Goal: Navigation & Orientation: Find specific page/section

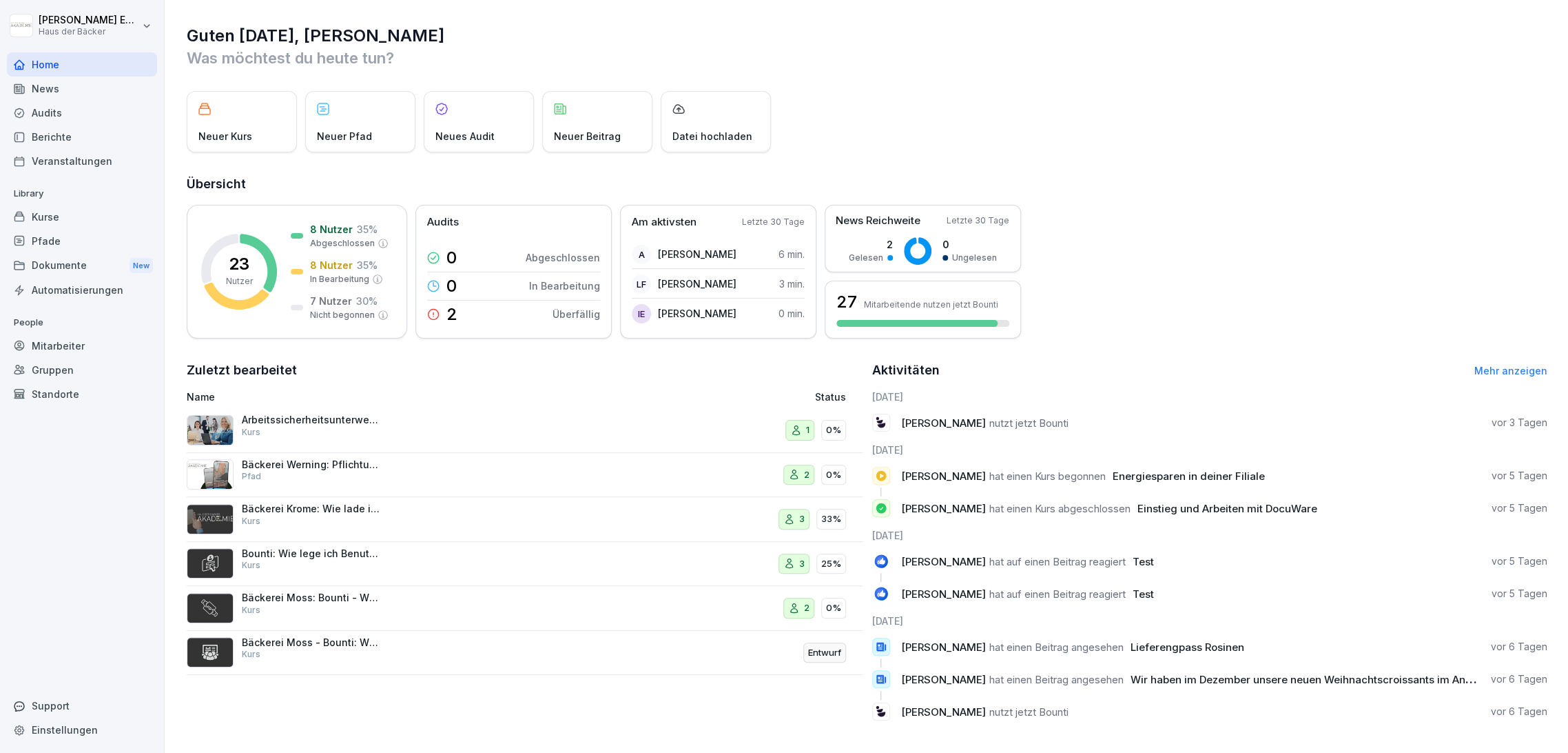
click at [117, 211] on div "Kurse" at bounding box center [81, 217] width 150 height 24
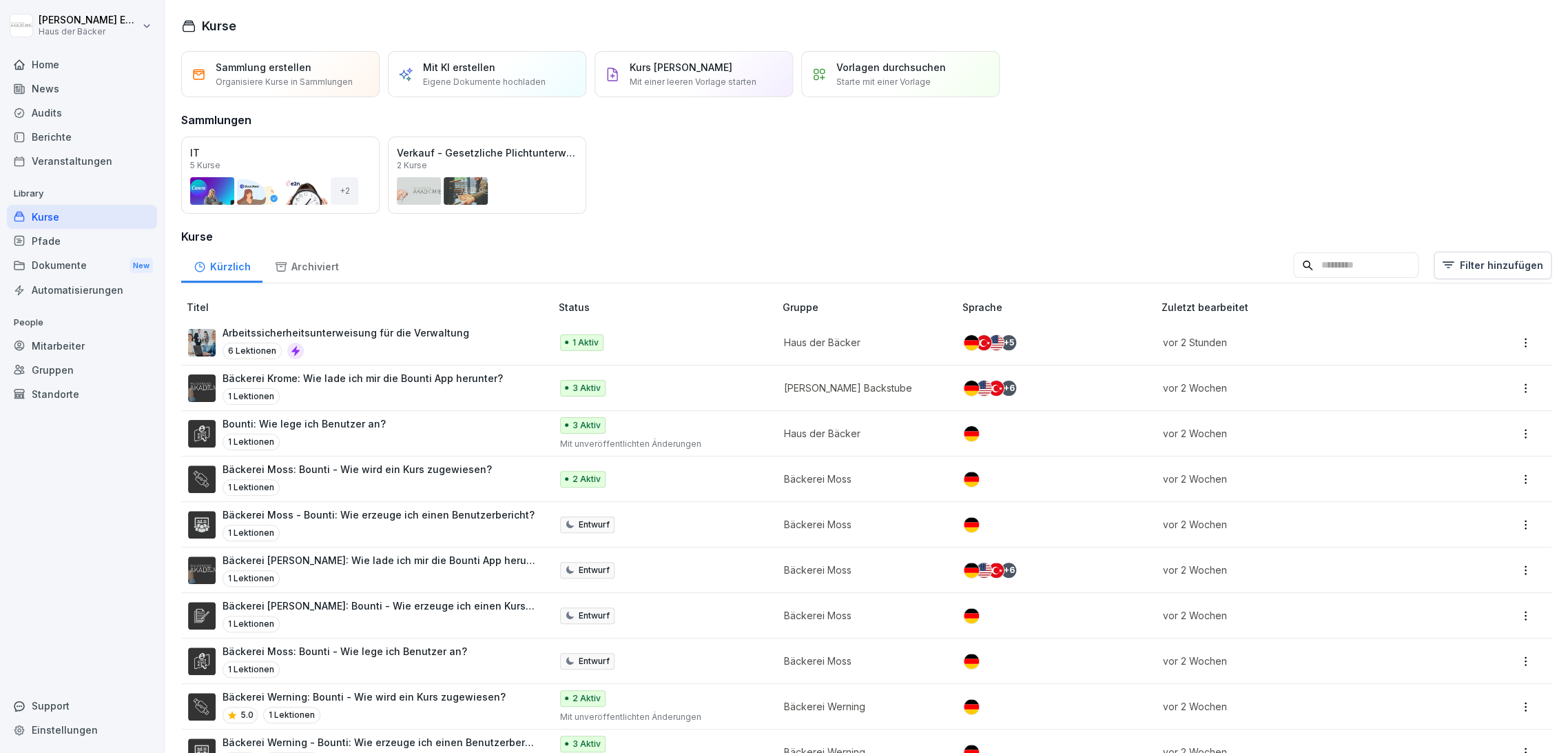
click at [91, 62] on div "Home" at bounding box center [81, 64] width 150 height 24
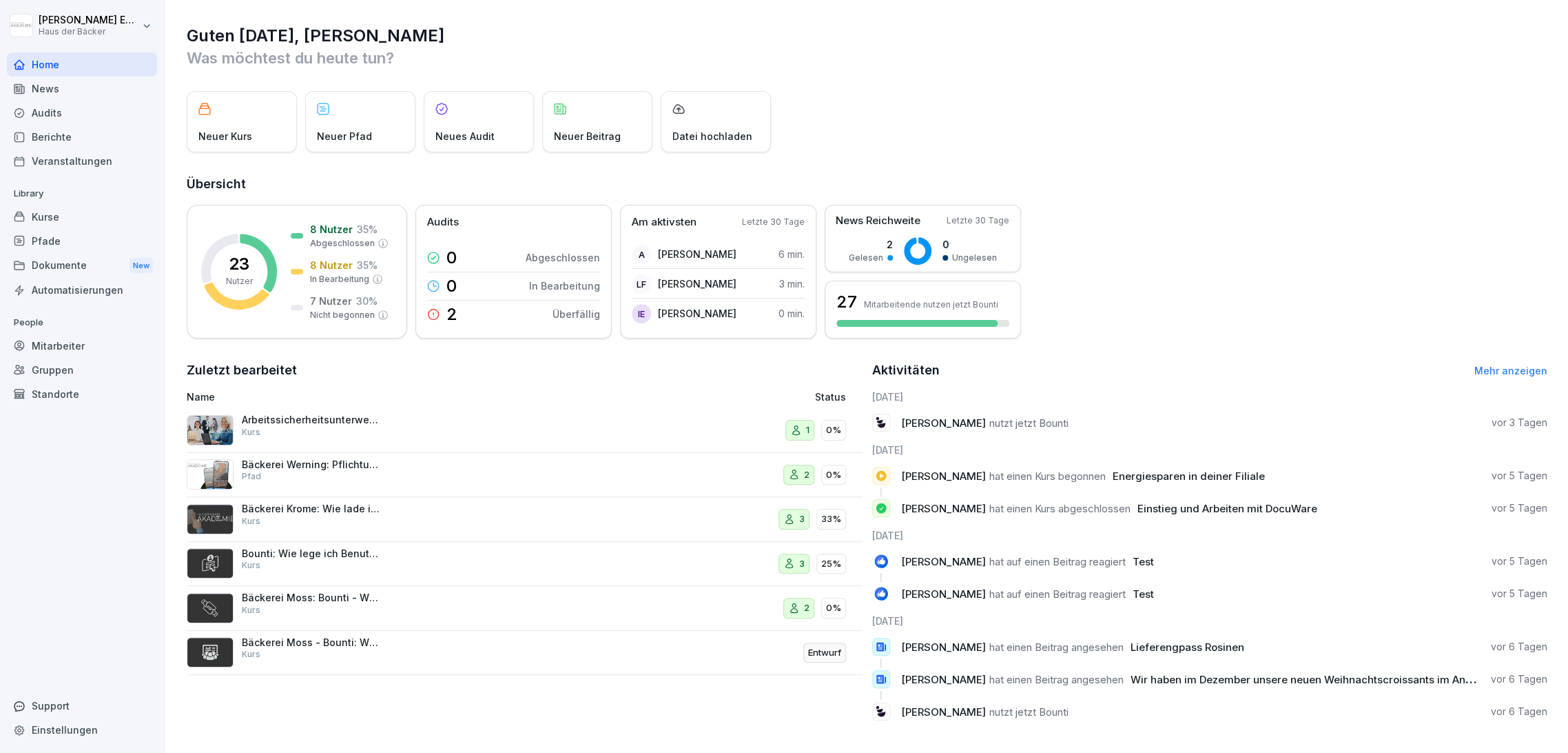
click at [97, 91] on div "News" at bounding box center [81, 89] width 150 height 24
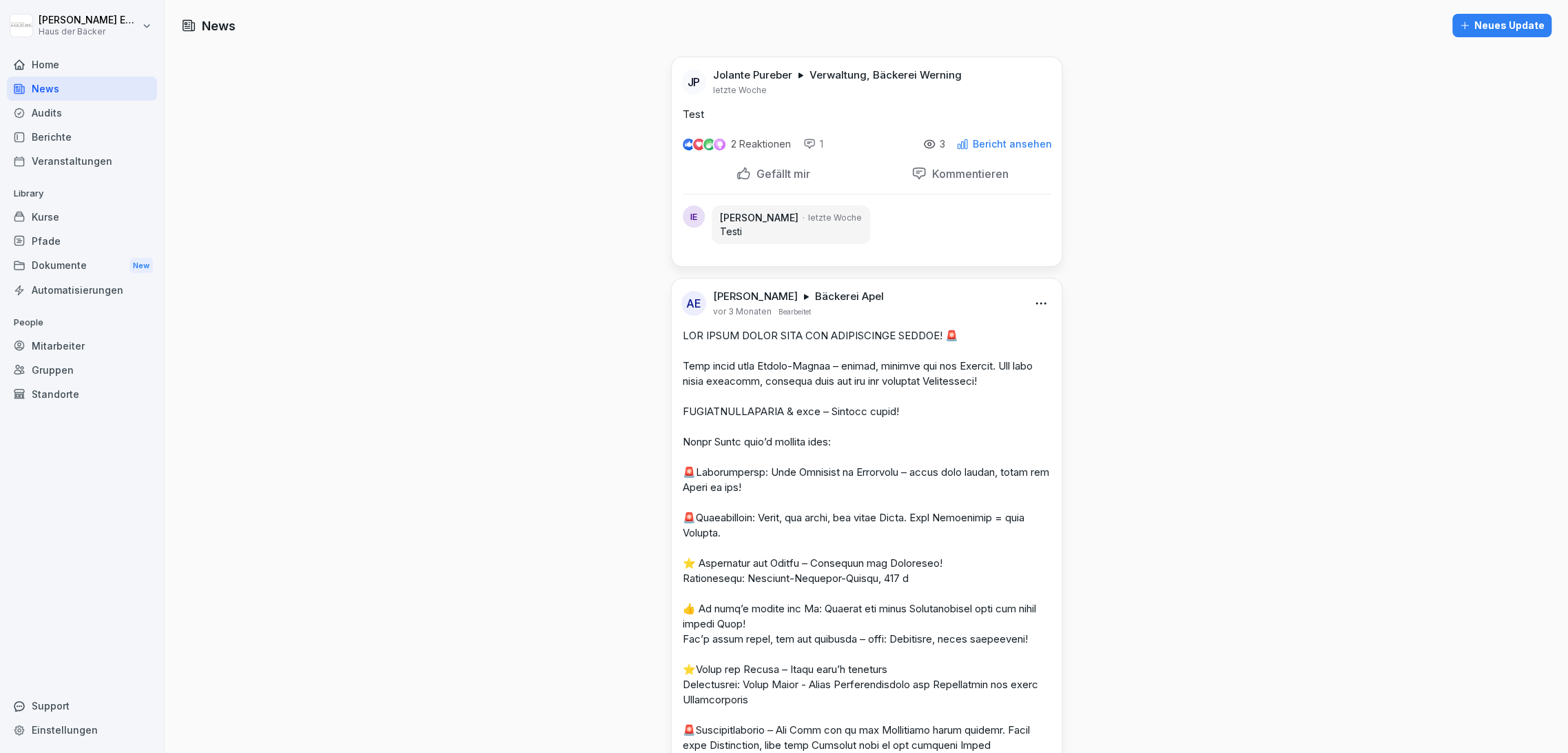
click at [97, 112] on div "Audits" at bounding box center [81, 112] width 150 height 24
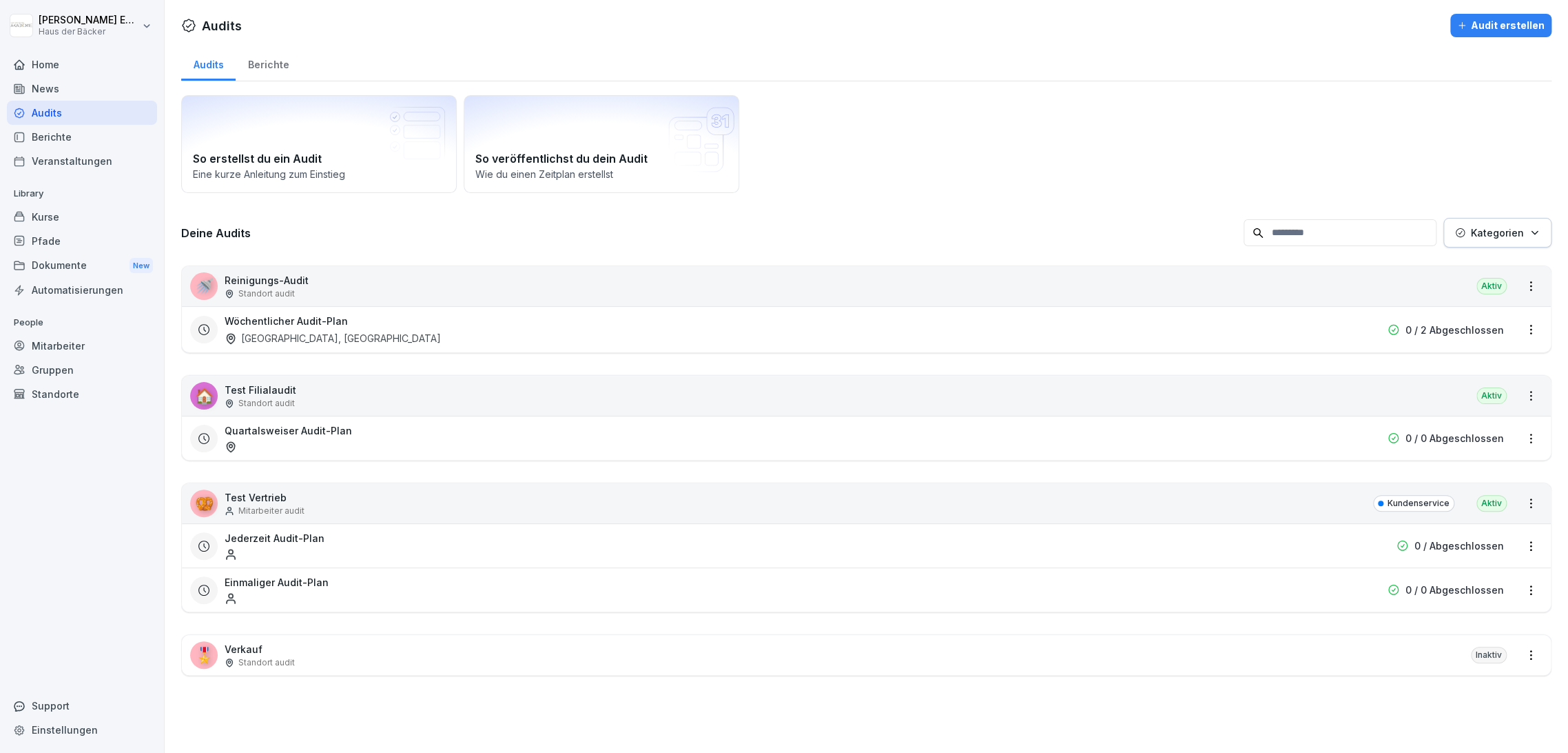
click at [78, 66] on div "Home" at bounding box center [81, 64] width 150 height 24
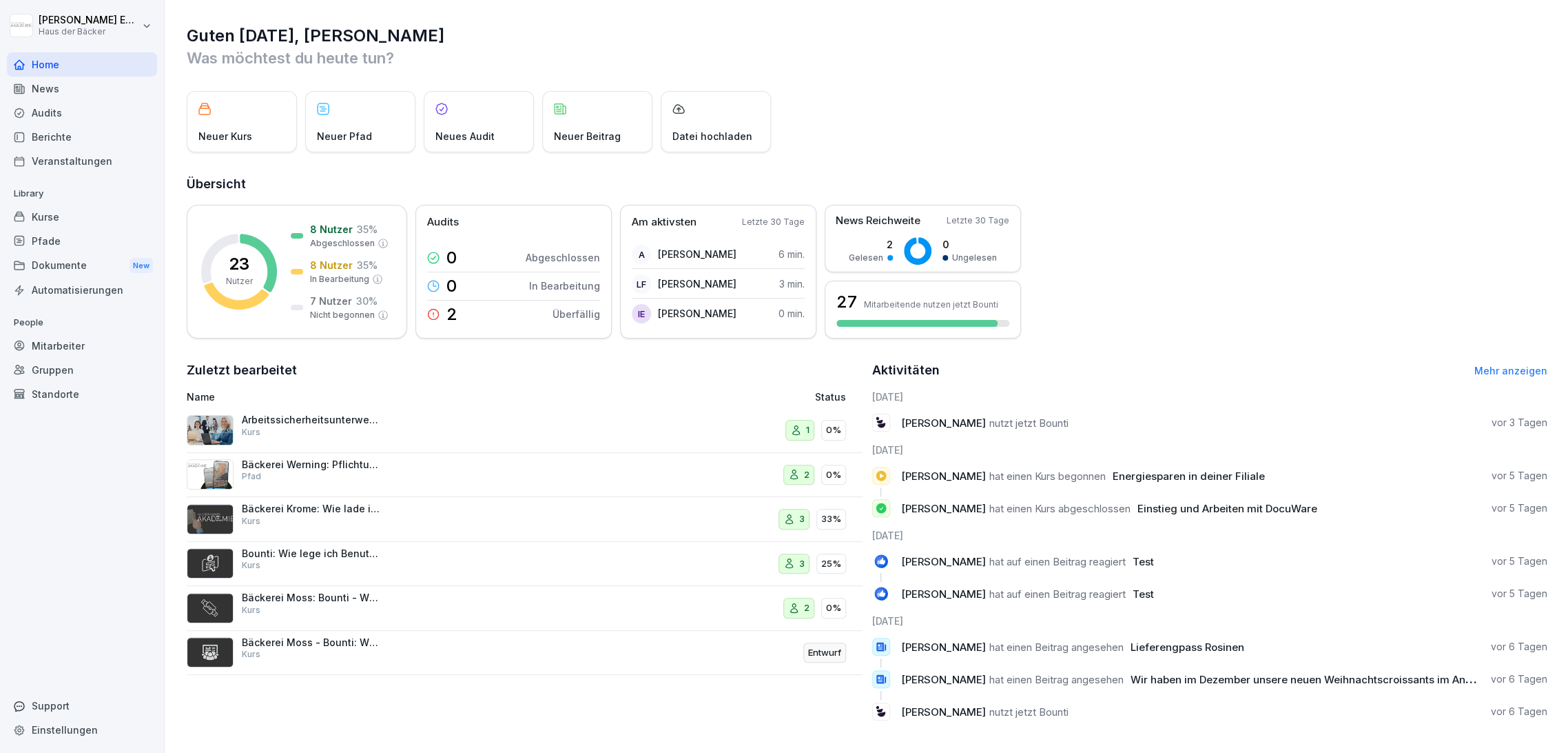
click at [105, 336] on div "Mitarbeiter" at bounding box center [81, 346] width 150 height 24
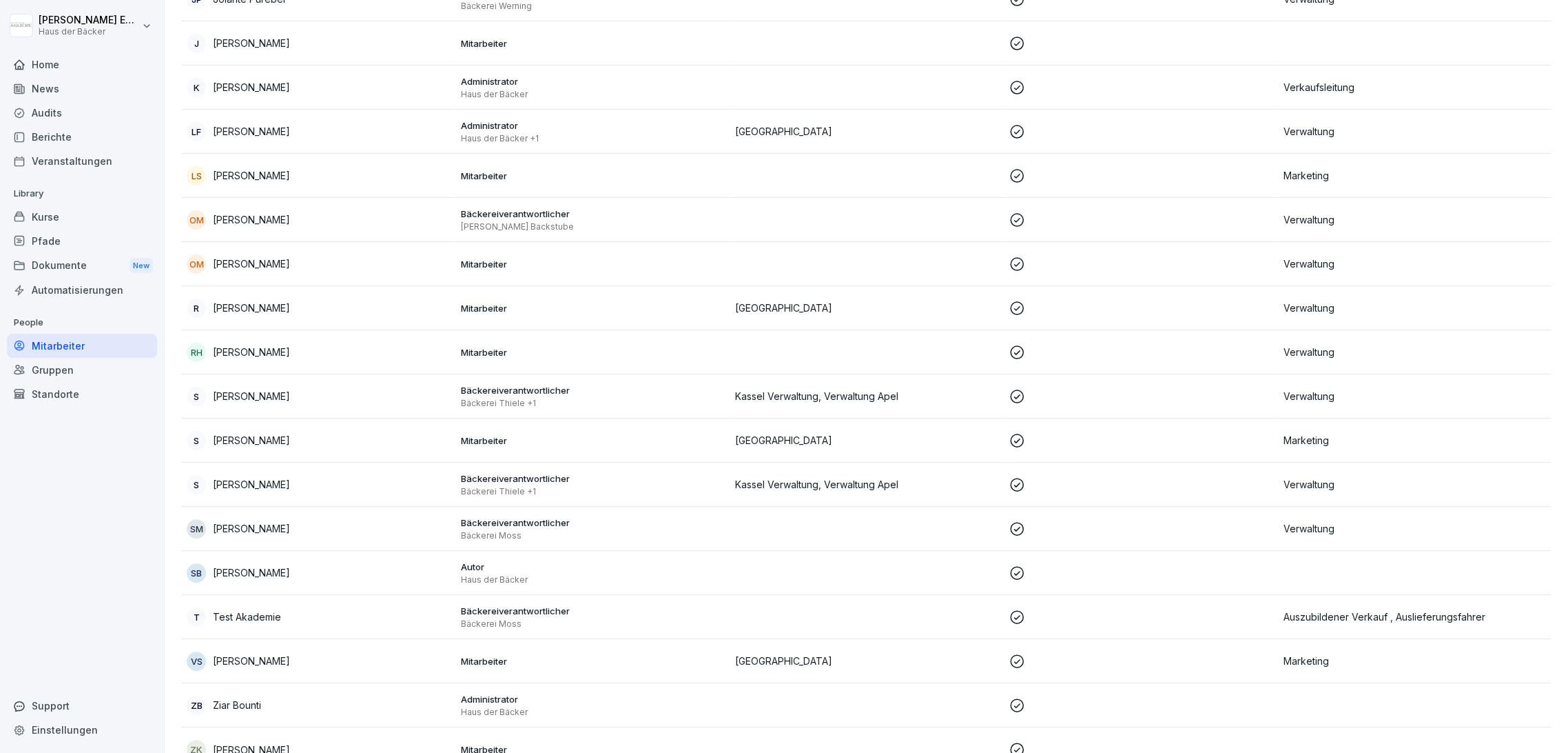
scroll to position [704, 0]
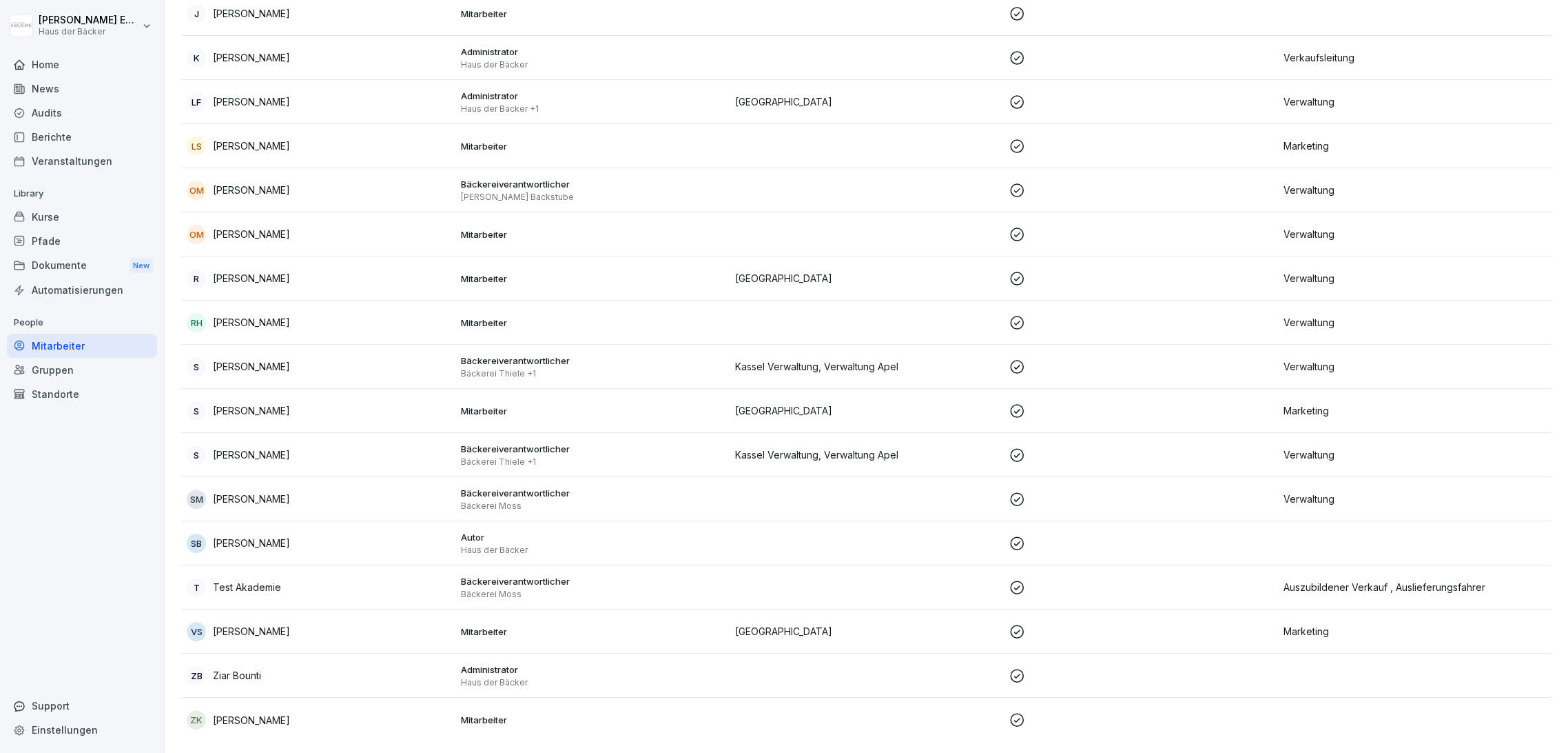
click at [551, 531] on p "Autor" at bounding box center [592, 536] width 263 height 13
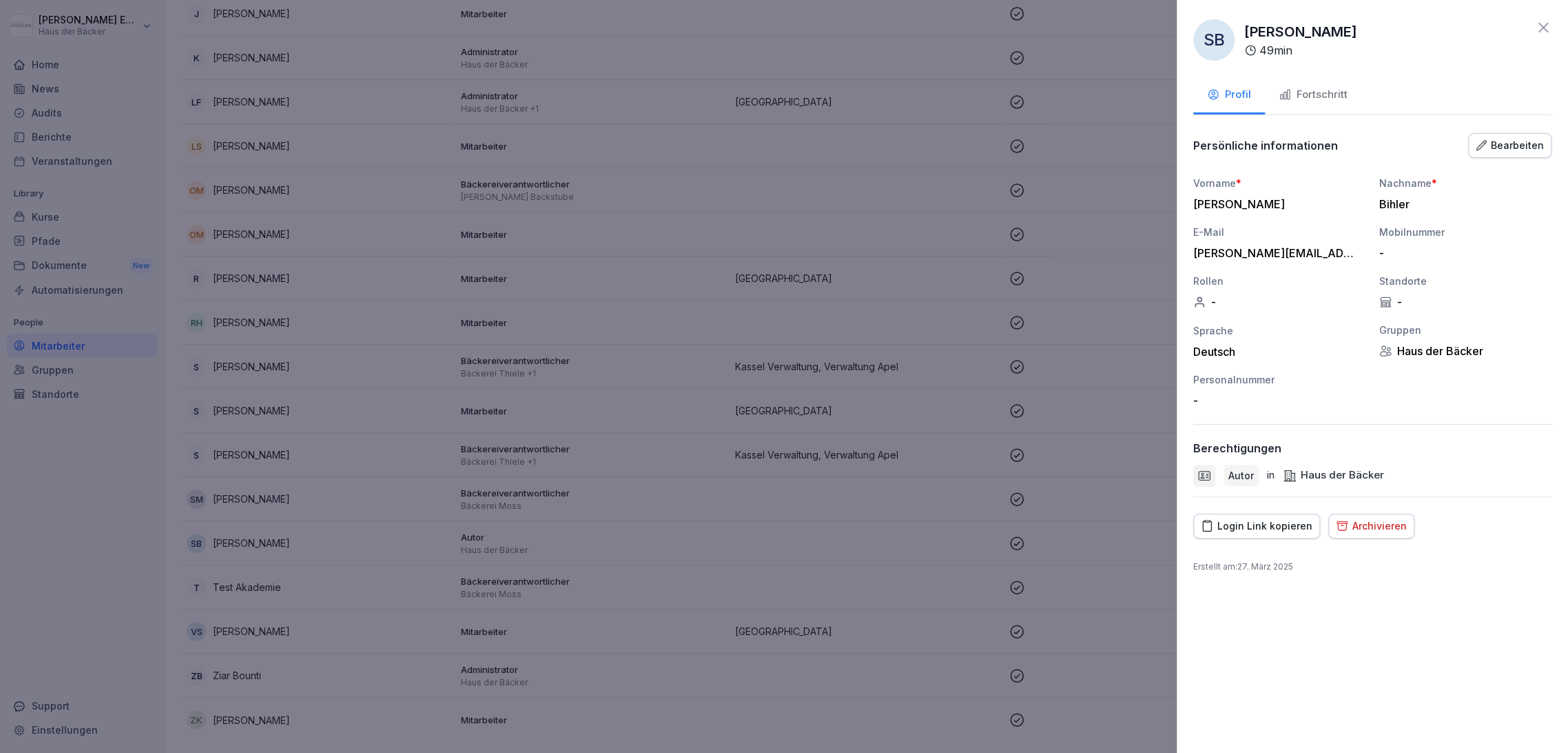
click at [551, 530] on div at bounding box center [784, 376] width 1568 height 753
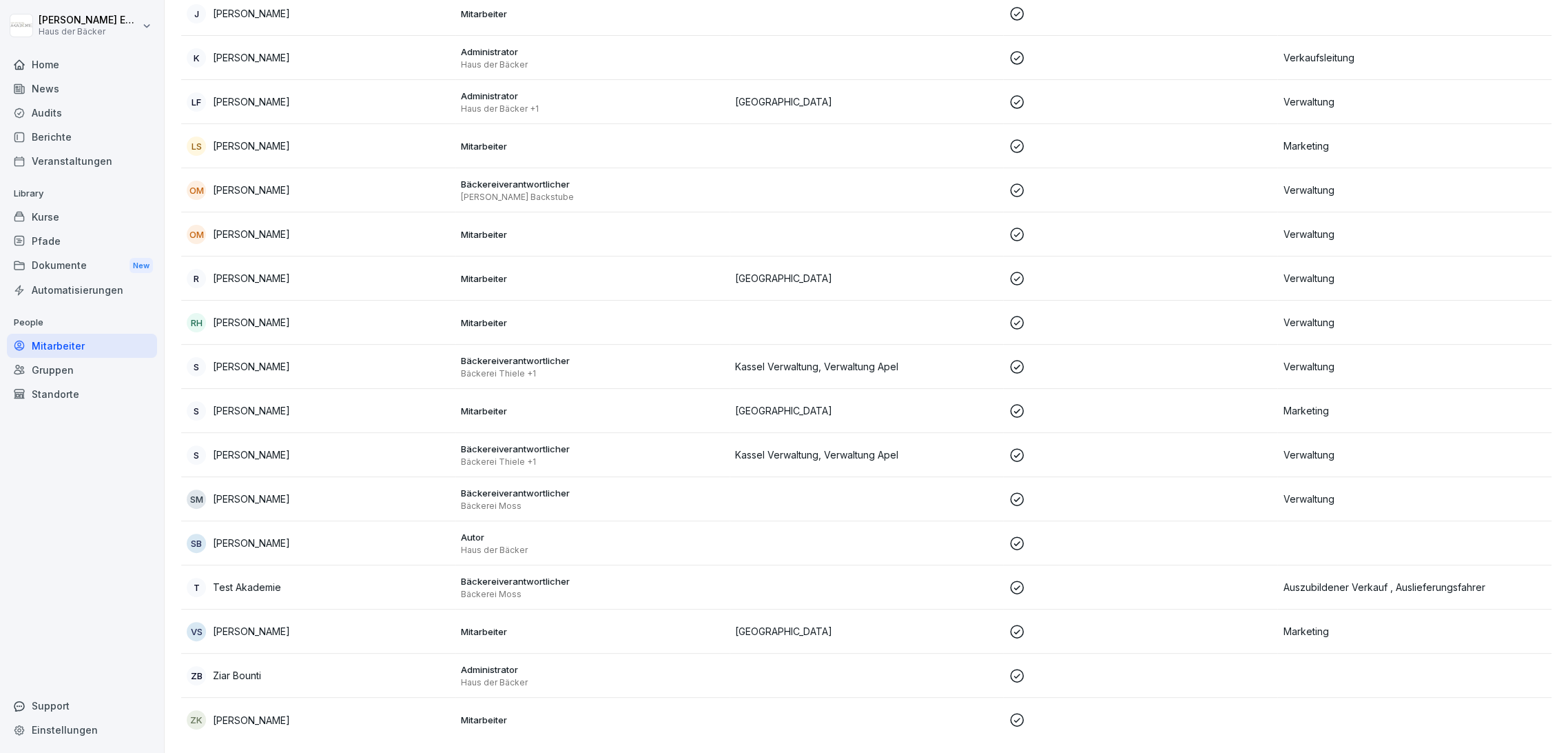
click at [75, 58] on div "Home" at bounding box center [81, 64] width 150 height 24
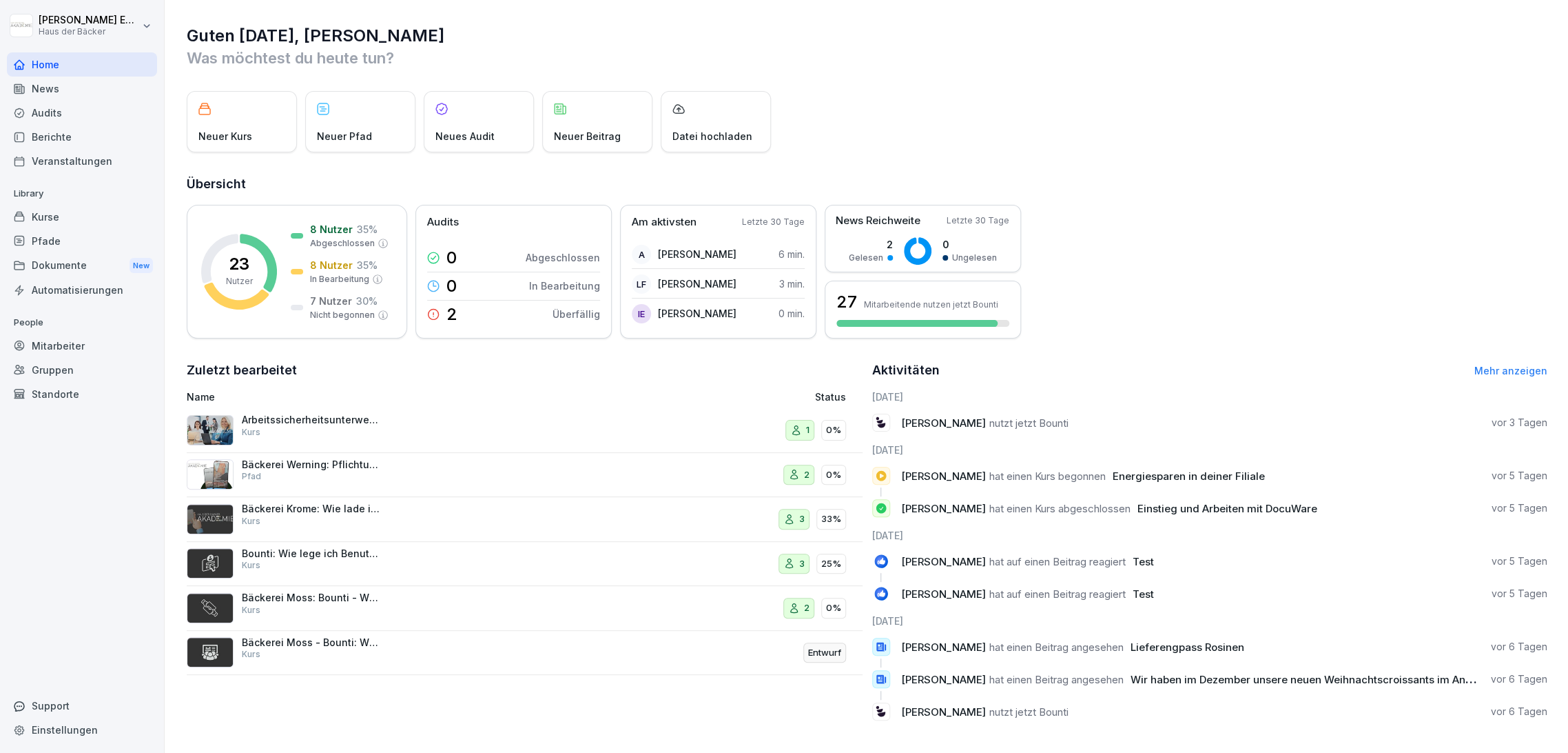
click at [1487, 372] on link "Mehr anzeigen" at bounding box center [1511, 371] width 73 height 12
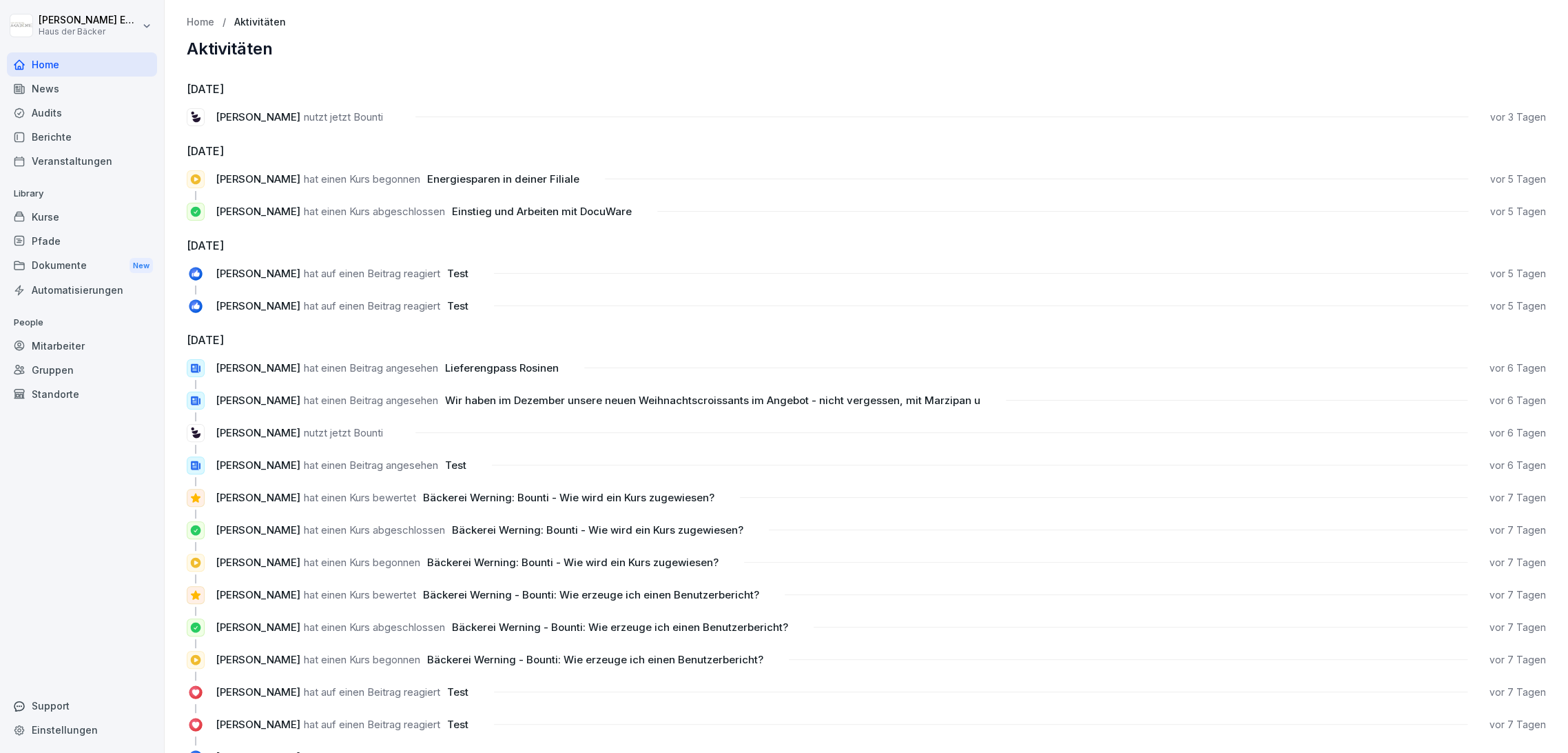
click at [93, 214] on div "Kurse" at bounding box center [81, 217] width 150 height 24
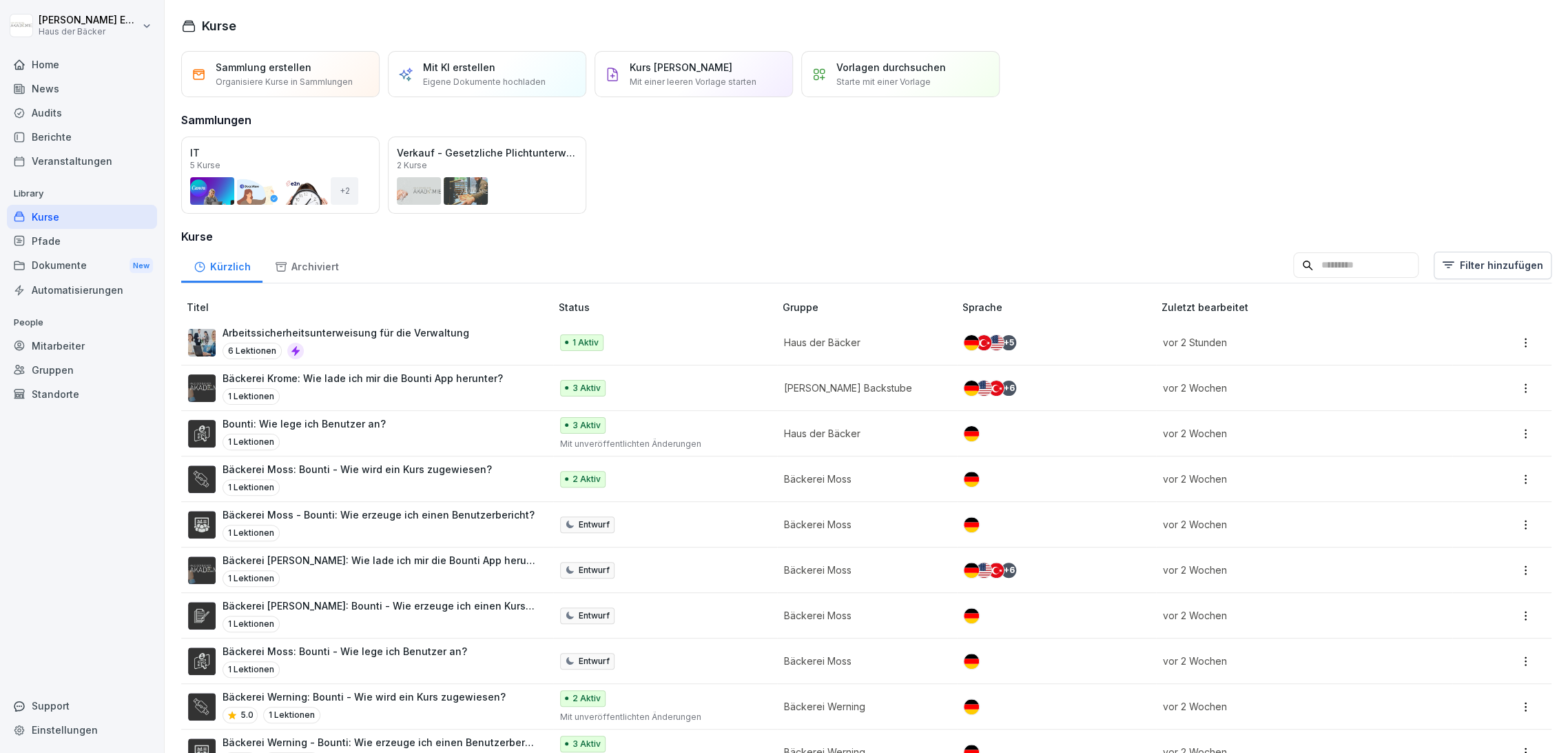
click at [105, 67] on div "Home" at bounding box center [81, 64] width 150 height 24
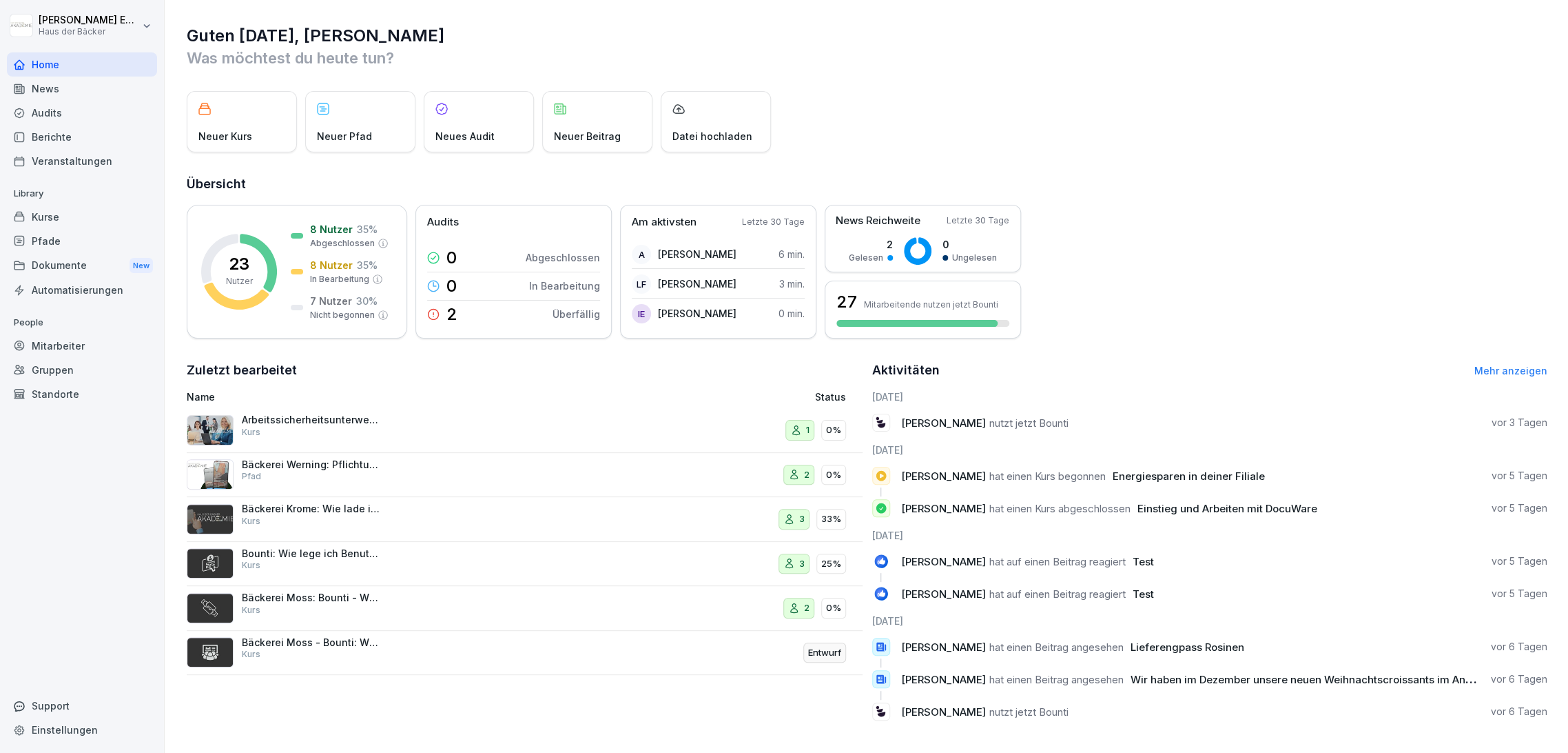
click at [105, 101] on div "Audits" at bounding box center [81, 112] width 150 height 24
click at [105, 79] on div "News" at bounding box center [81, 89] width 150 height 24
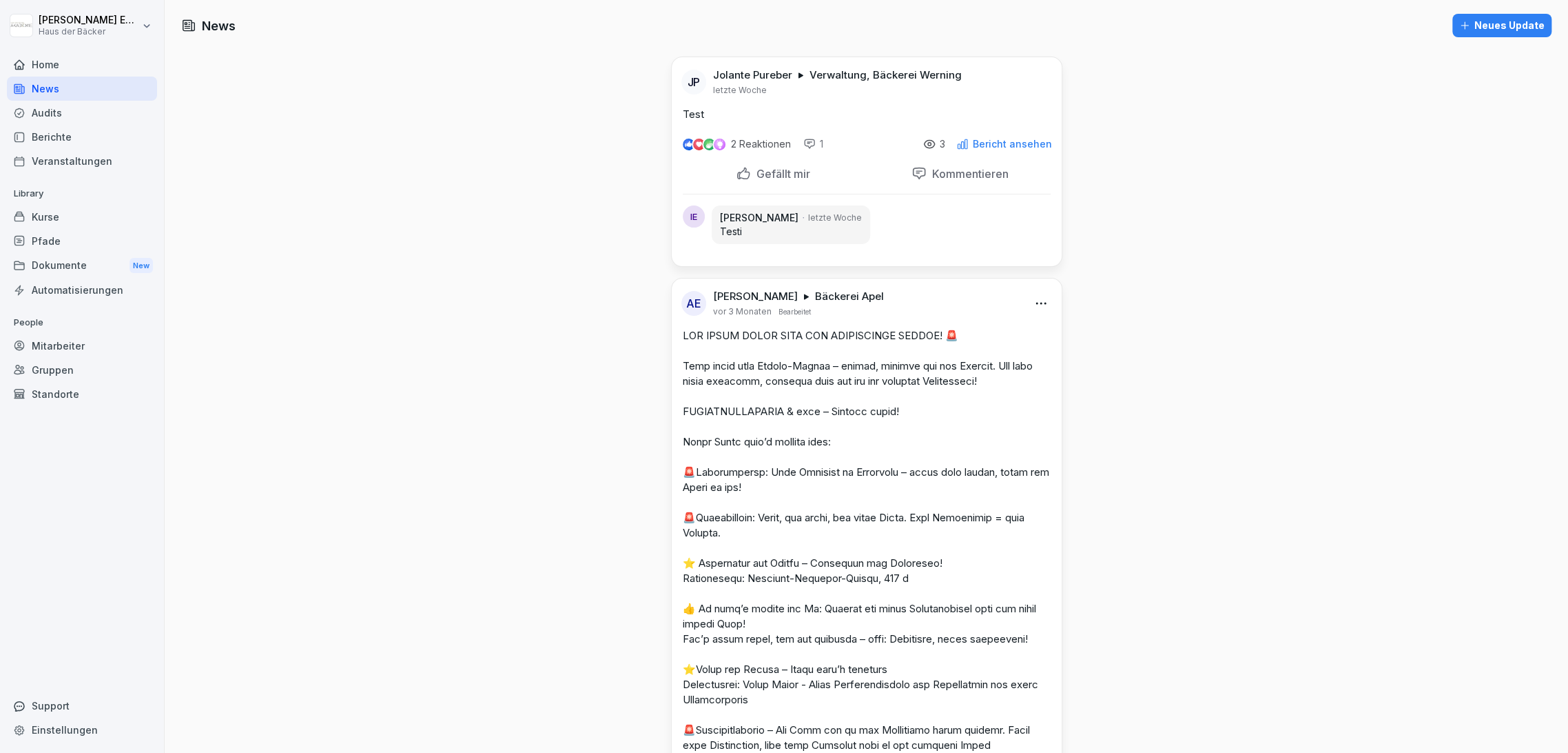
click at [683, 142] on img at bounding box center [688, 144] width 11 height 11
click at [1000, 151] on div "2 Reaktionen 1 3 Bericht ansehen" at bounding box center [867, 141] width 390 height 38
click at [1002, 147] on p "Bericht ansehen" at bounding box center [1012, 144] width 79 height 11
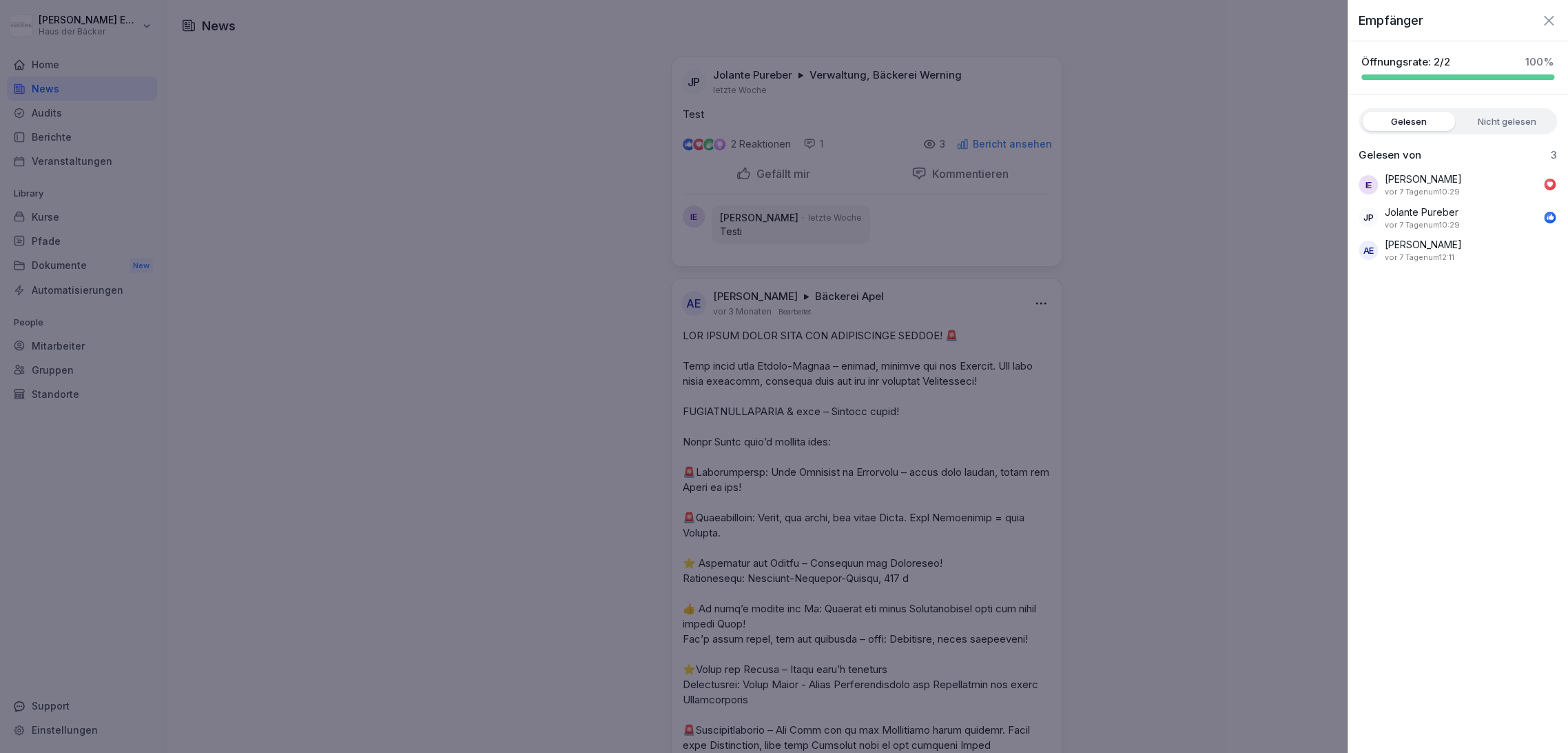
drag, startPoint x: 1396, startPoint y: 248, endPoint x: 1433, endPoint y: 159, distance: 96.4
click at [1396, 231] on div "IE [PERSON_NAME] [DATE] um 10:29 JP [PERSON_NAME] [DATE] um 10:29 AE [PERSON_NA…" at bounding box center [1458, 217] width 199 height 92
click at [1490, 115] on label "Nicht gelesen" at bounding box center [1507, 121] width 93 height 19
click at [1420, 122] on label "Gelesen" at bounding box center [1409, 121] width 93 height 19
click at [1312, 171] on div at bounding box center [784, 376] width 1568 height 753
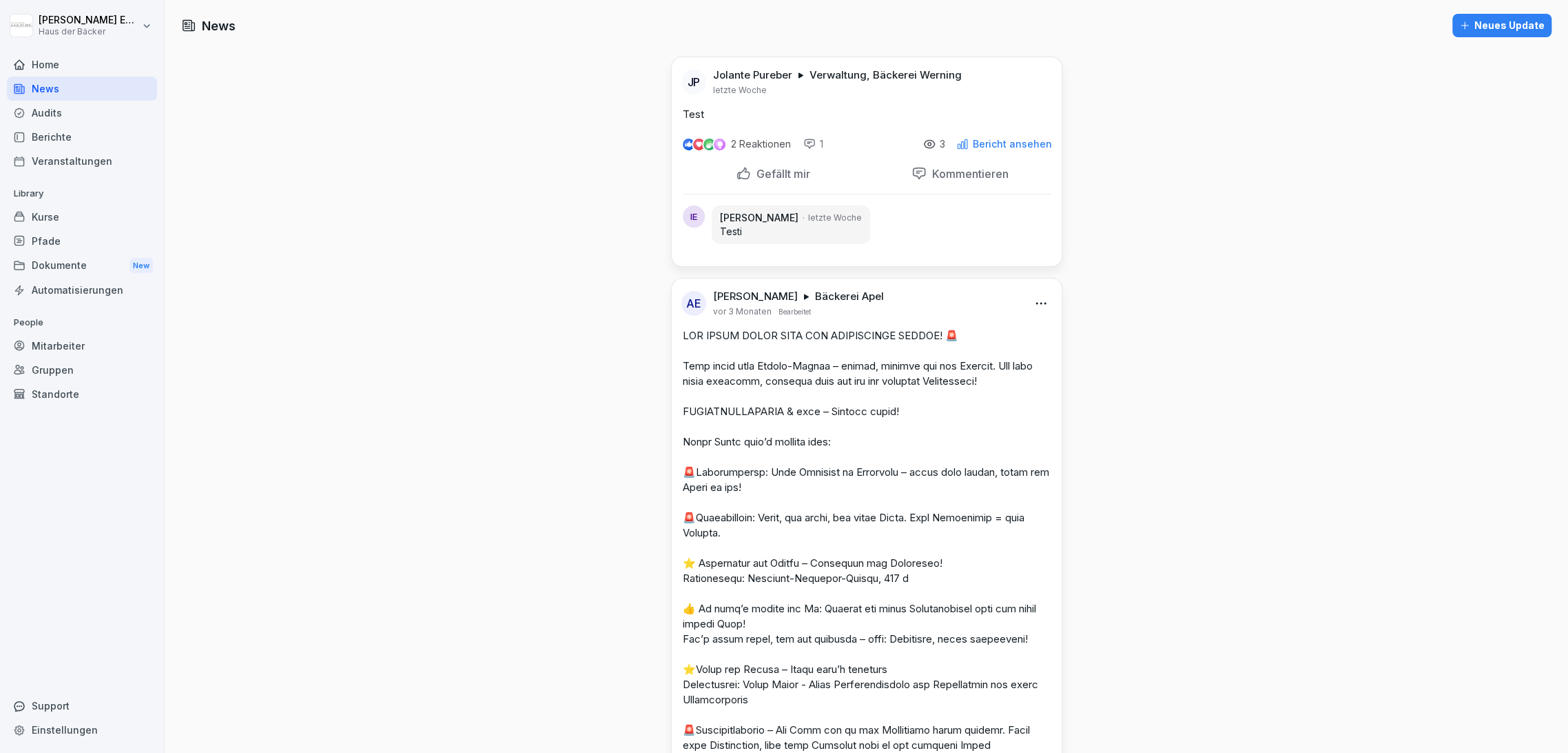
click at [49, 117] on div "Audits" at bounding box center [81, 112] width 150 height 24
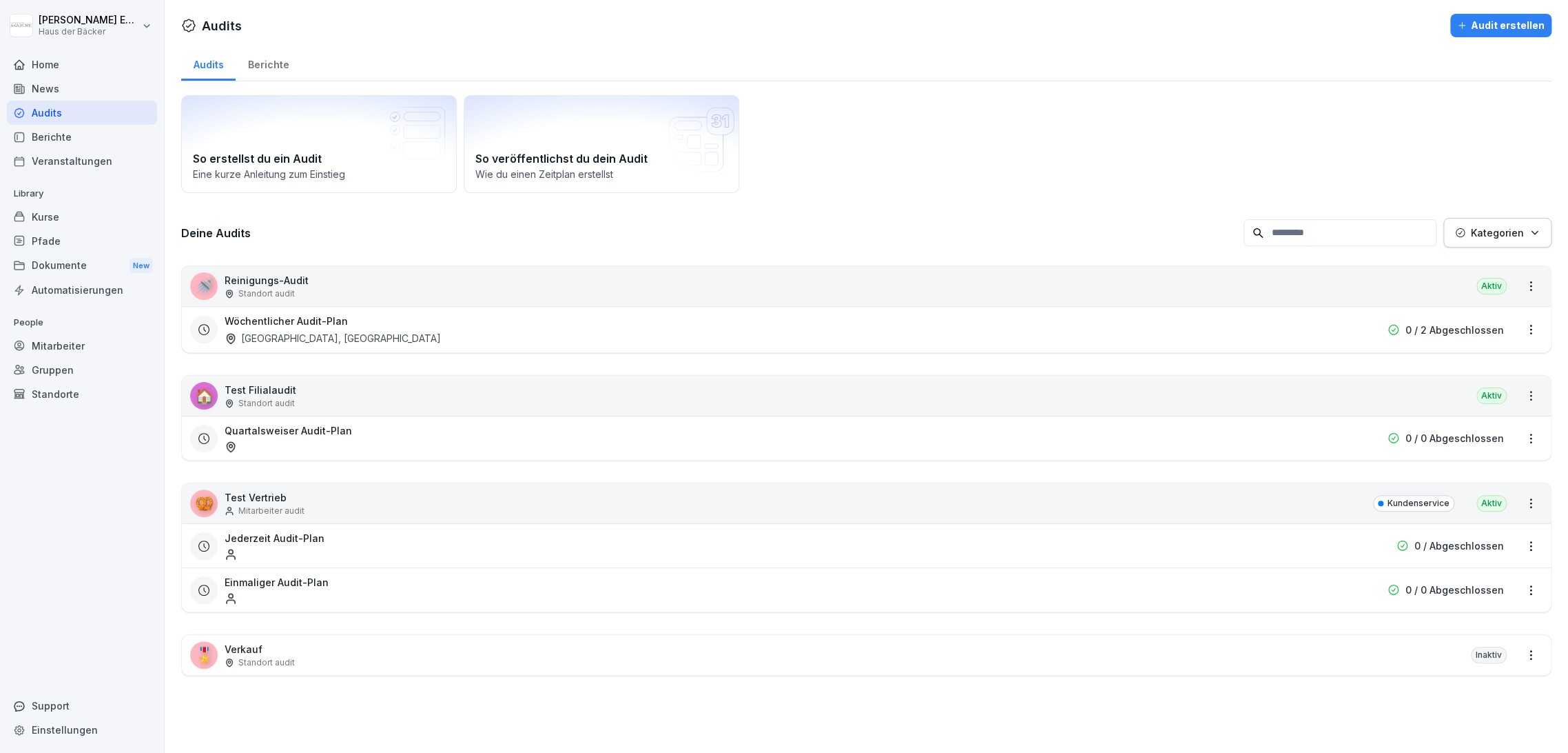
click at [51, 142] on div "Berichte" at bounding box center [81, 137] width 150 height 24
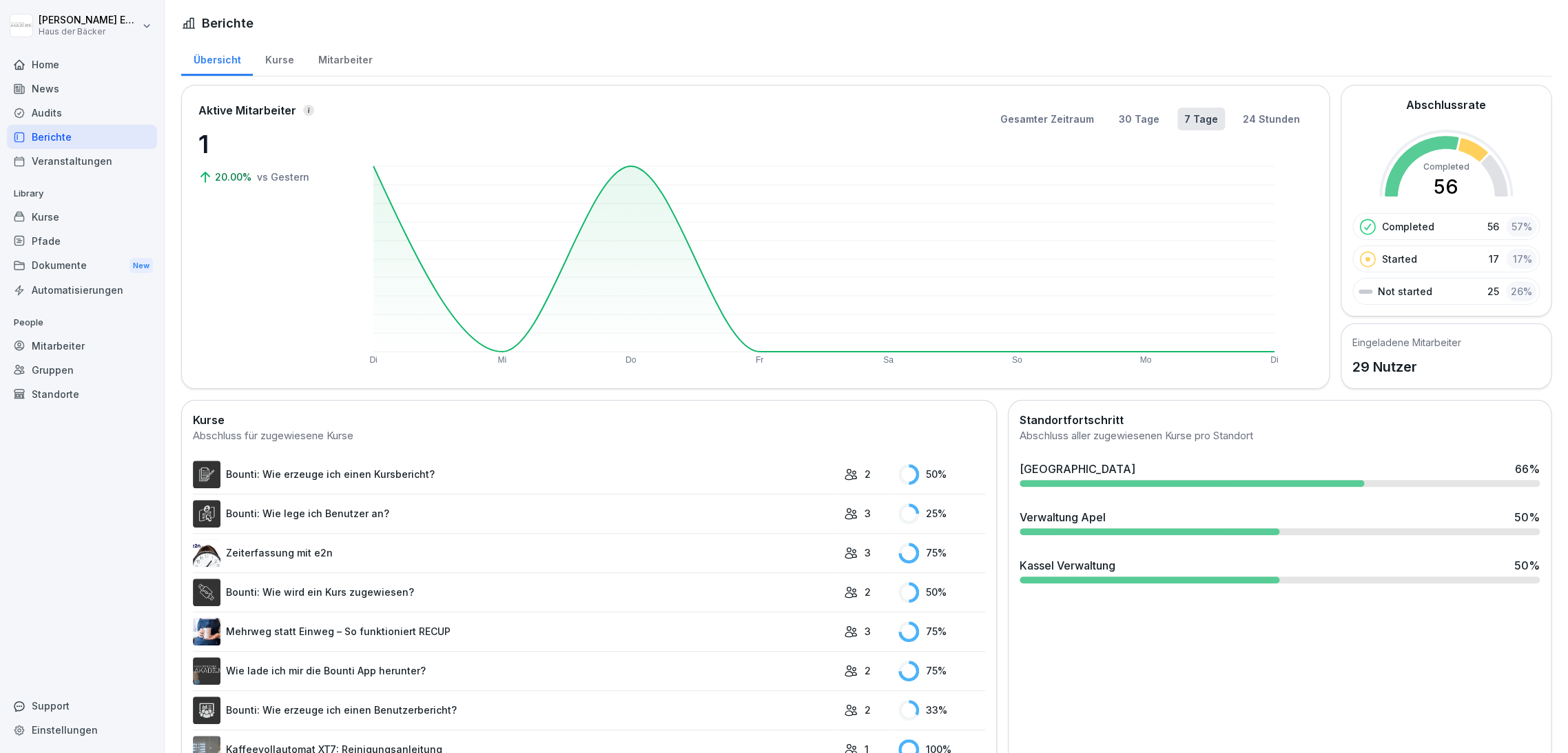
click at [38, 168] on div "Veranstaltungen" at bounding box center [81, 161] width 150 height 24
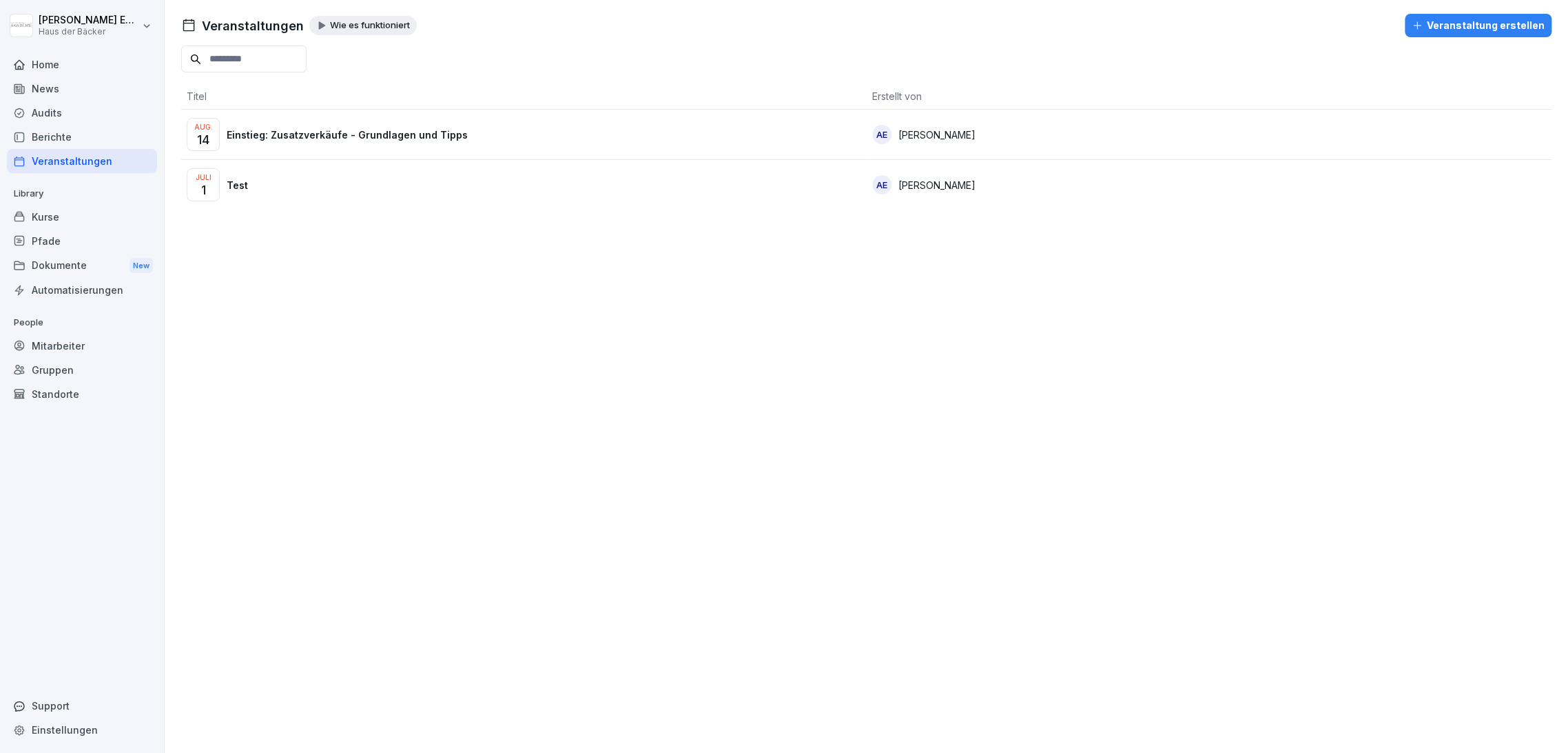
click at [97, 219] on div "Kurse" at bounding box center [81, 217] width 150 height 24
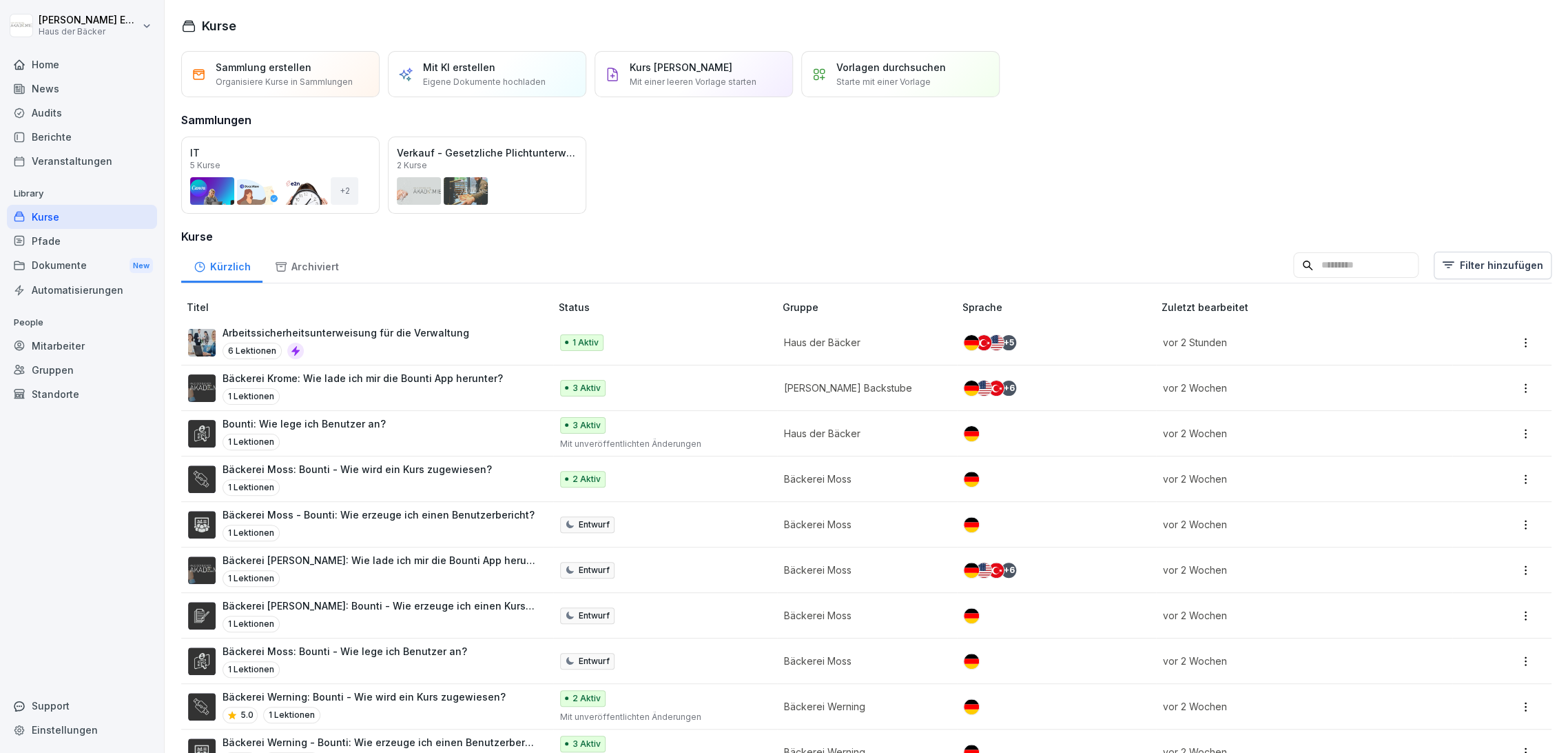
click at [83, 230] on div "Pfade" at bounding box center [81, 241] width 150 height 24
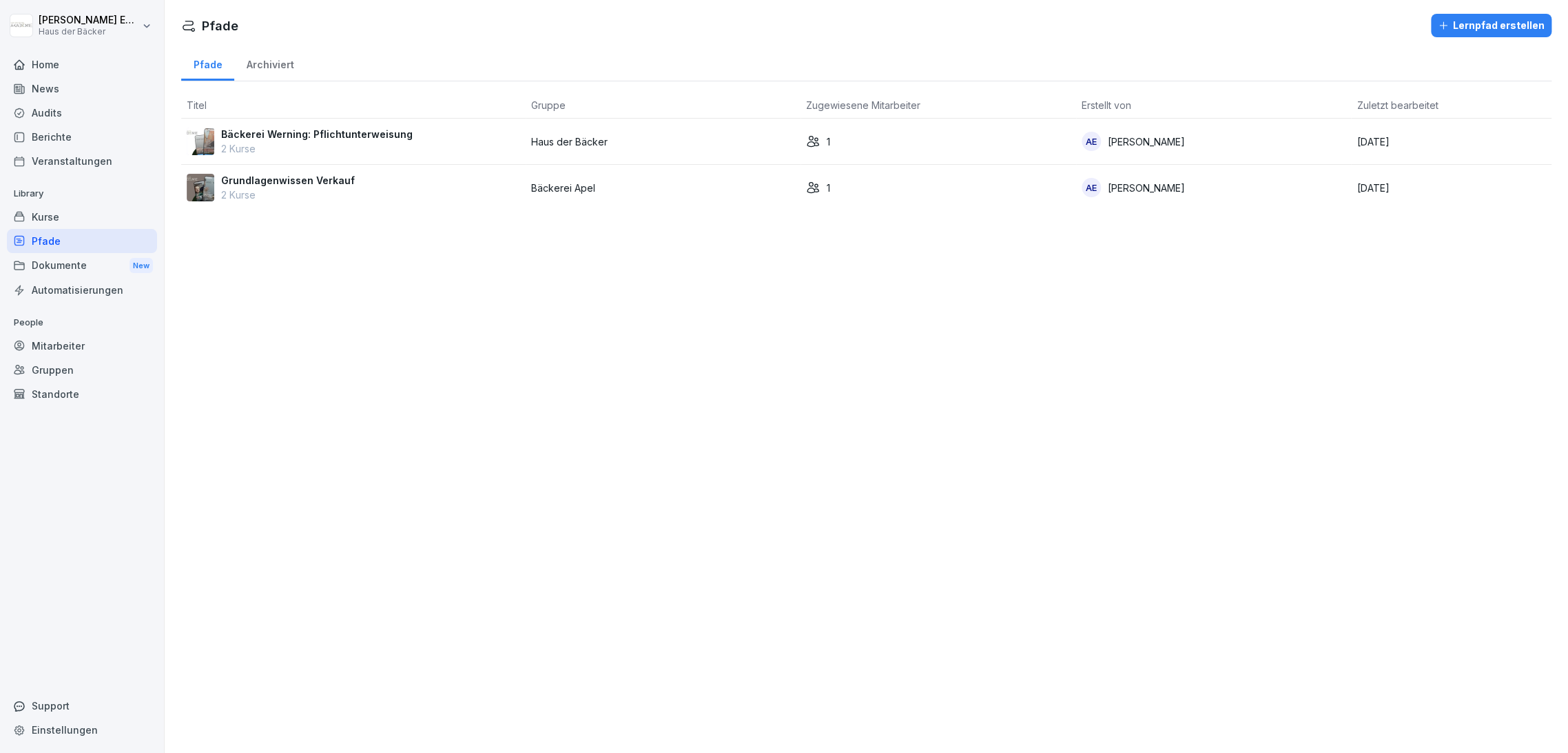
click at [78, 211] on div "Kurse" at bounding box center [81, 217] width 150 height 24
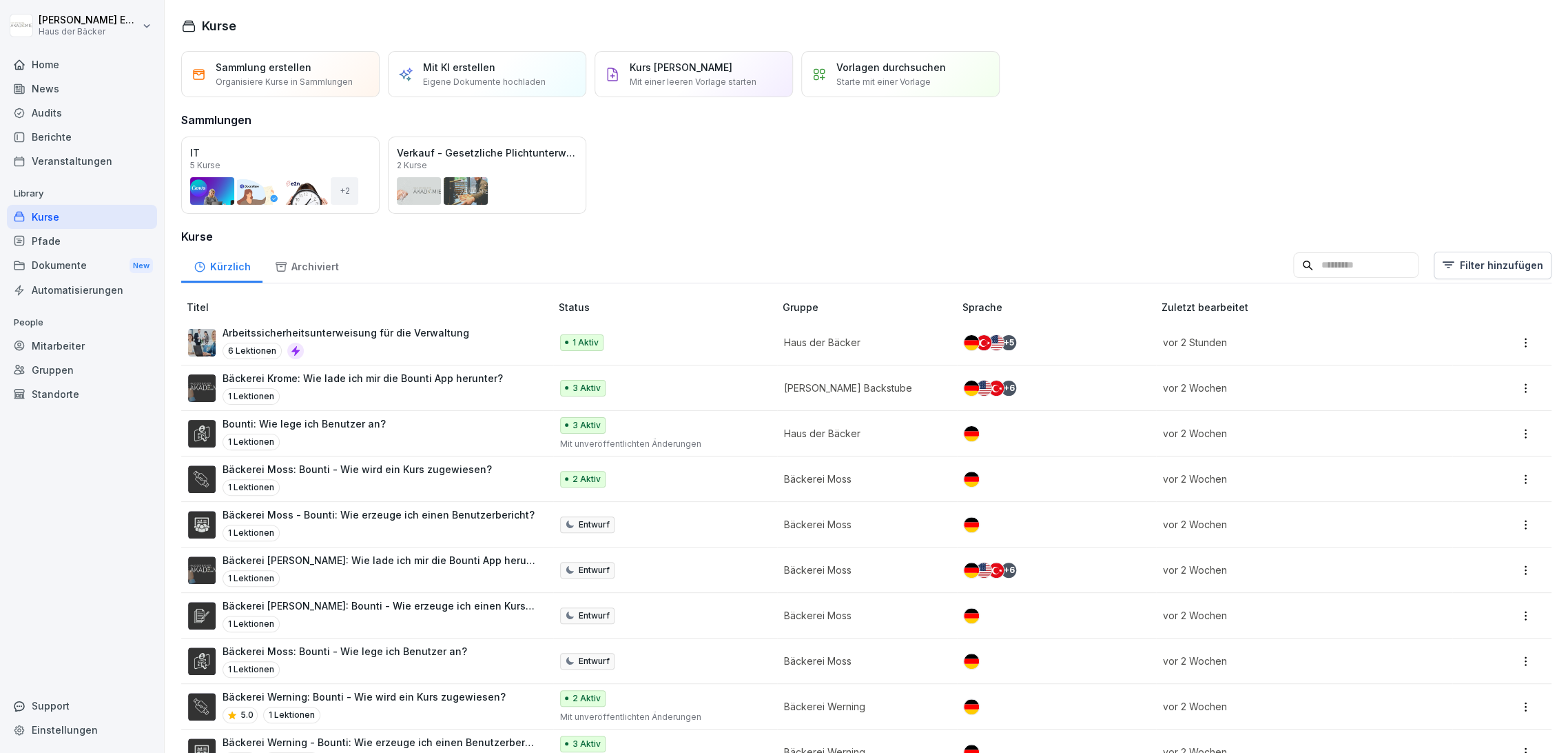
click at [111, 54] on div "Home" at bounding box center [81, 64] width 150 height 24
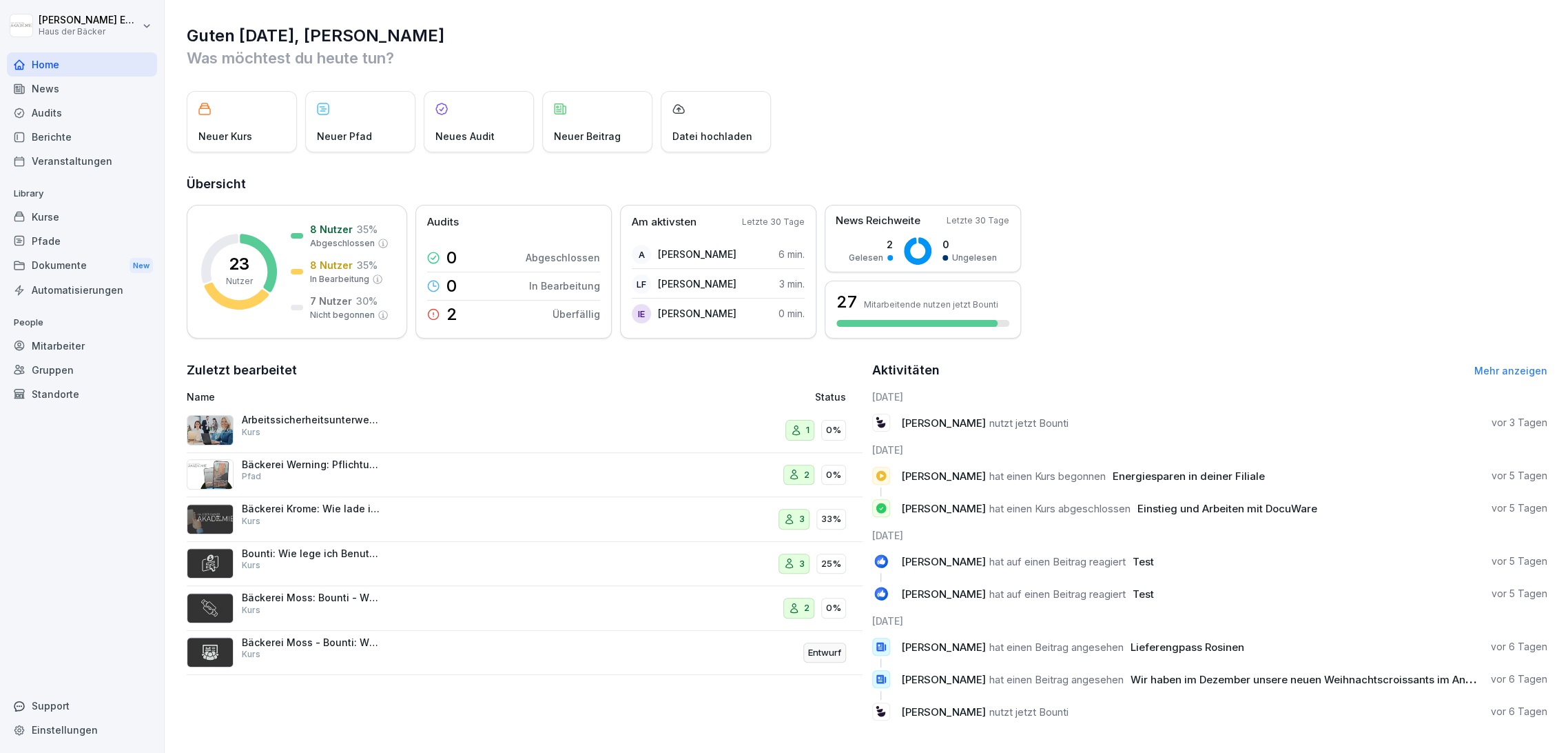
click at [102, 21] on html "[PERSON_NAME] Haus der Bäcker Home News Audits Berichte Veranstaltungen Library…" at bounding box center [784, 376] width 1568 height 753
click at [102, 30] on html "[PERSON_NAME] Haus der Bäcker Home News Audits Berichte Veranstaltungen Library…" at bounding box center [784, 376] width 1568 height 753
click at [105, 21] on html "[PERSON_NAME] Haus der Bäcker Home News Audits Berichte Veranstaltungen Library…" at bounding box center [784, 376] width 1568 height 753
click at [94, 346] on html "[PERSON_NAME] Haus der Bäcker Home News Audits Berichte Veranstaltungen Library…" at bounding box center [784, 376] width 1568 height 753
click at [93, 346] on div "Mitarbeiter" at bounding box center [81, 346] width 150 height 24
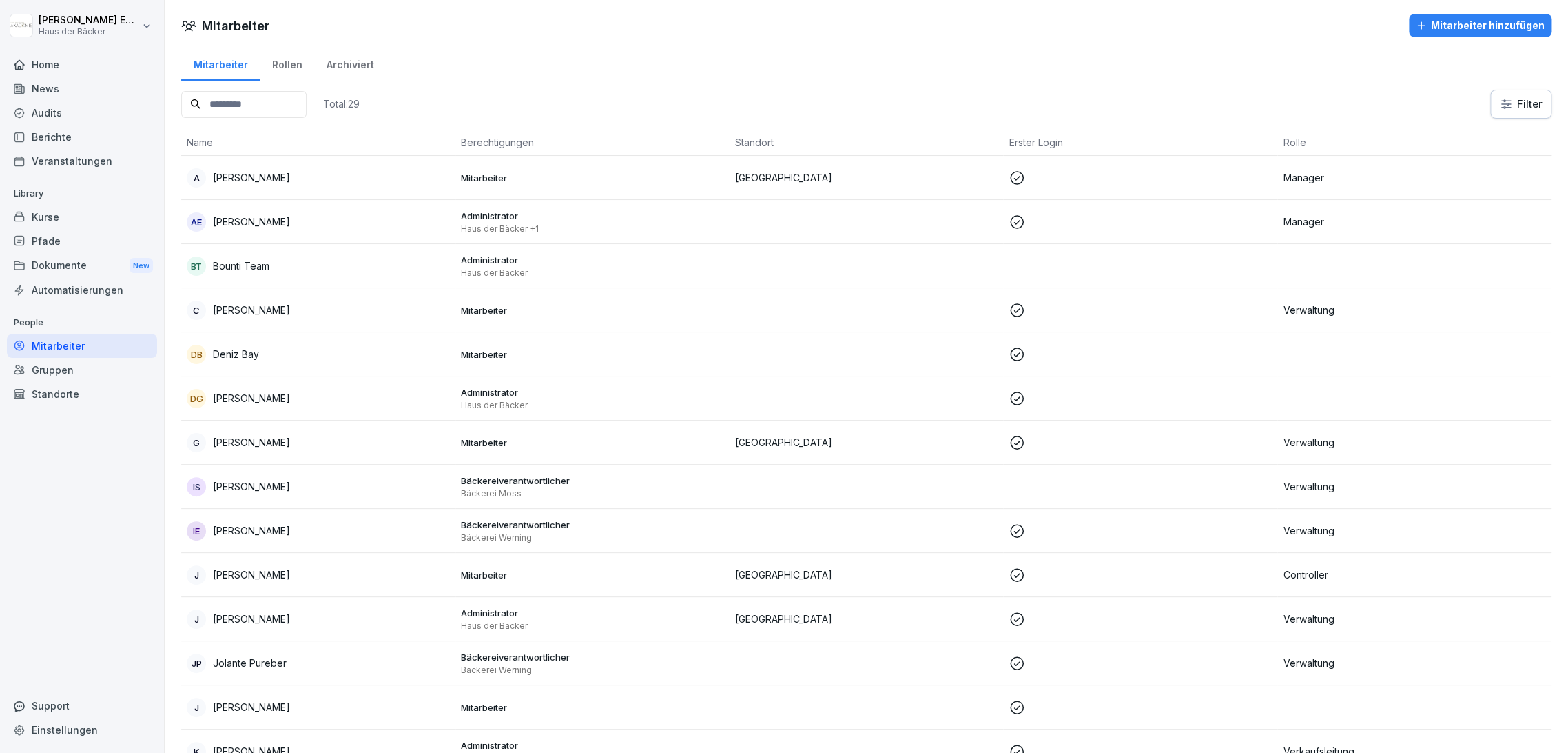
click at [83, 259] on div "Dokumente New" at bounding box center [81, 265] width 150 height 26
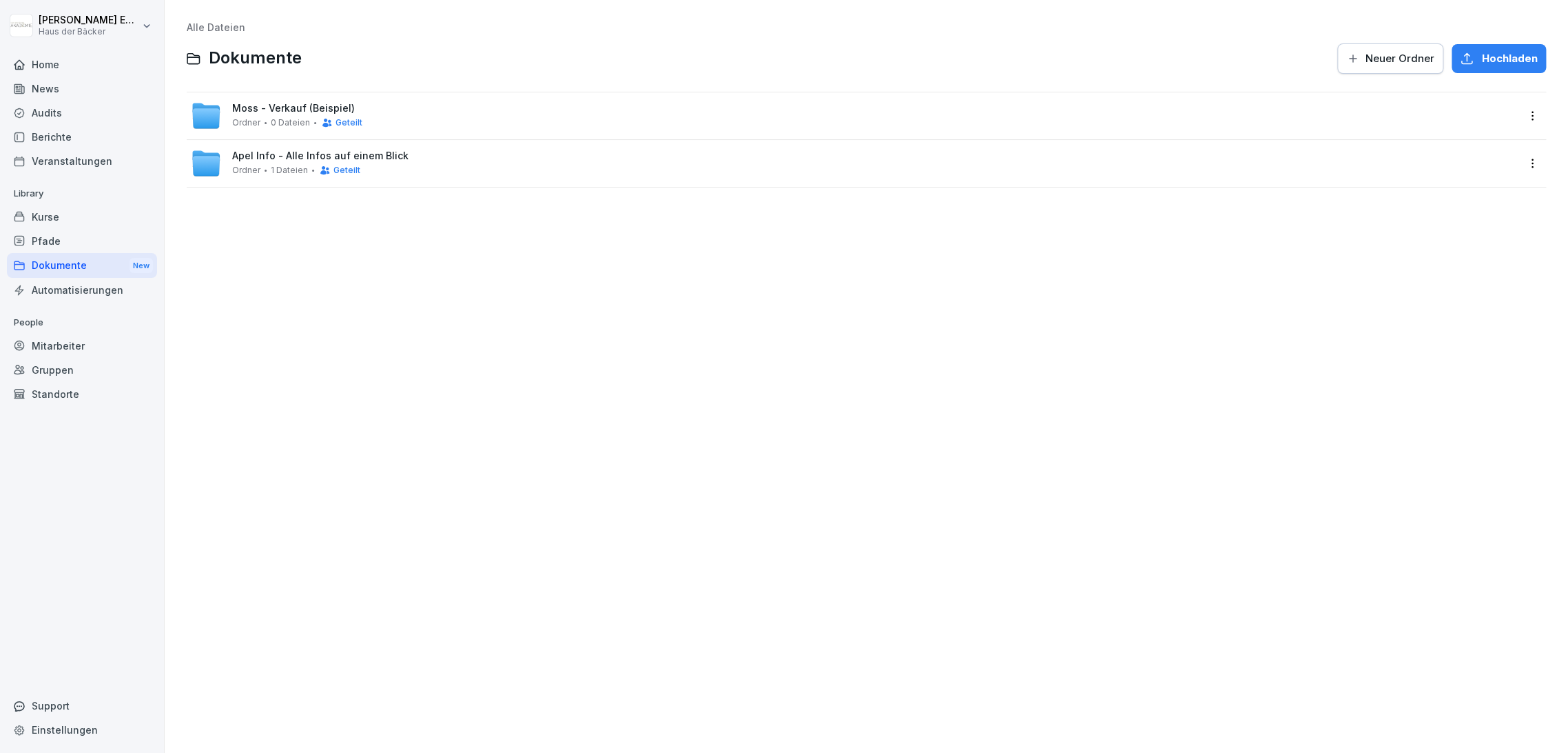
click at [1406, 56] on span "Neuer Ordner" at bounding box center [1400, 58] width 69 height 16
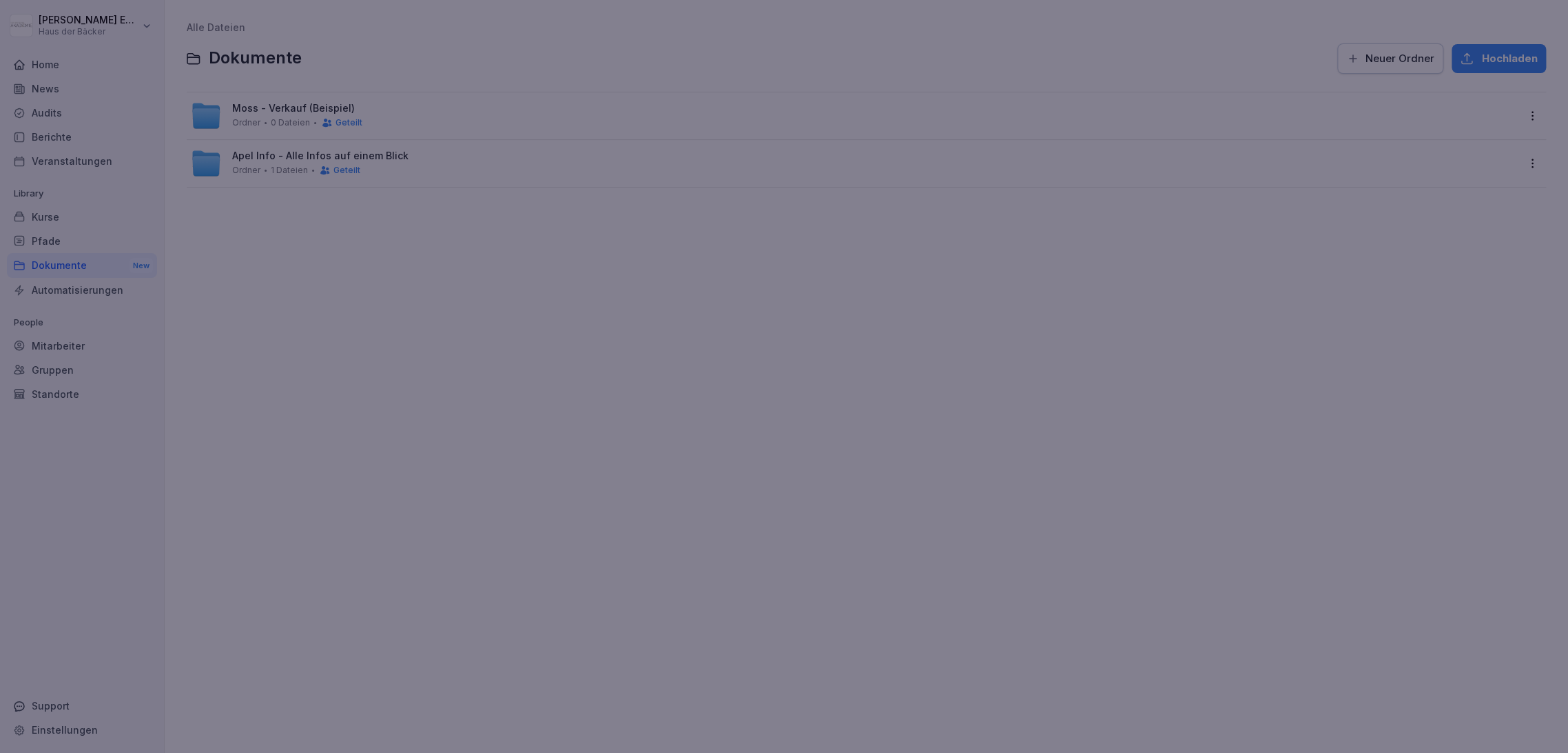
click at [151, 322] on div at bounding box center [784, 376] width 1568 height 753
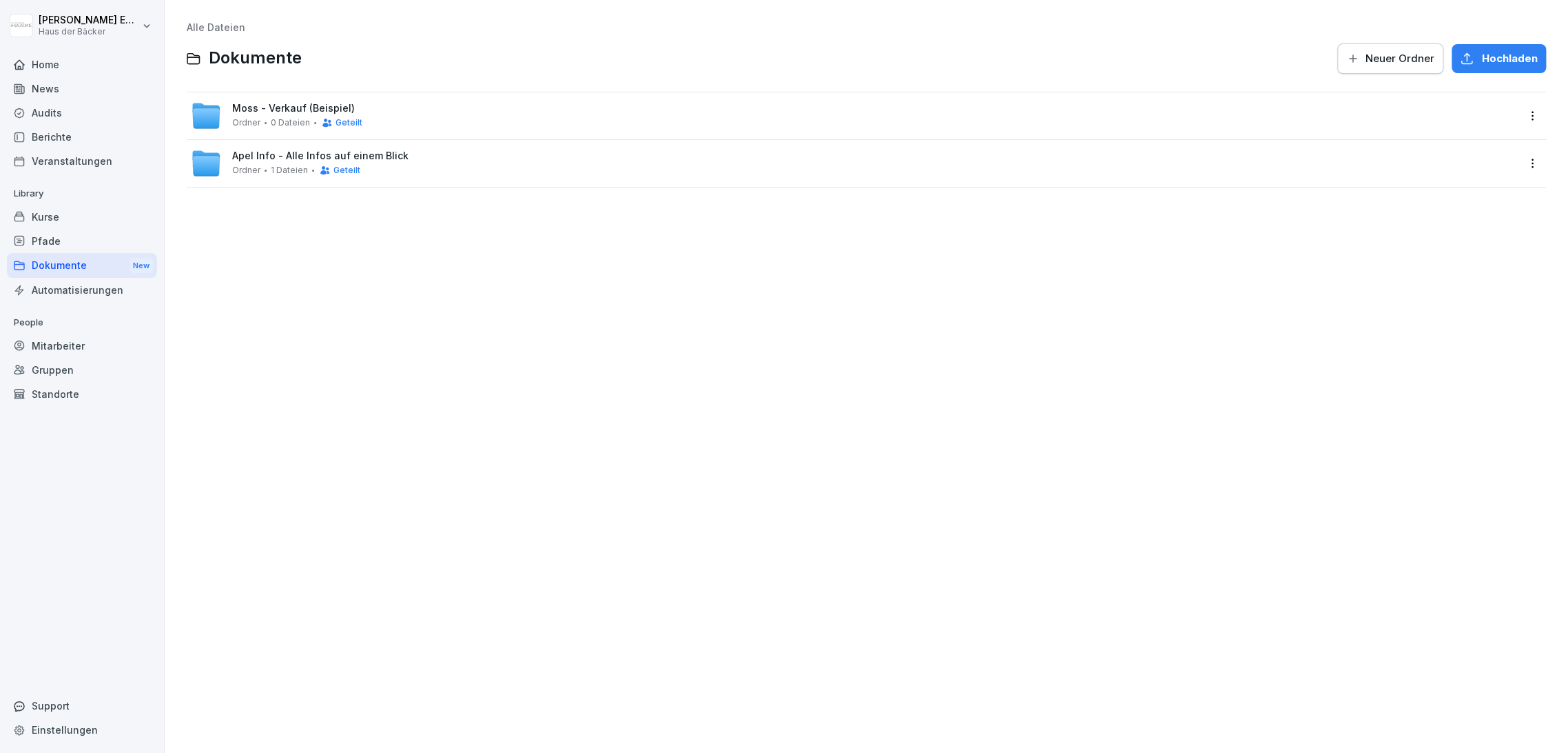
click at [65, 335] on div "Mitarbeiter" at bounding box center [81, 346] width 150 height 24
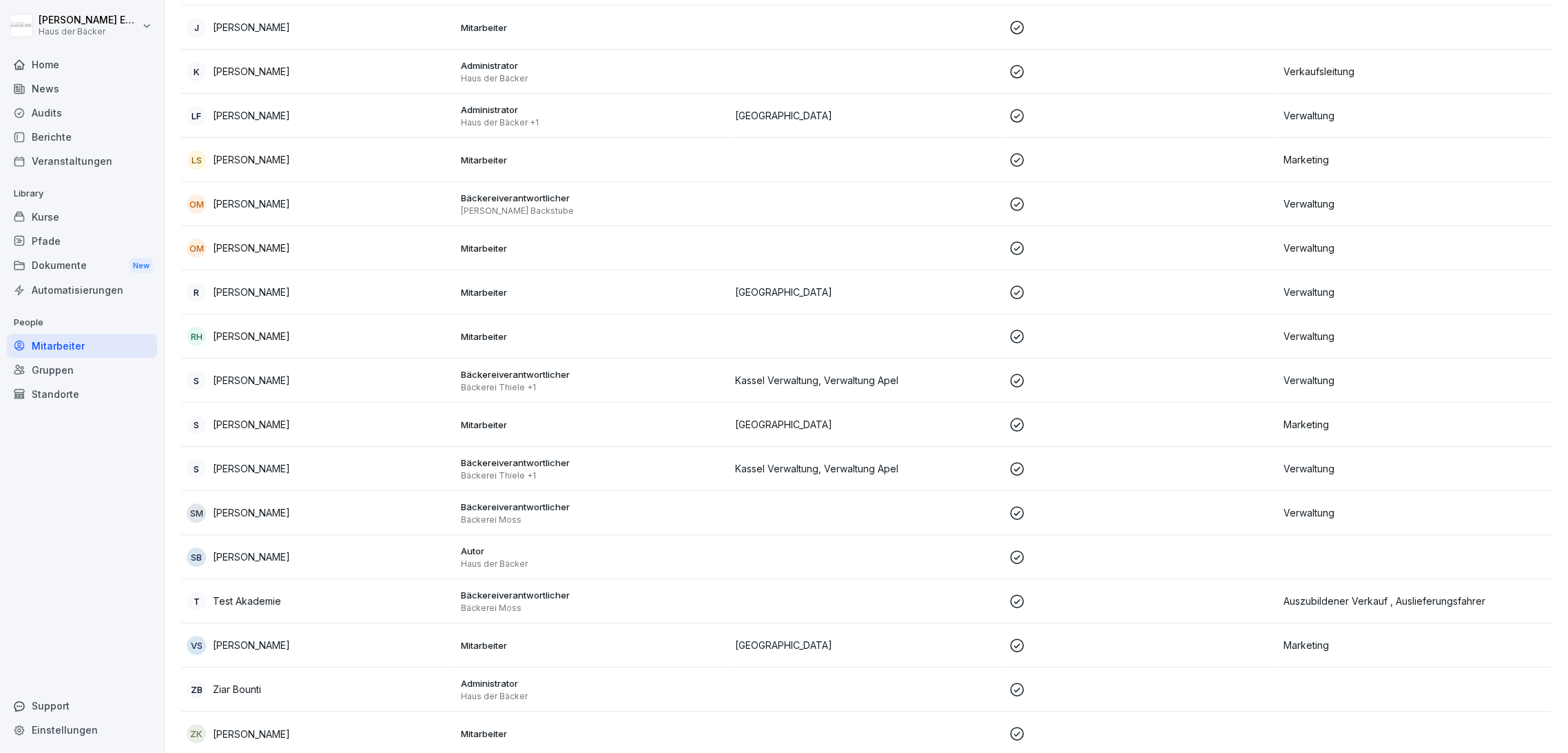
scroll to position [704, 0]
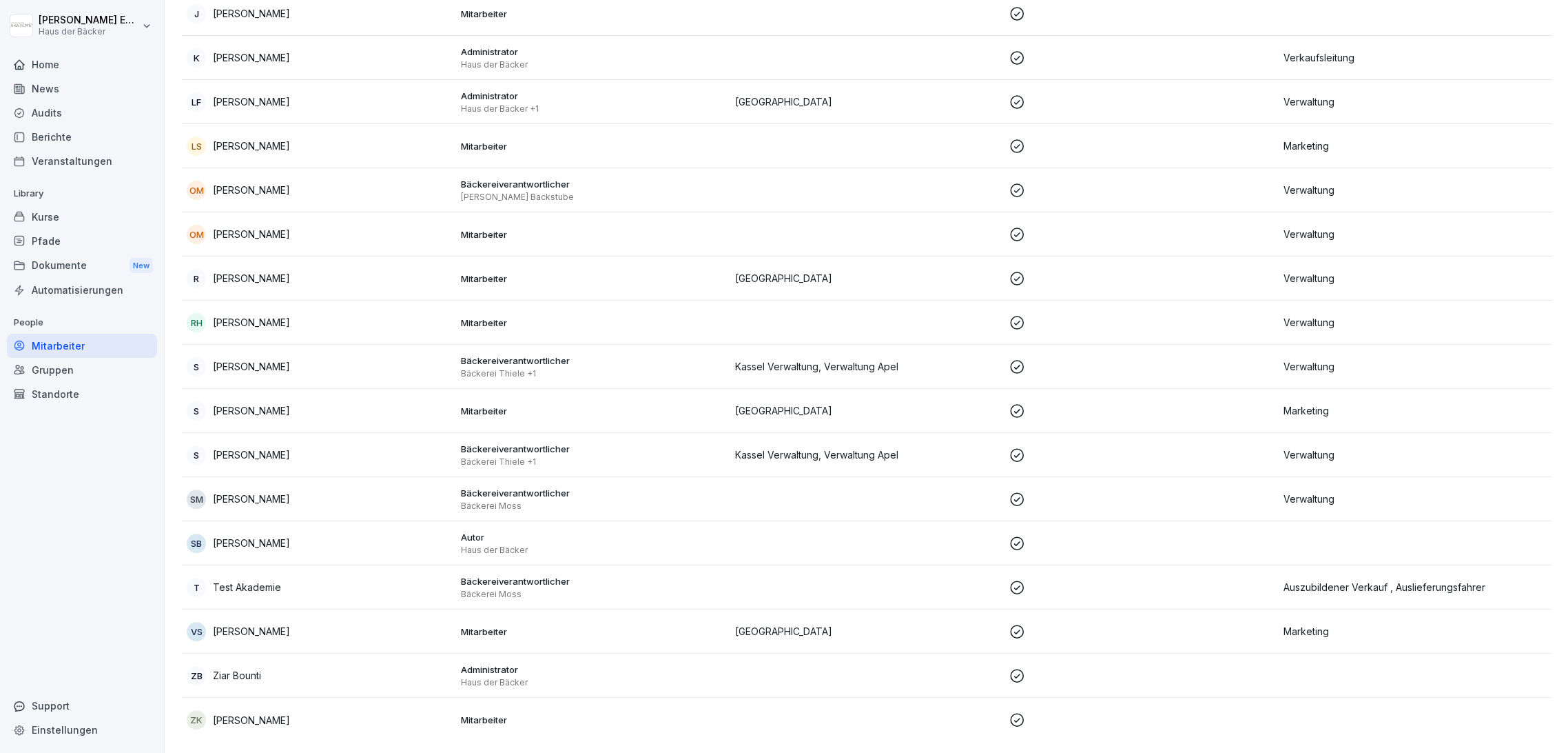
click at [461, 677] on p "Haus der Bäcker" at bounding box center [592, 682] width 263 height 11
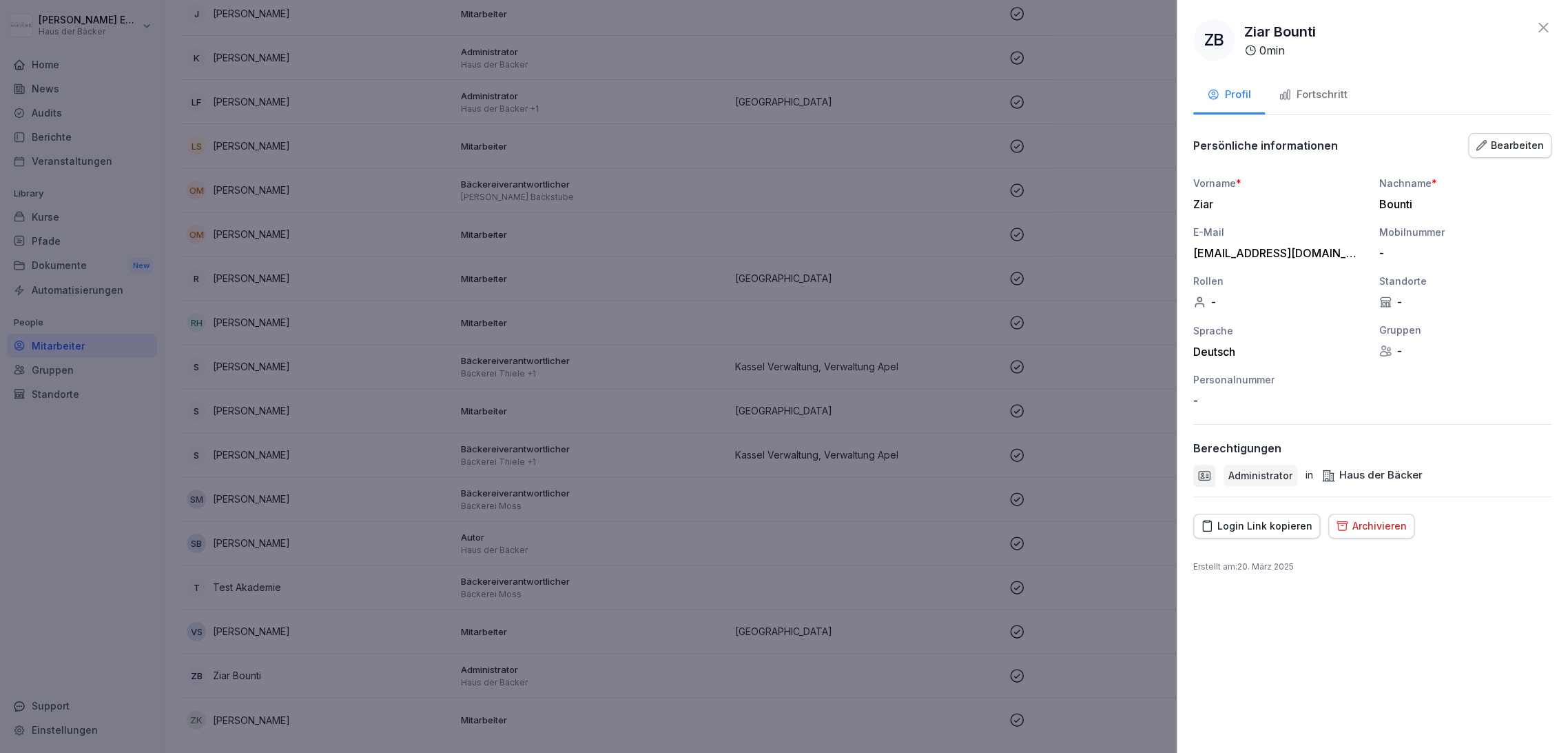
click at [1346, 92] on div "Fortschritt" at bounding box center [1313, 95] width 69 height 16
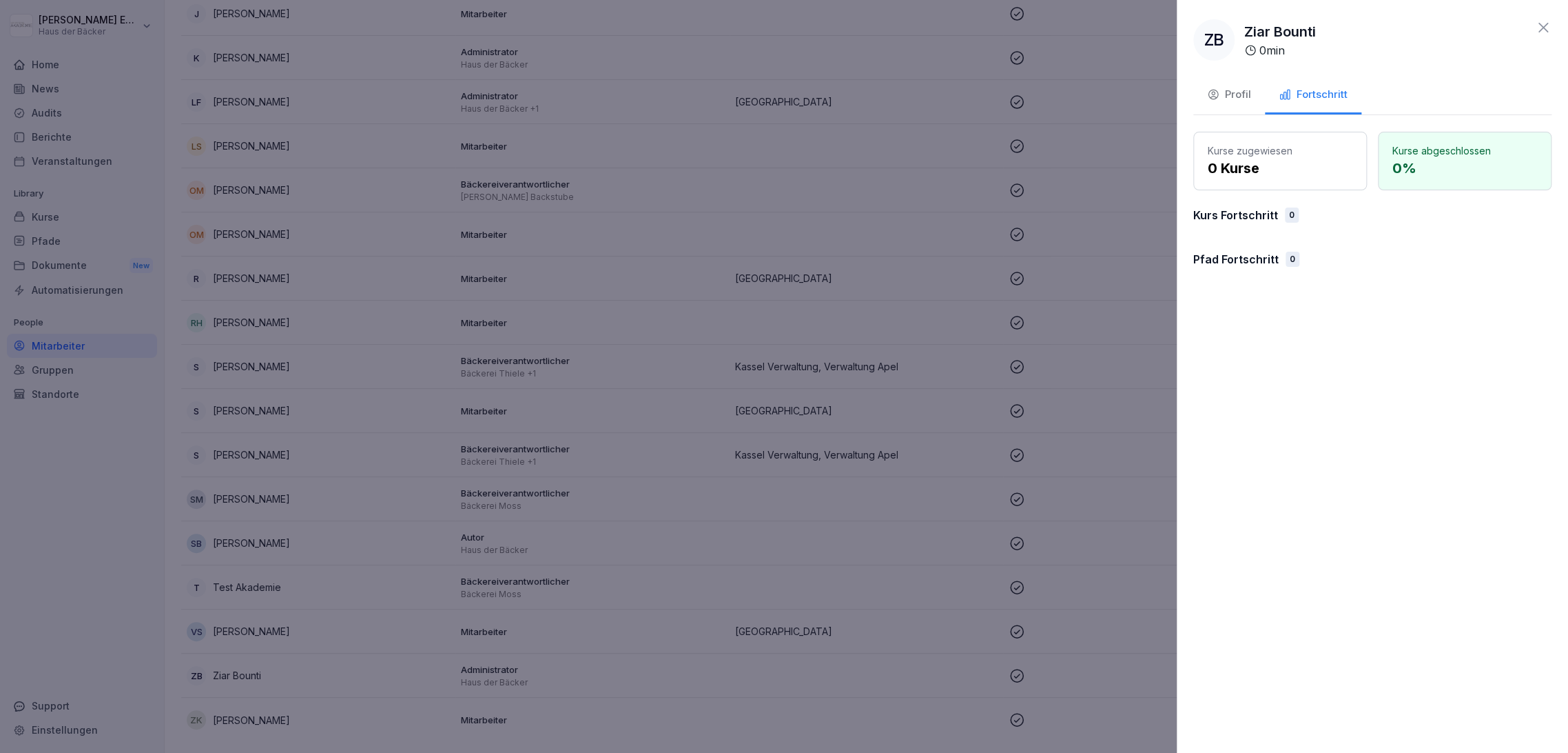
click at [1249, 95] on div "Profil" at bounding box center [1230, 95] width 44 height 16
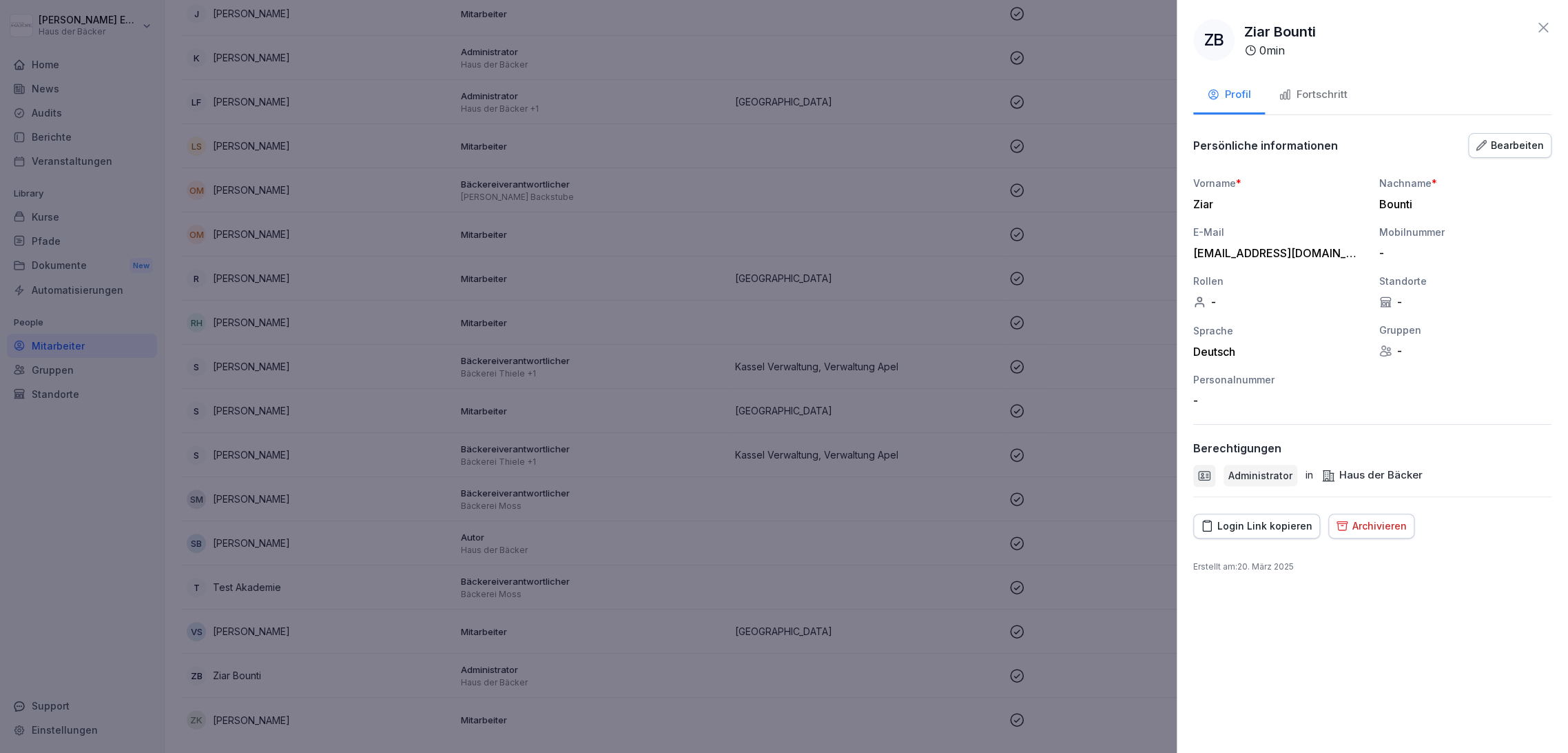
click at [841, 366] on div at bounding box center [784, 376] width 1568 height 753
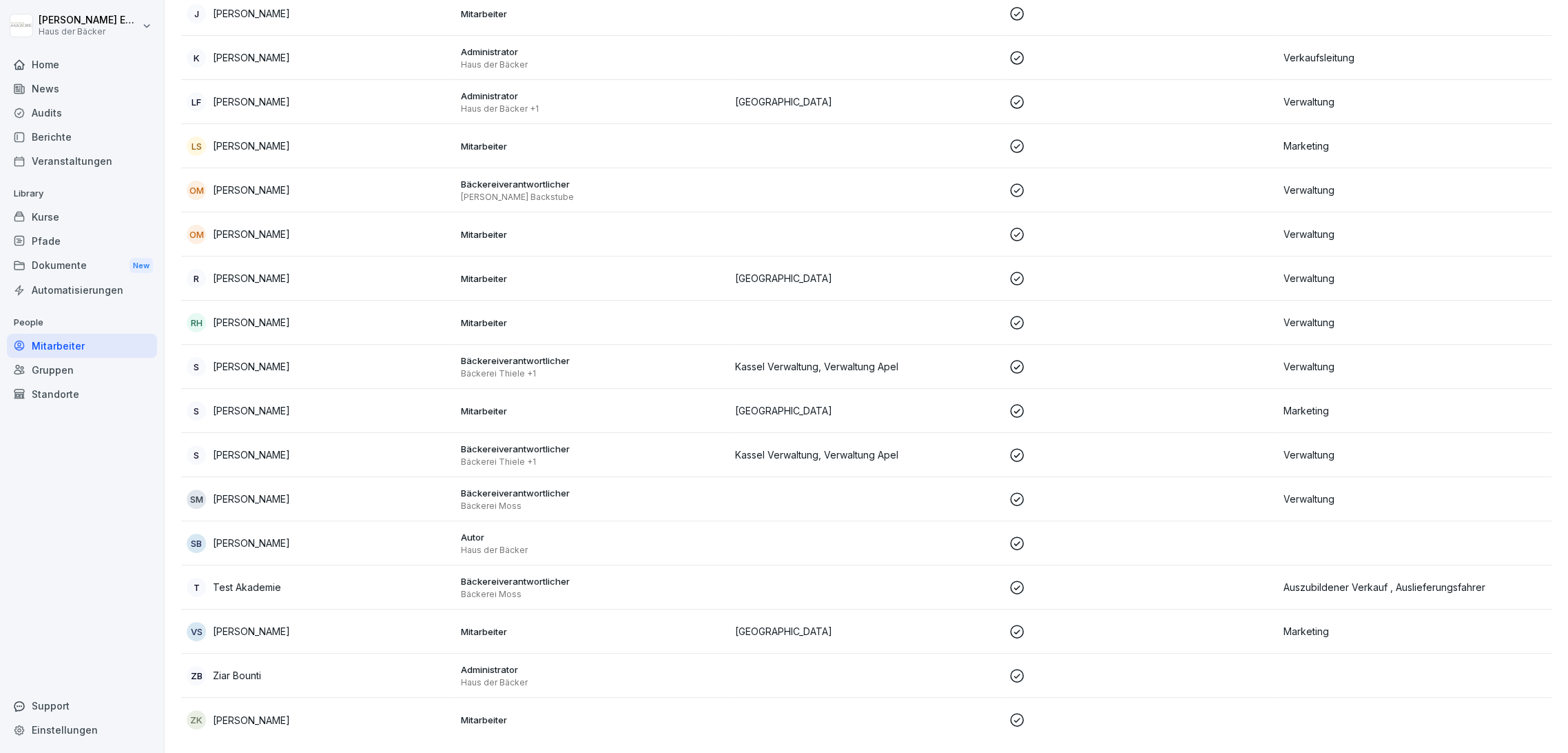
click at [289, 587] on td "T Test Akademie" at bounding box center [318, 587] width 274 height 44
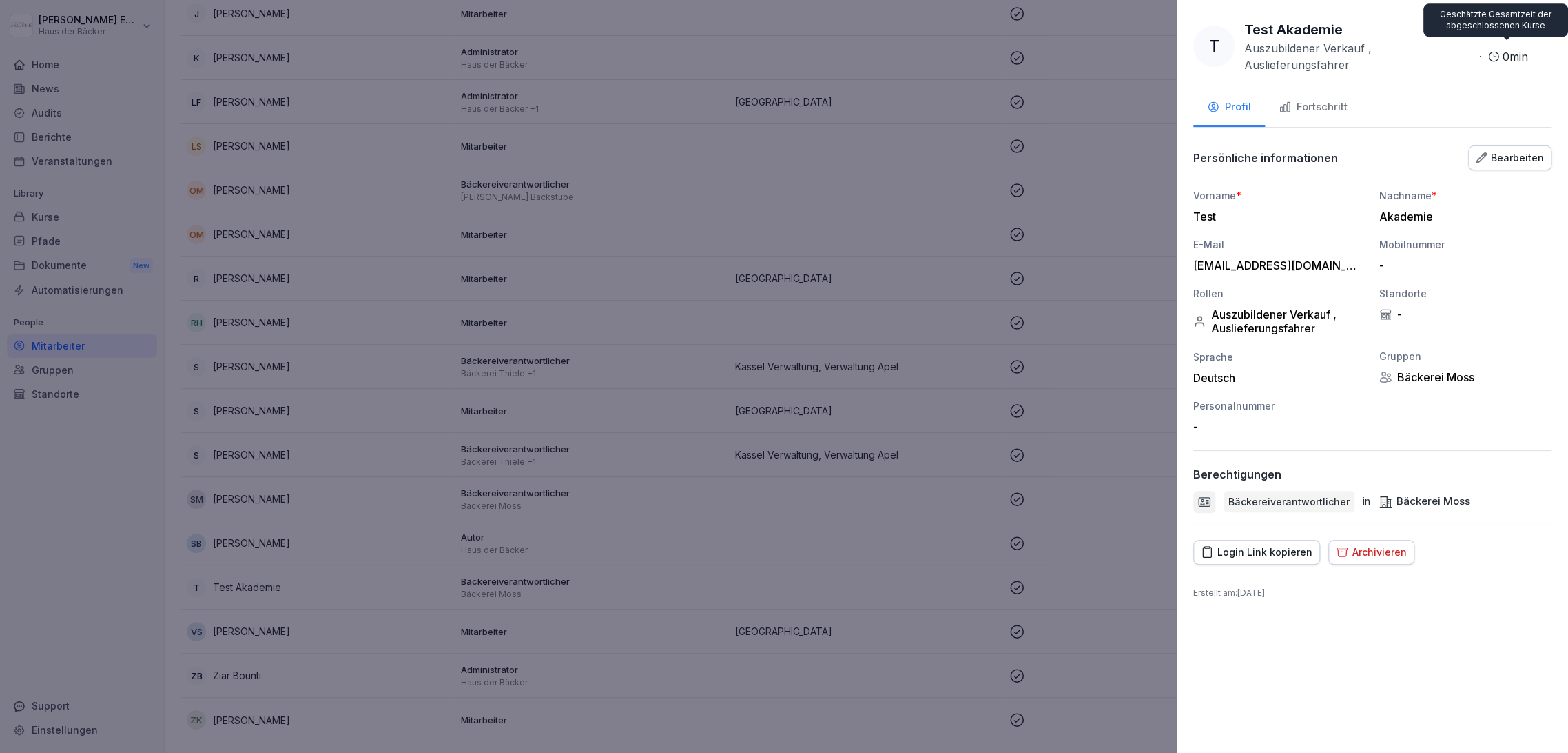
click at [1512, 62] on p "0 min" at bounding box center [1516, 56] width 26 height 16
click at [1490, 54] on icon at bounding box center [1493, 56] width 10 height 10
click at [759, 228] on div at bounding box center [784, 376] width 1568 height 753
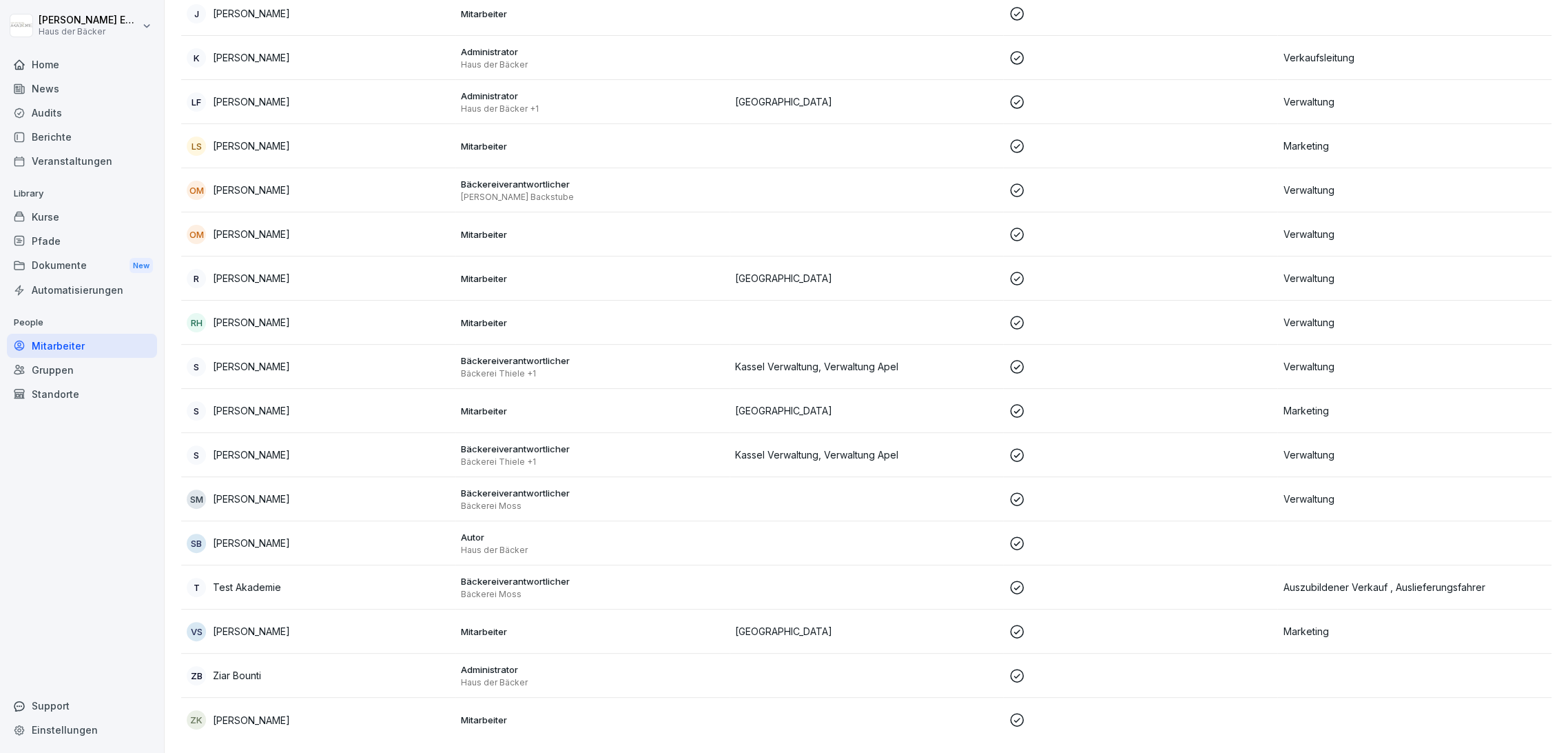
click at [298, 477] on td "SM [PERSON_NAME]" at bounding box center [318, 500] width 274 height 44
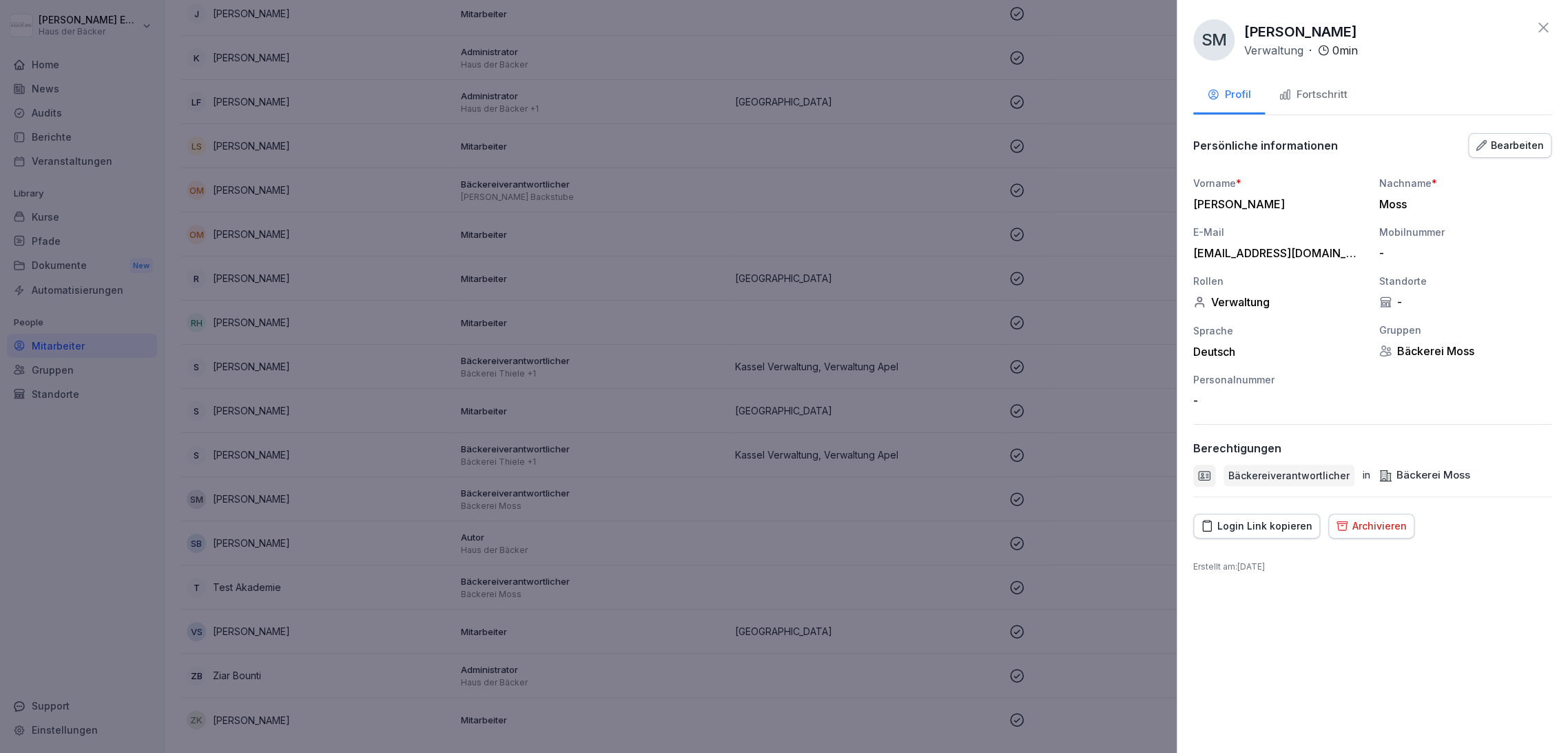
click at [248, 245] on div at bounding box center [784, 376] width 1568 height 753
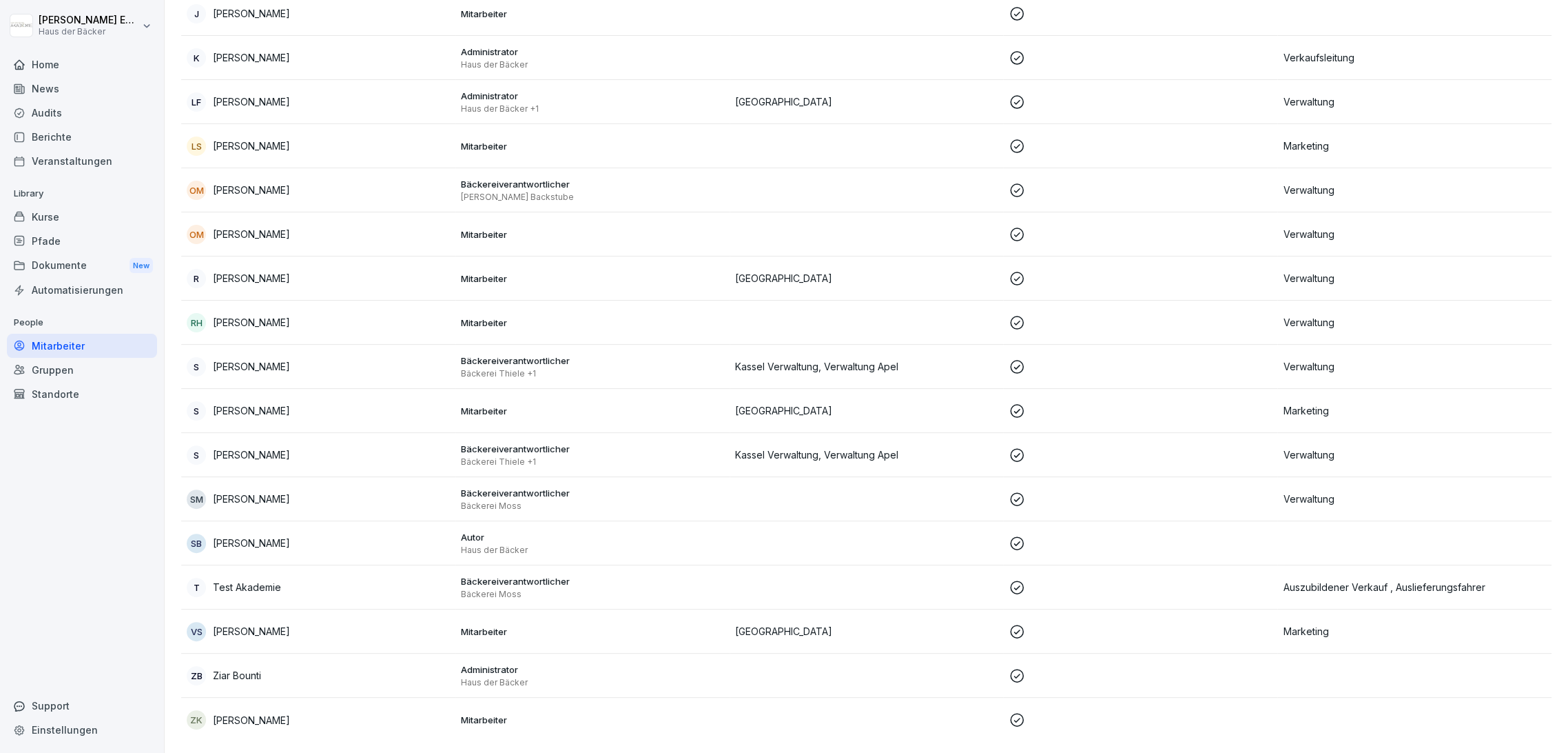
click at [248, 230] on p "[PERSON_NAME]" at bounding box center [251, 234] width 77 height 15
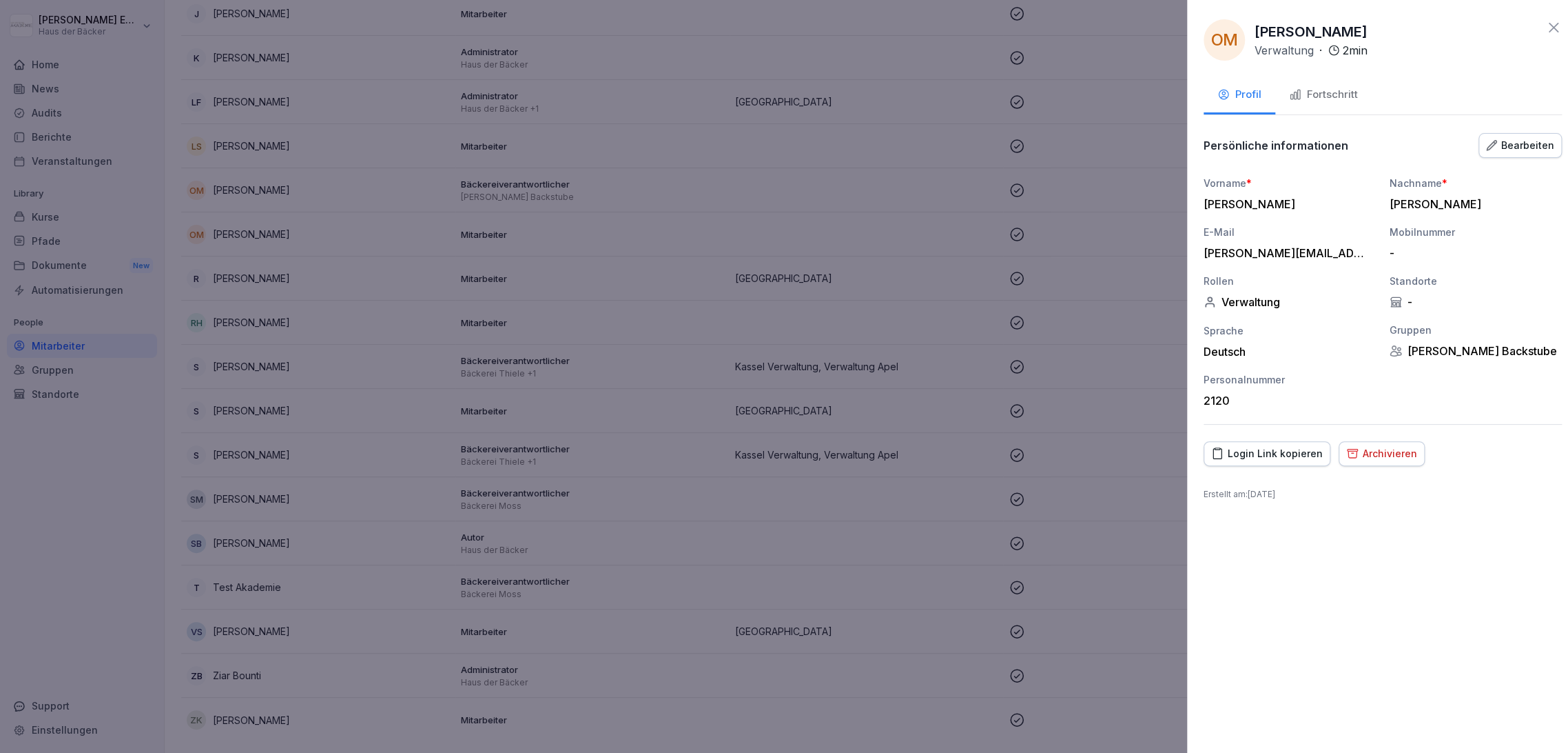
click at [248, 230] on div at bounding box center [784, 376] width 1568 height 753
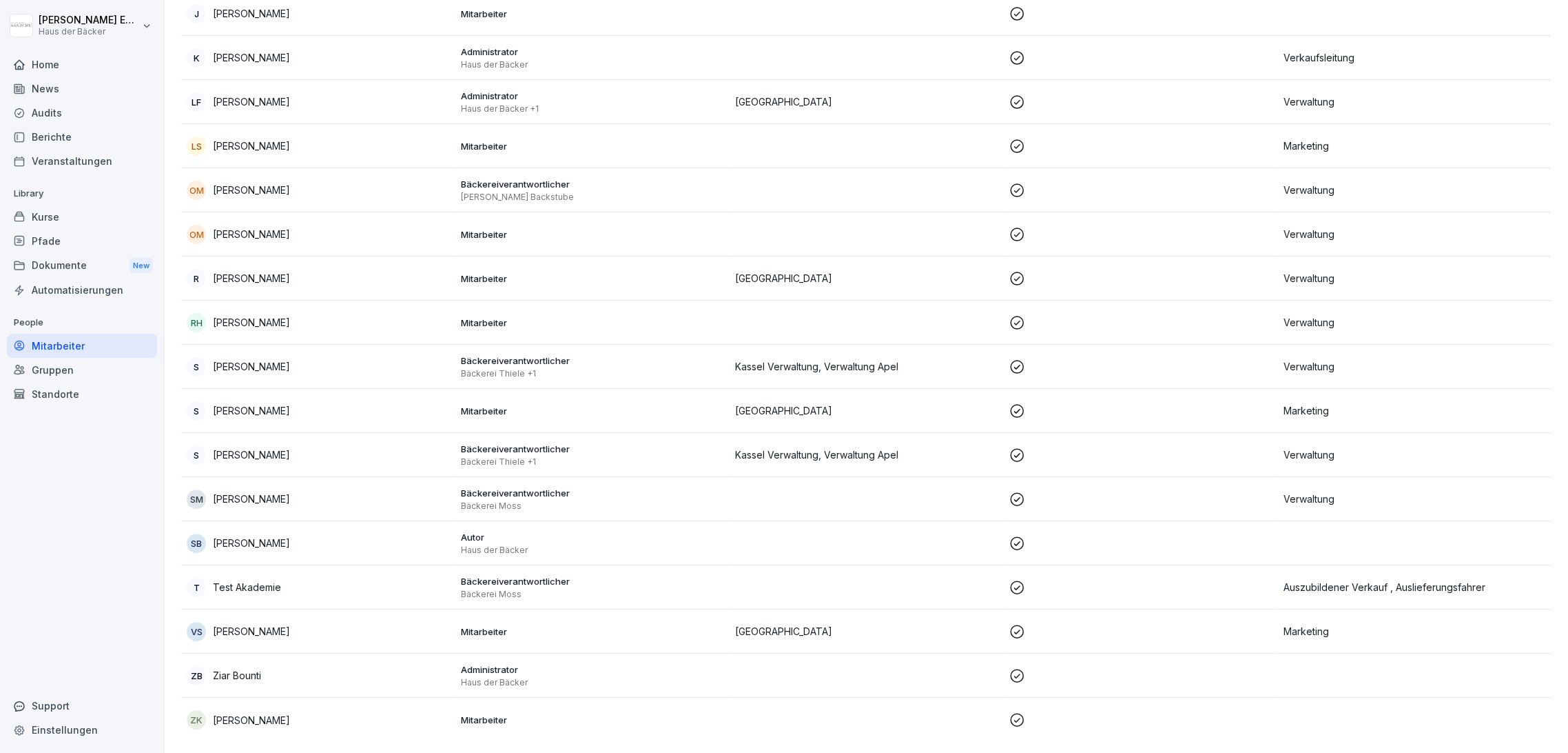
click at [248, 230] on p "[PERSON_NAME]" at bounding box center [251, 234] width 77 height 15
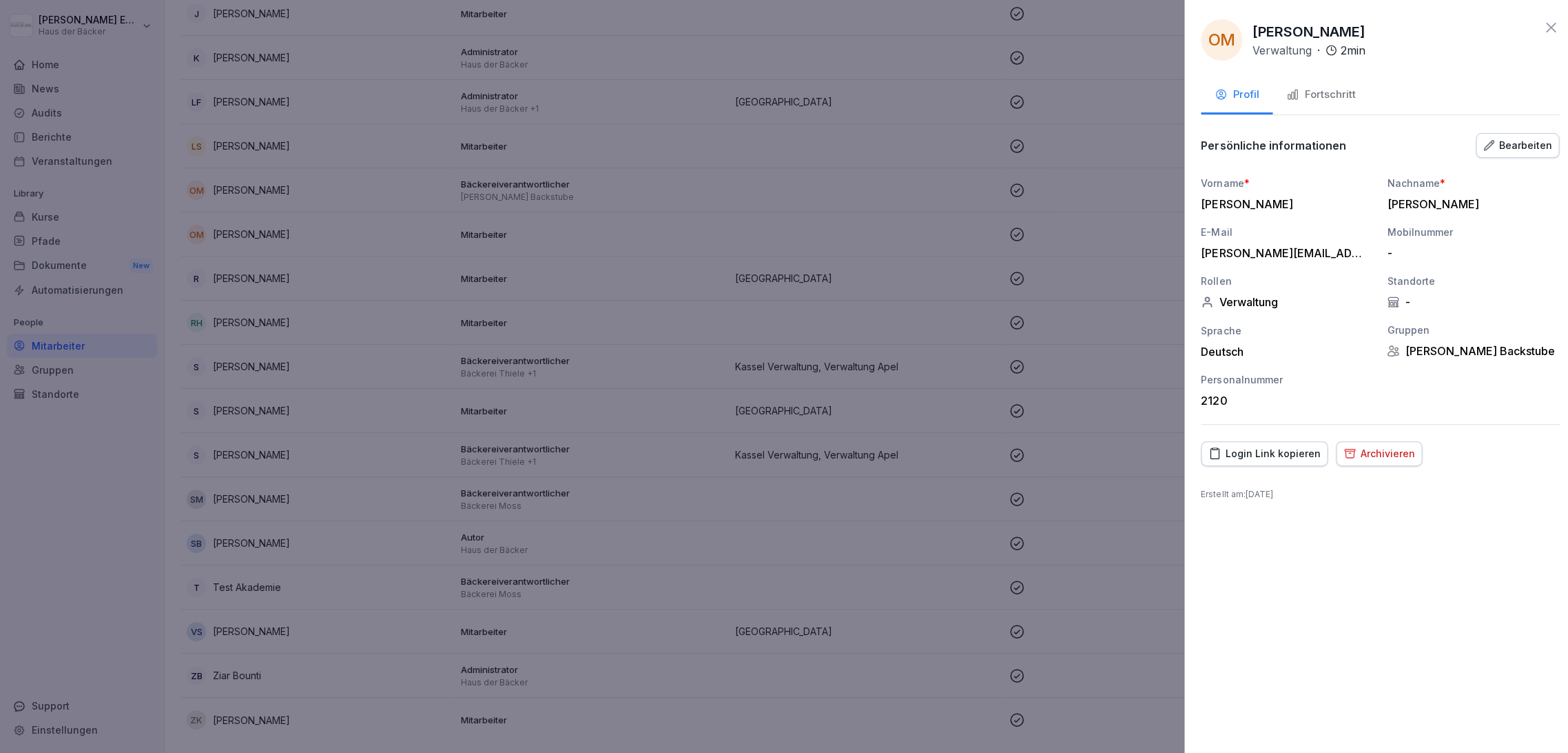
click at [239, 187] on div at bounding box center [784, 376] width 1568 height 753
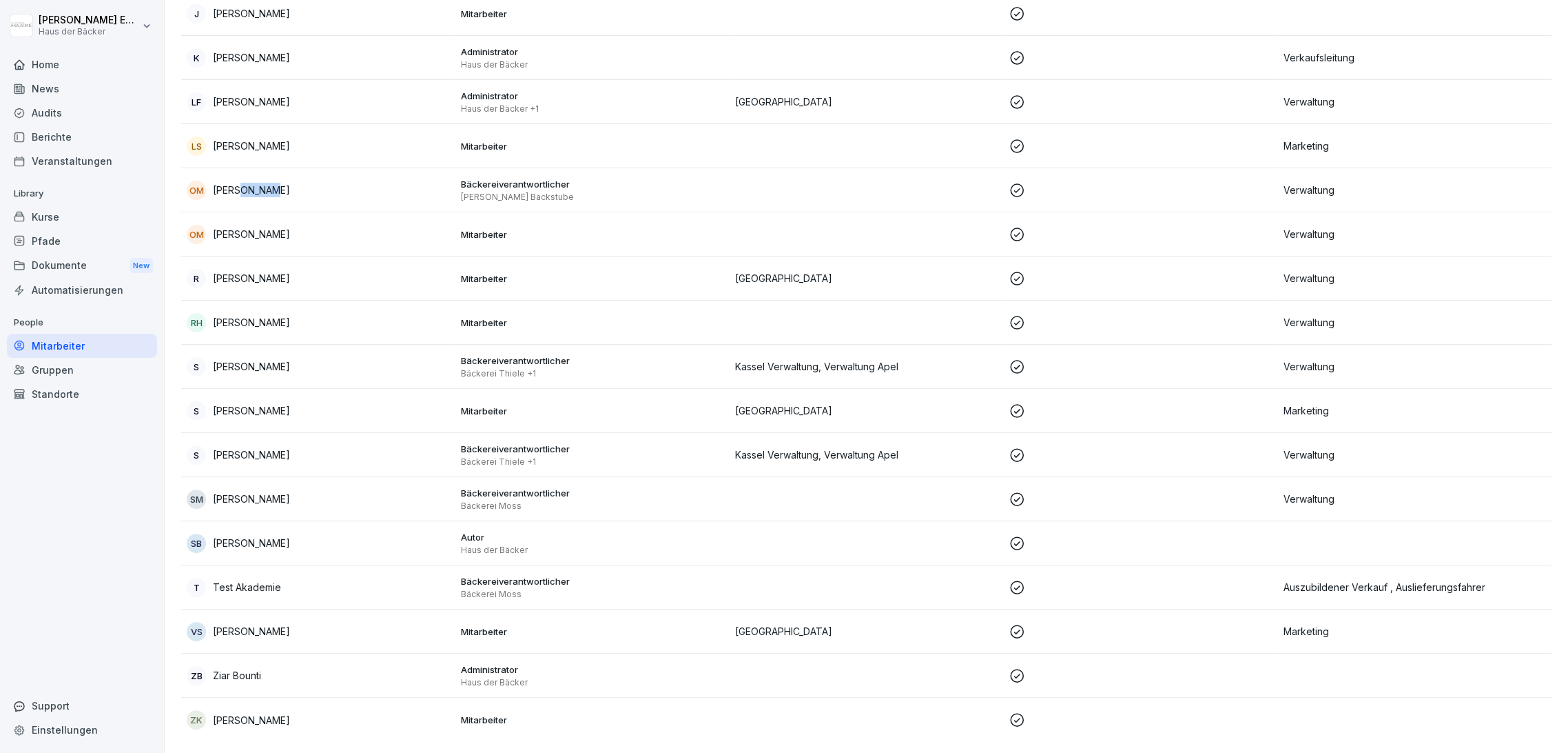
click at [239, 187] on div "OM [PERSON_NAME]" at bounding box center [318, 190] width 263 height 19
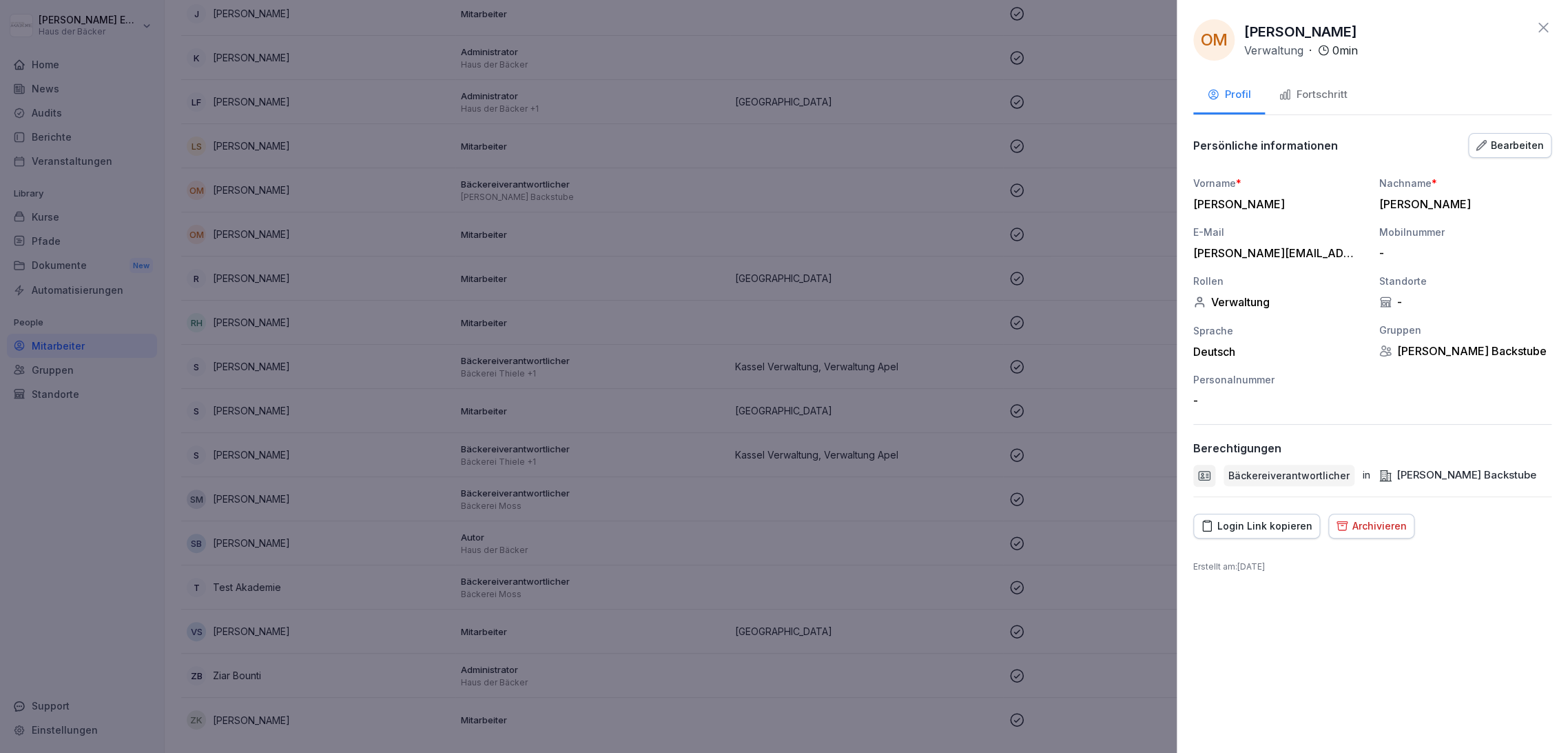
click at [239, 187] on div at bounding box center [784, 376] width 1568 height 753
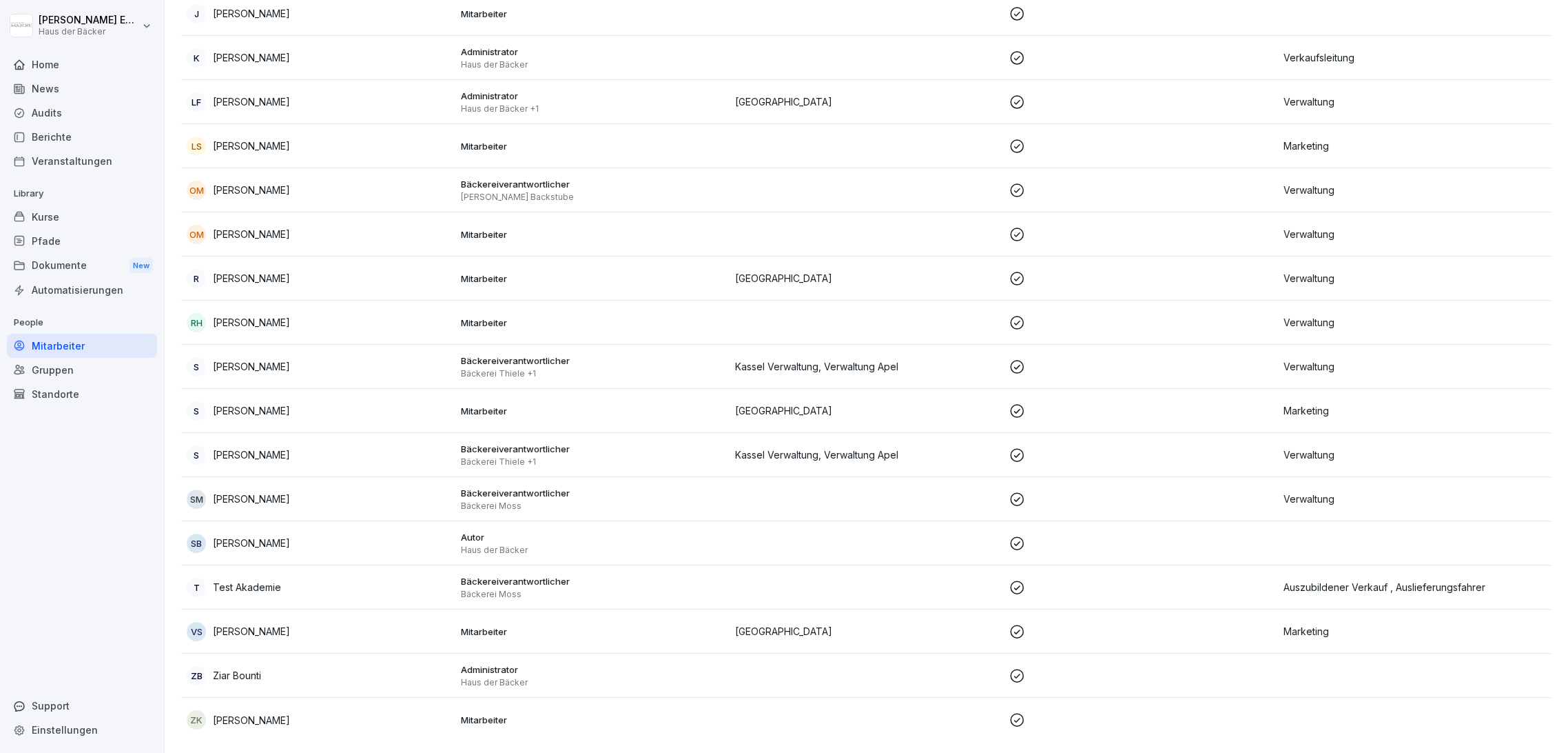
click at [105, 363] on div "Gruppen" at bounding box center [81, 369] width 150 height 24
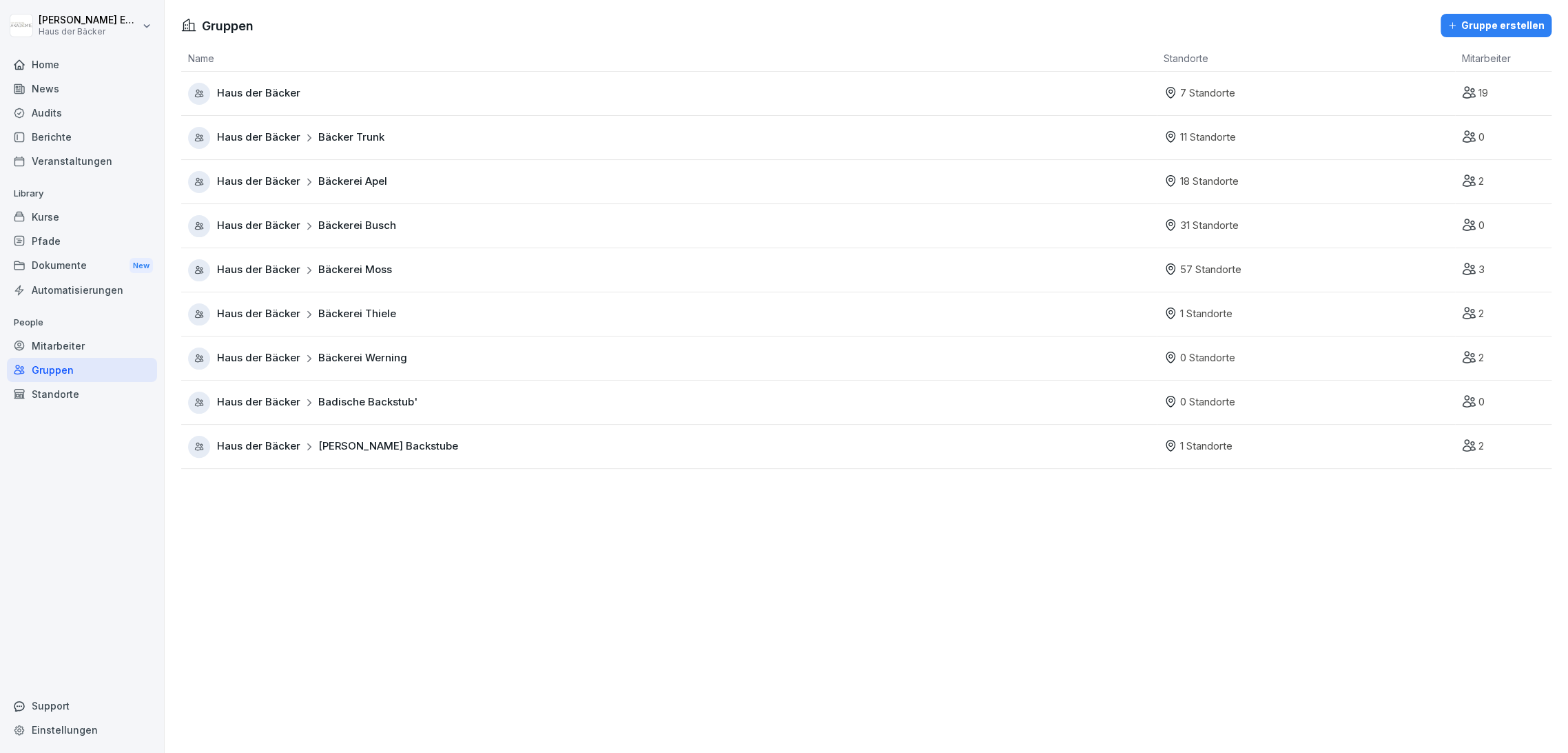
click at [97, 336] on div "Mitarbeiter" at bounding box center [81, 346] width 150 height 24
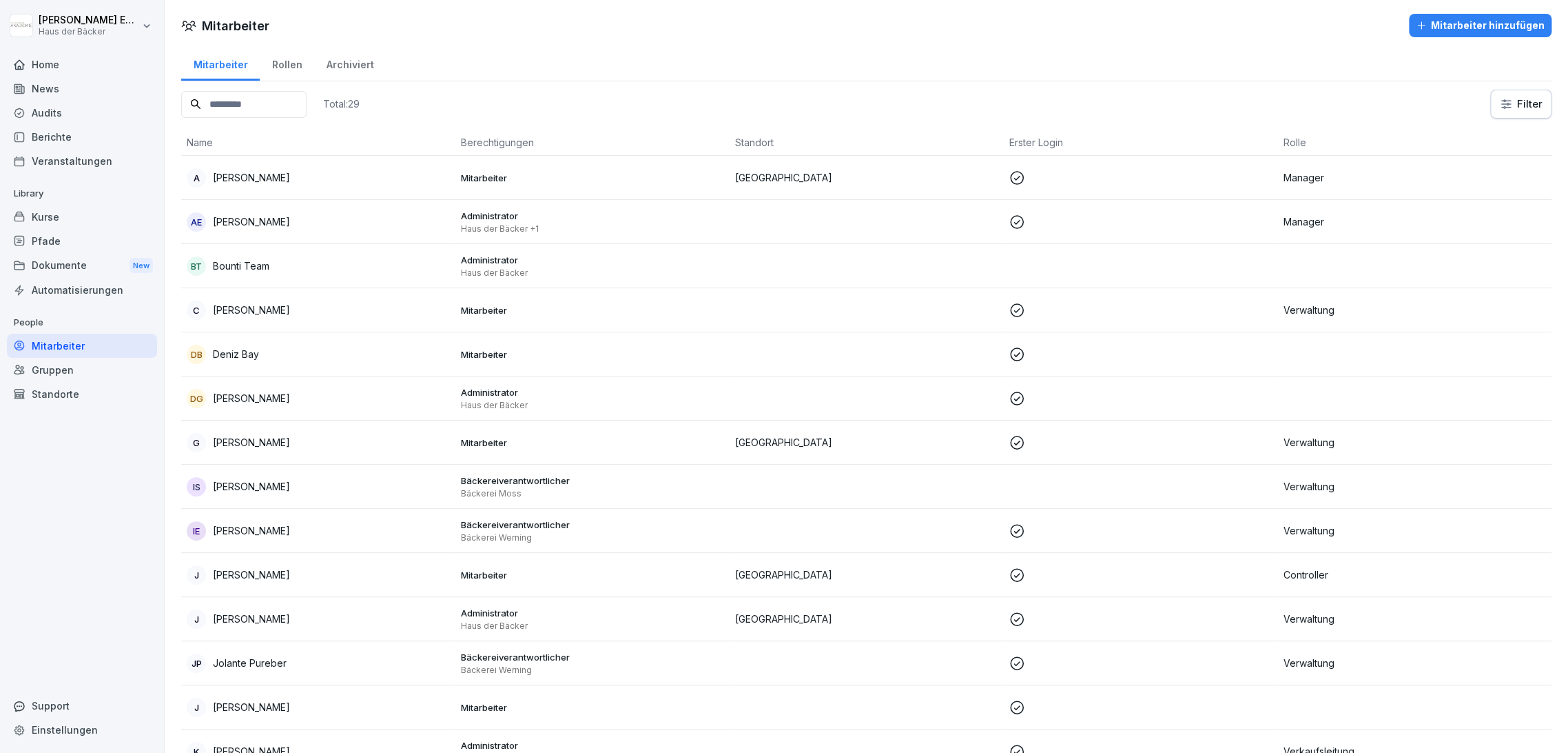
click at [333, 193] on td "A [PERSON_NAME]" at bounding box center [318, 178] width 274 height 44
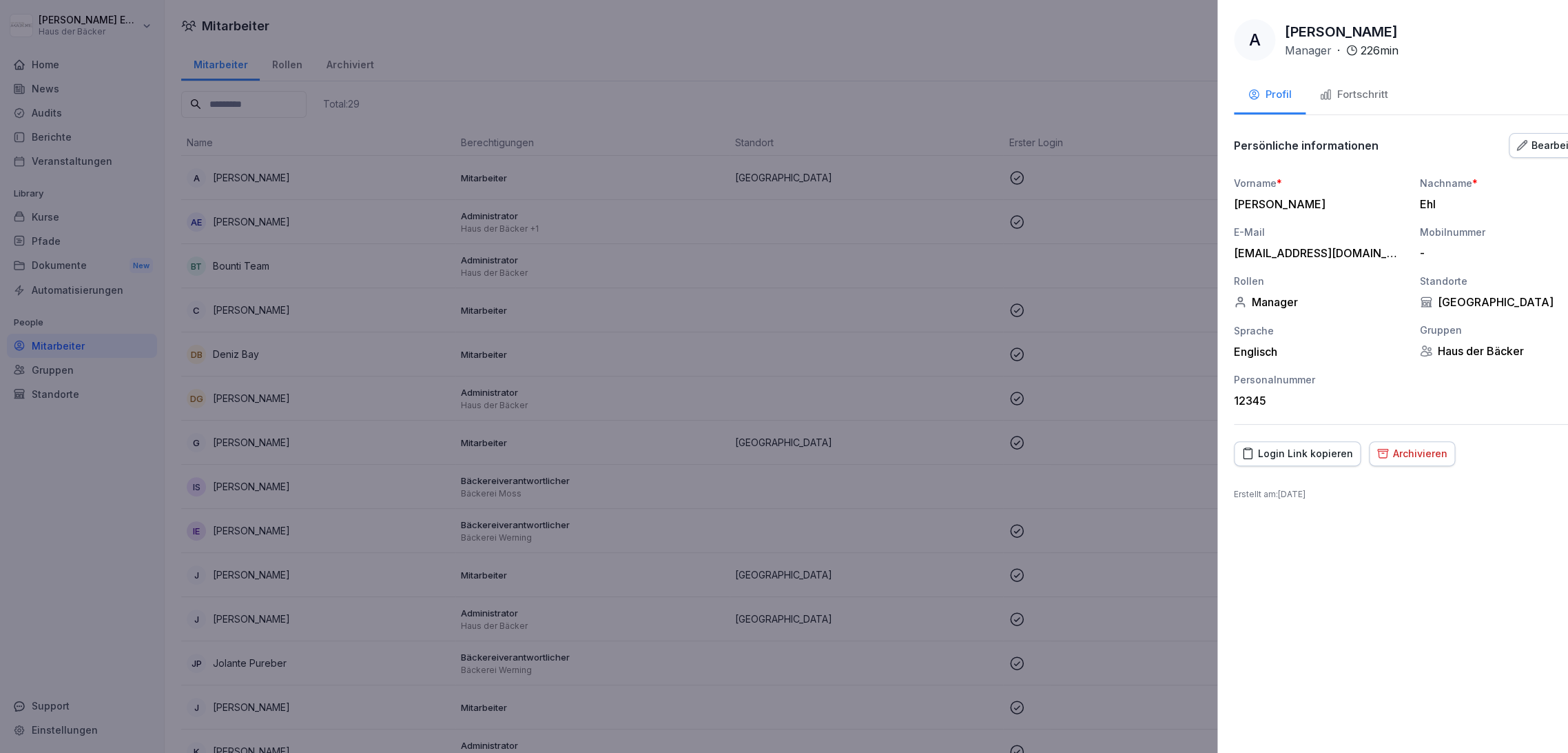
click at [333, 193] on div at bounding box center [784, 376] width 1568 height 753
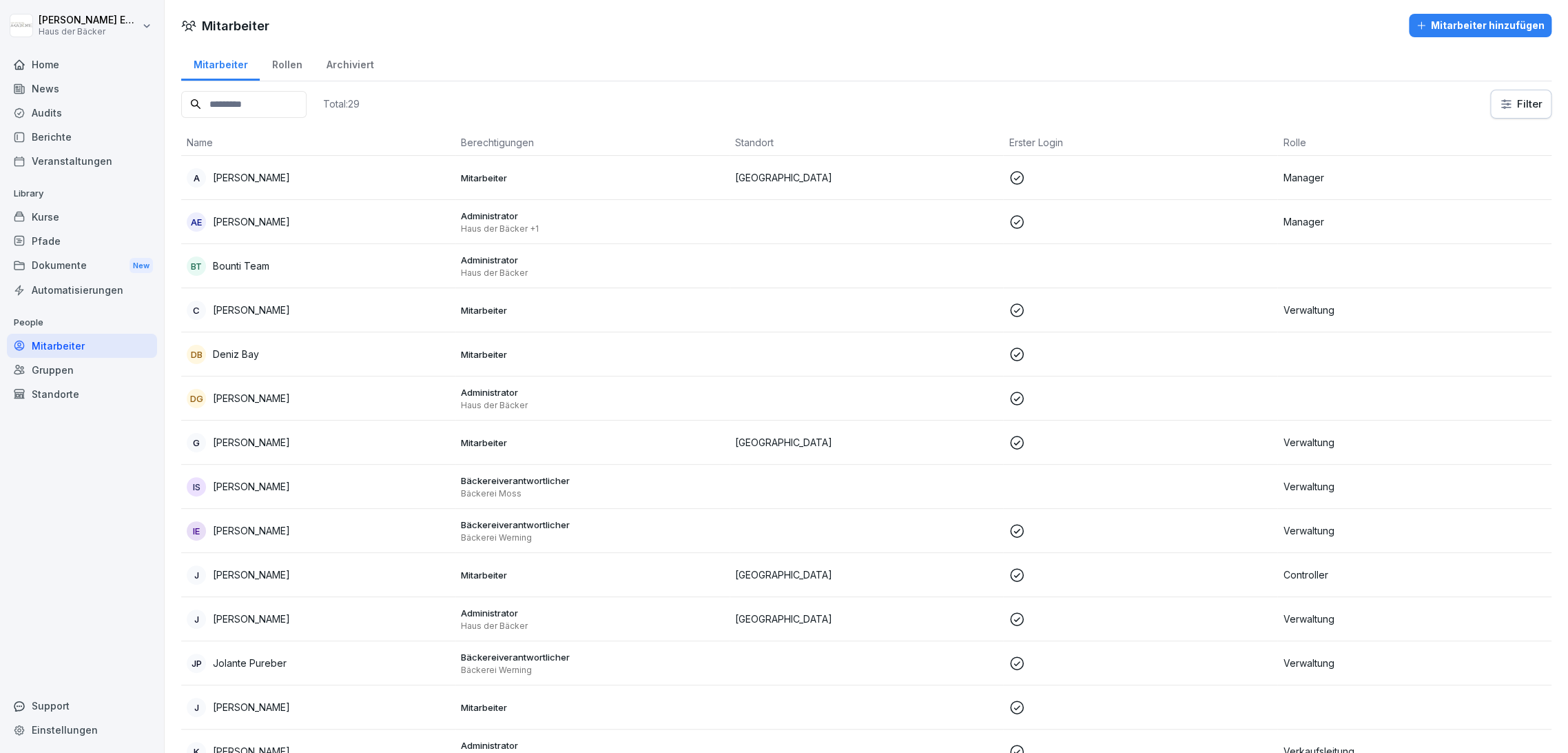
click at [114, 262] on div "Dokumente New" at bounding box center [81, 265] width 150 height 26
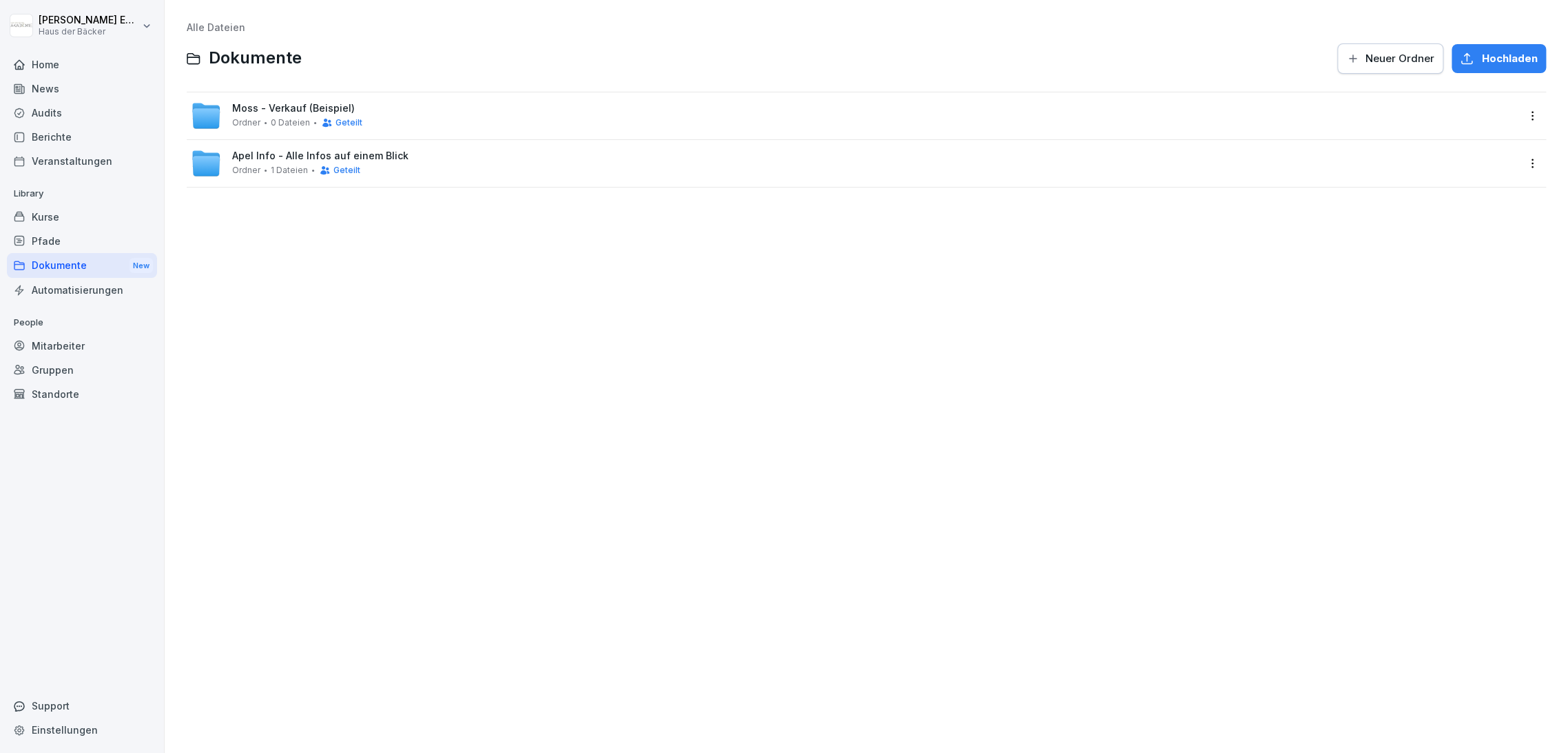
click at [105, 282] on div "Automatisierungen" at bounding box center [81, 290] width 150 height 24
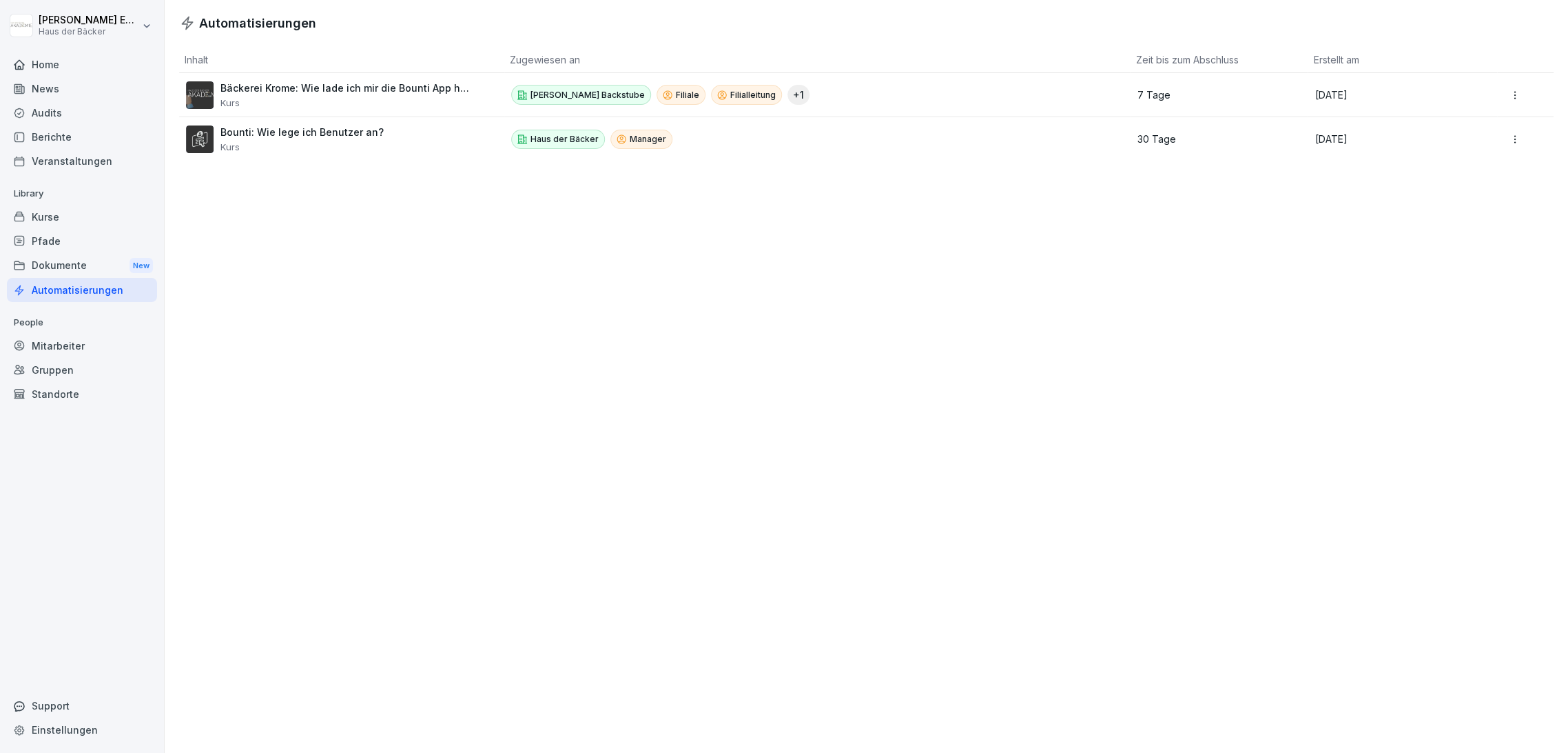
click at [81, 259] on div "Dokumente New" at bounding box center [81, 265] width 150 height 26
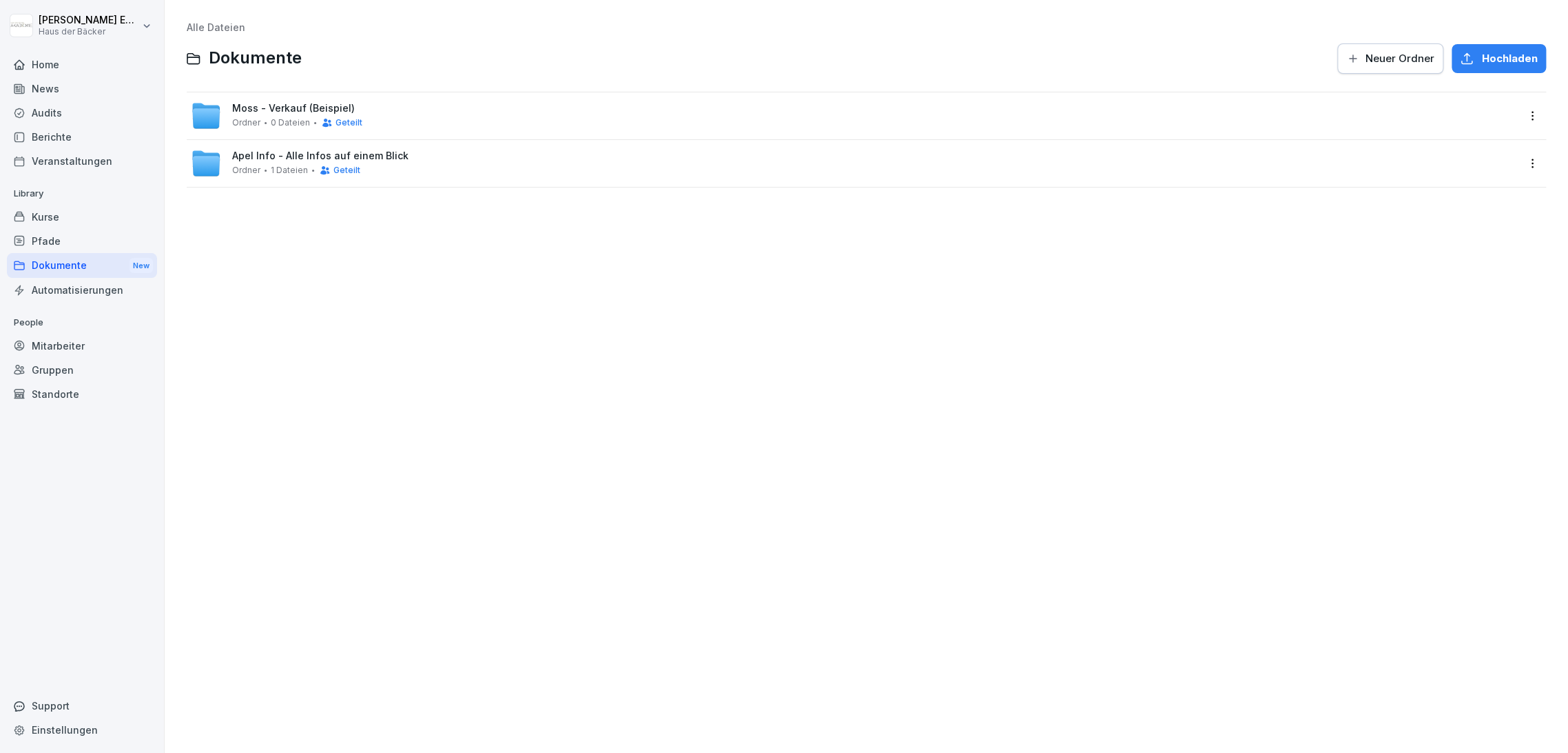
click at [1180, 111] on div "Moss - Verkauf (Beispiel) Ordner 0 Dateien Geteilt" at bounding box center [854, 115] width 1326 height 30
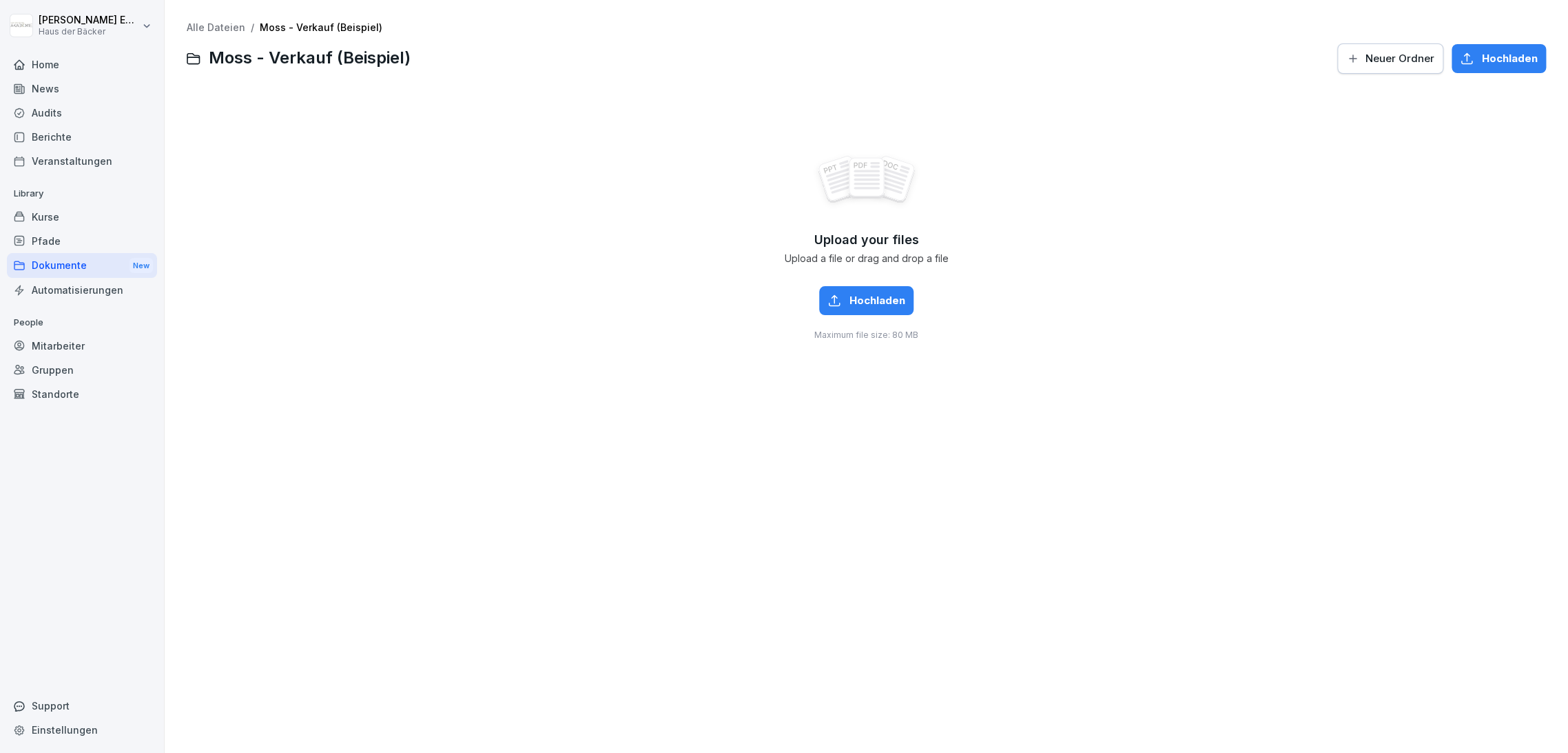
click at [1471, 146] on div "Upload your files Upload a file or drag and drop a file Hochladen Maximum file …" at bounding box center [866, 247] width 1360 height 310
click at [82, 238] on div "Pfade" at bounding box center [81, 241] width 150 height 24
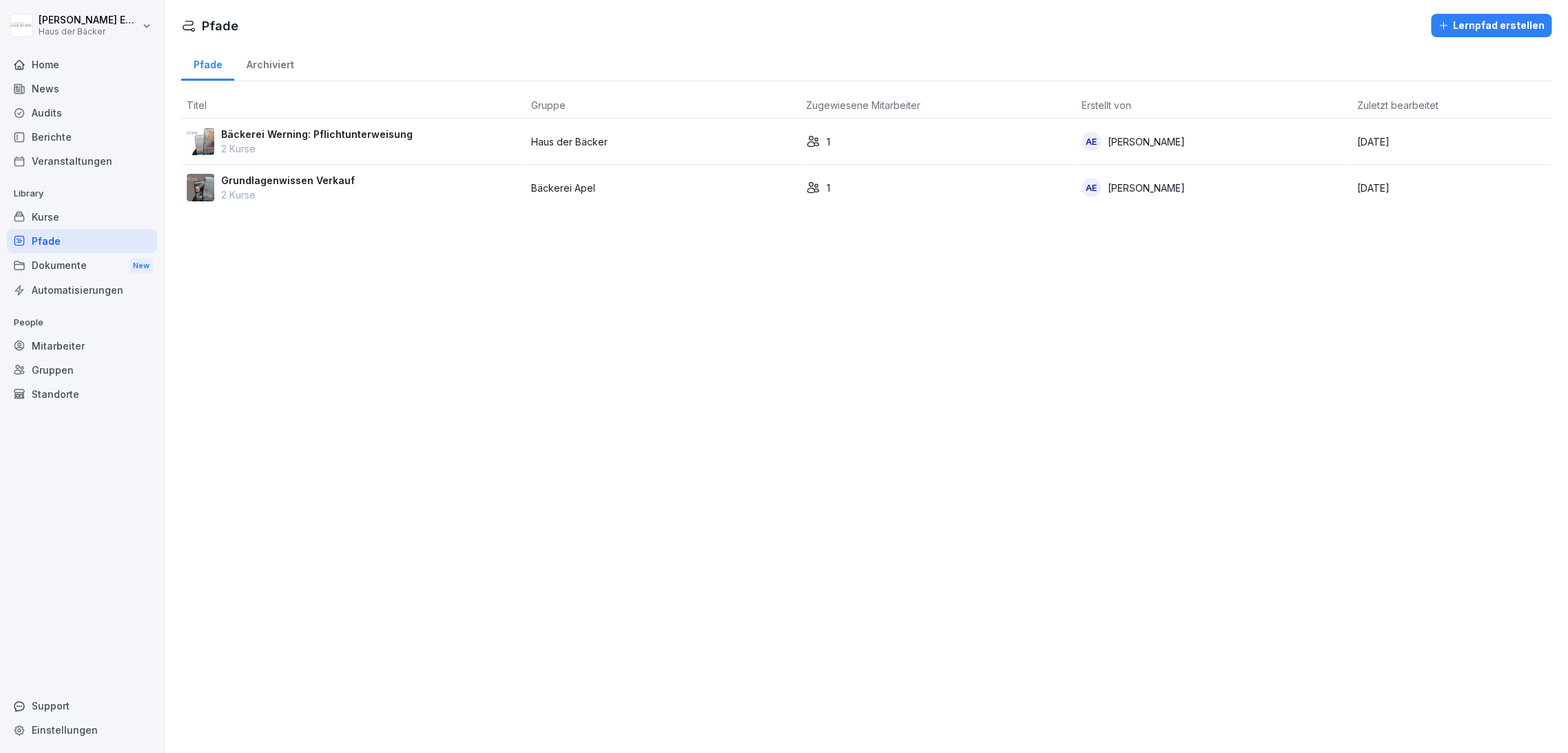
click at [83, 268] on div "Dokumente New" at bounding box center [81, 265] width 150 height 26
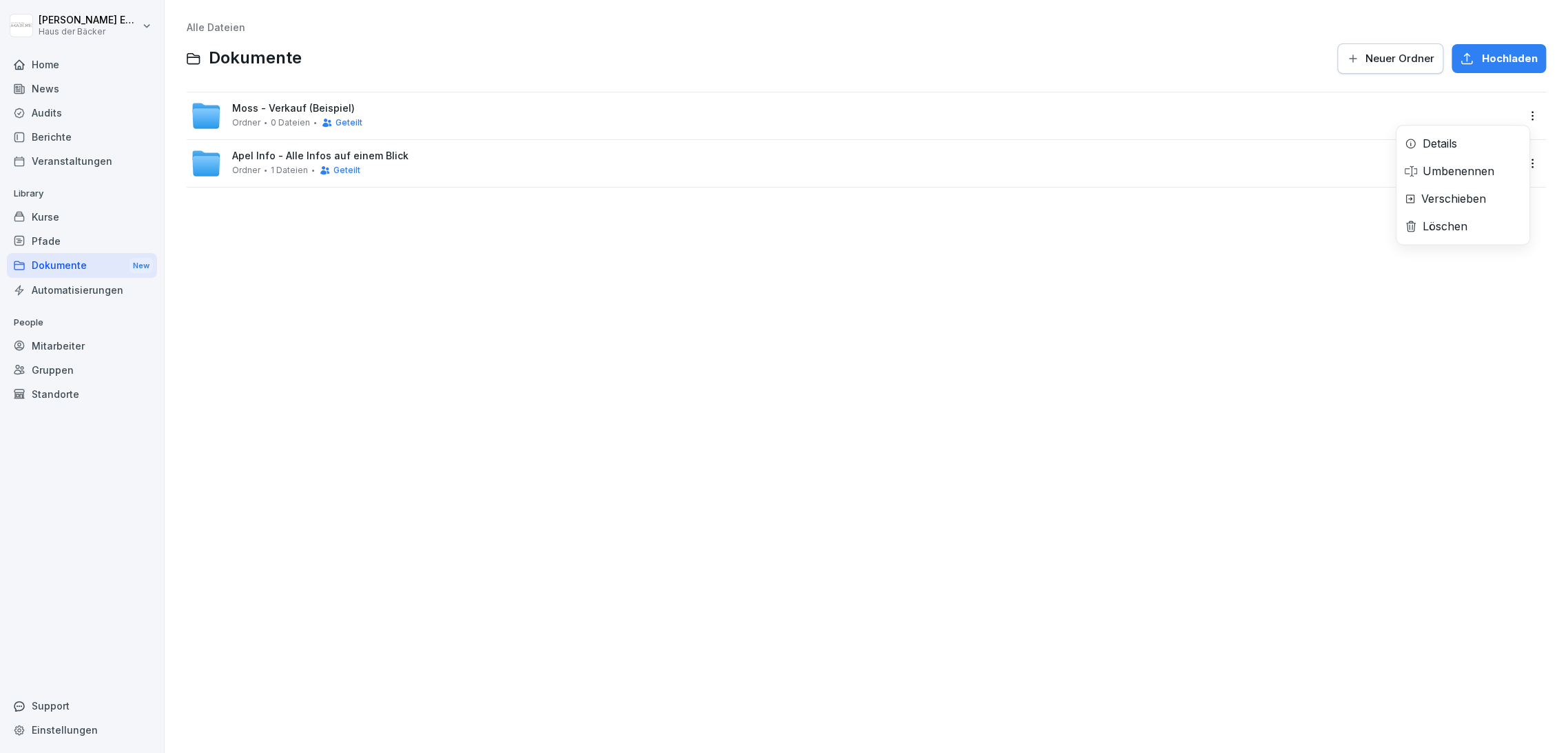
click at [1523, 115] on html "[PERSON_NAME] Haus der Bäcker Home News Audits Berichte Veranstaltungen Library…" at bounding box center [784, 376] width 1568 height 753
click at [1455, 142] on div "Details" at bounding box center [1440, 143] width 35 height 16
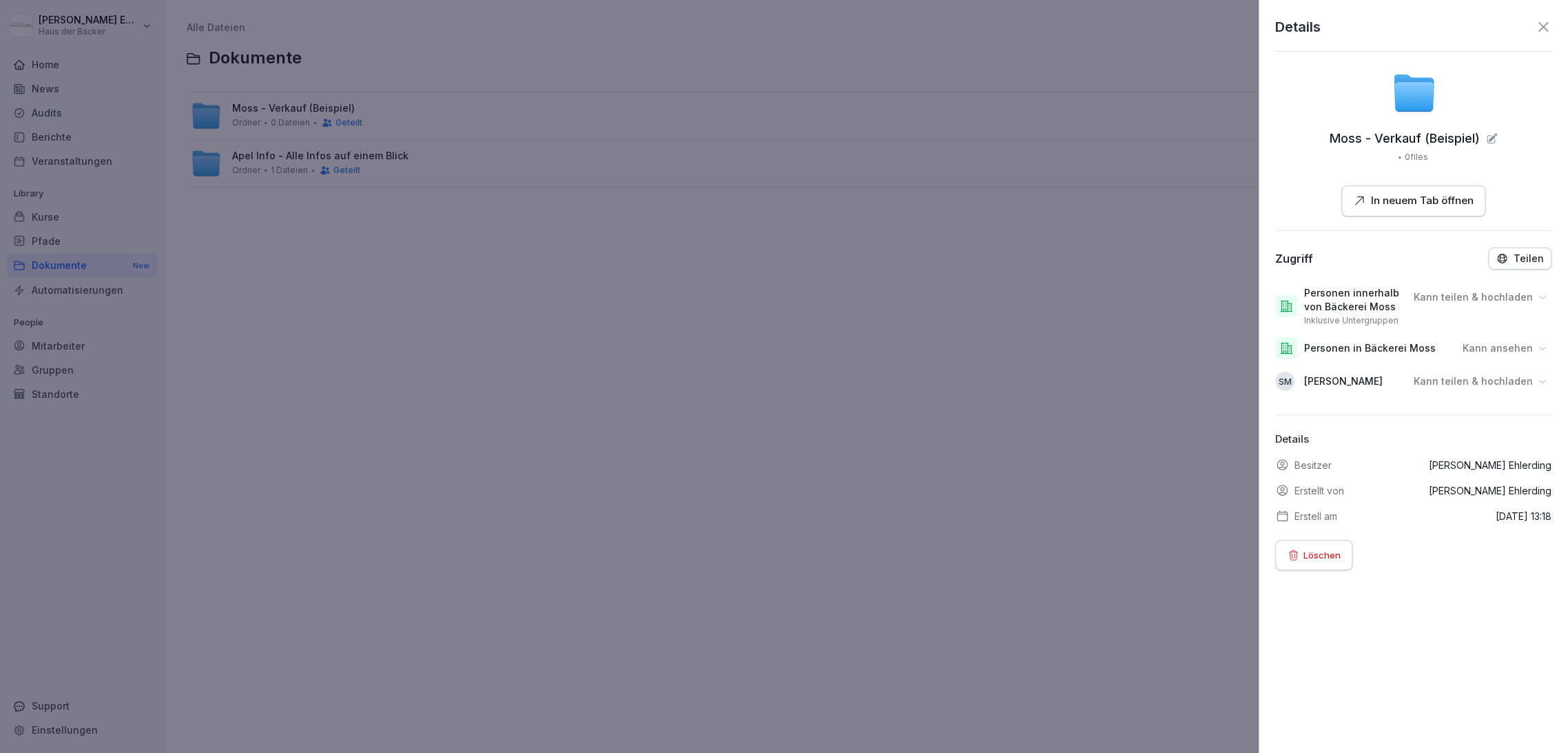
click at [1510, 296] on p "Kann teilen & hochladen" at bounding box center [1473, 297] width 119 height 14
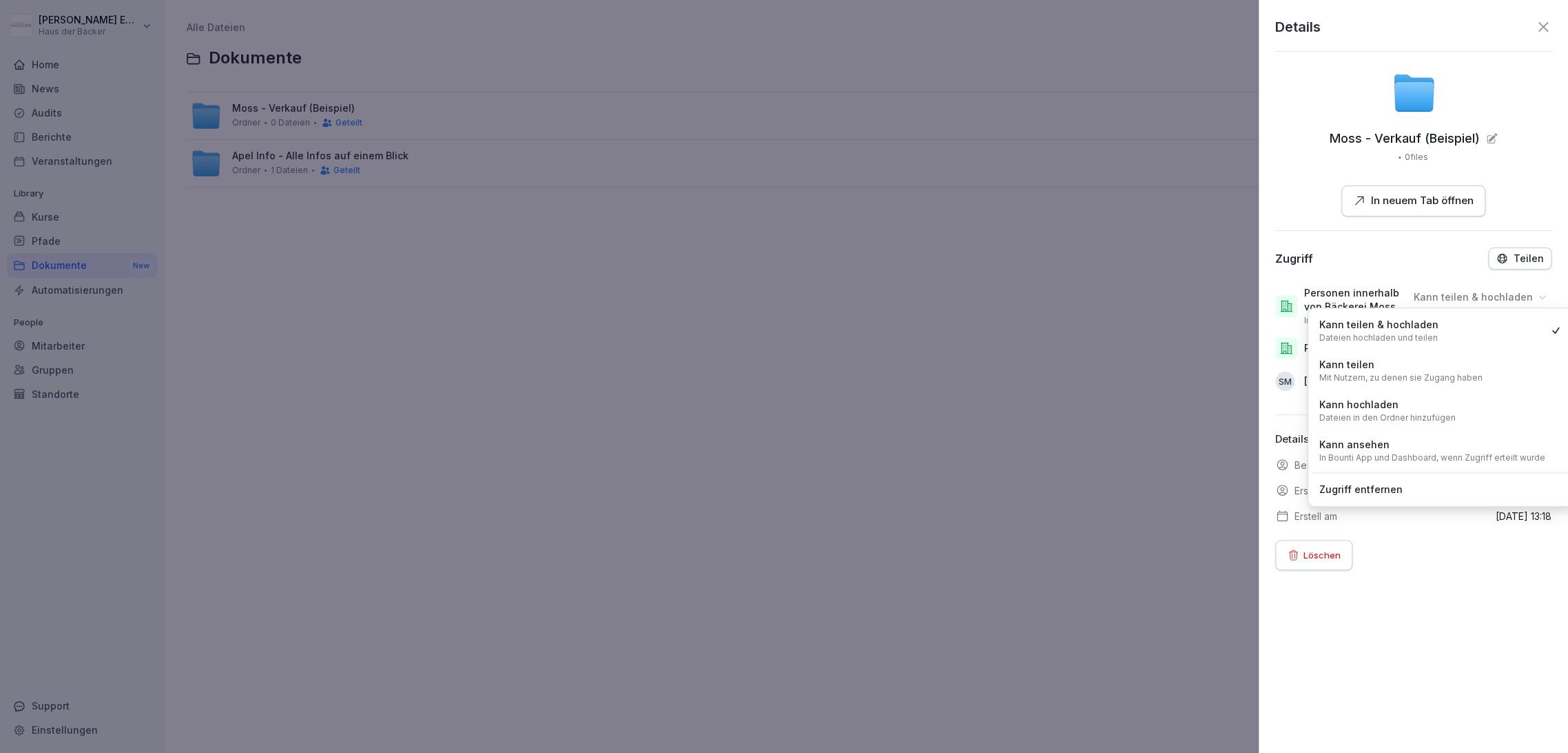
click at [1459, 490] on div "Zugriff entfernen" at bounding box center [1440, 490] width 256 height 25
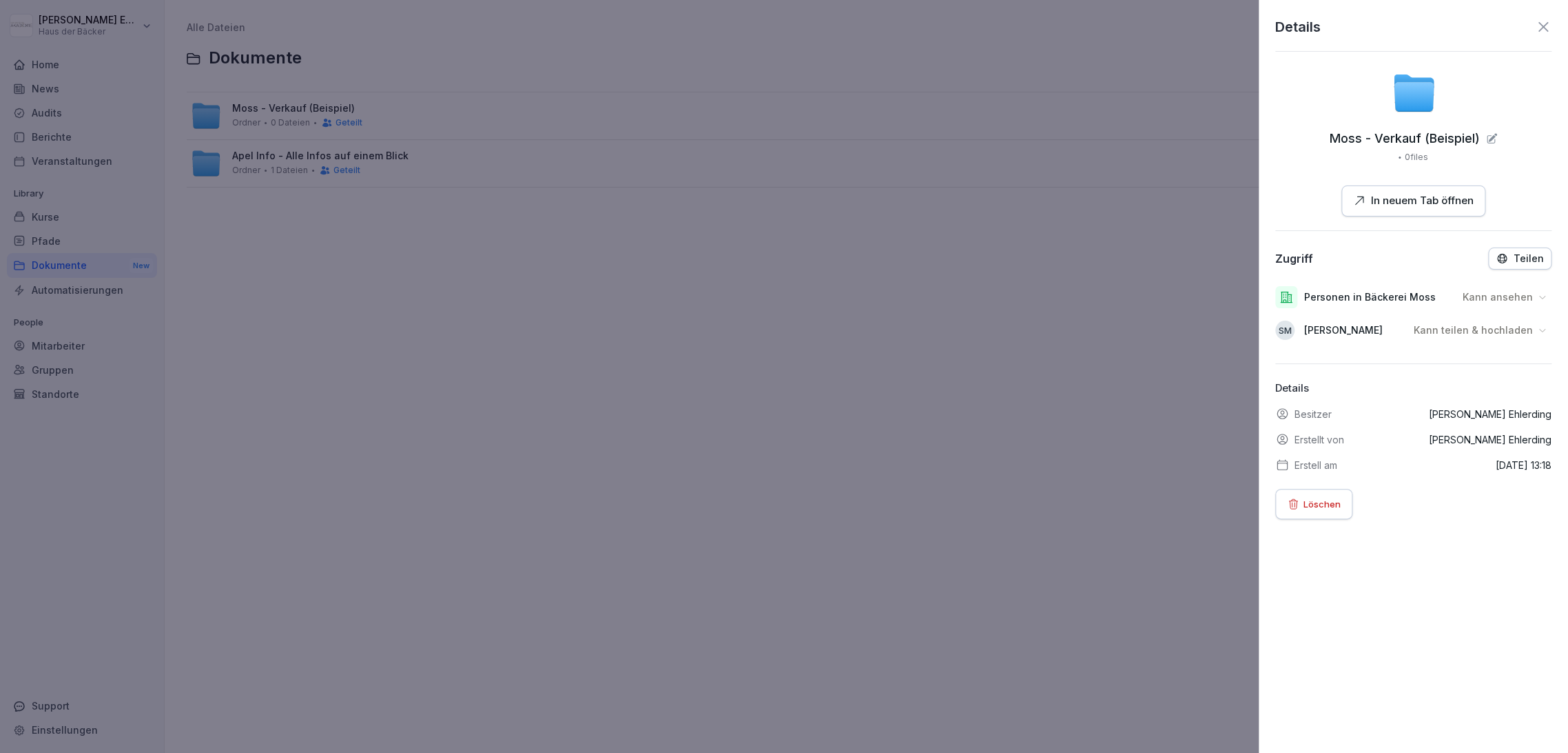
click at [1519, 259] on p "Teilen" at bounding box center [1529, 258] width 30 height 11
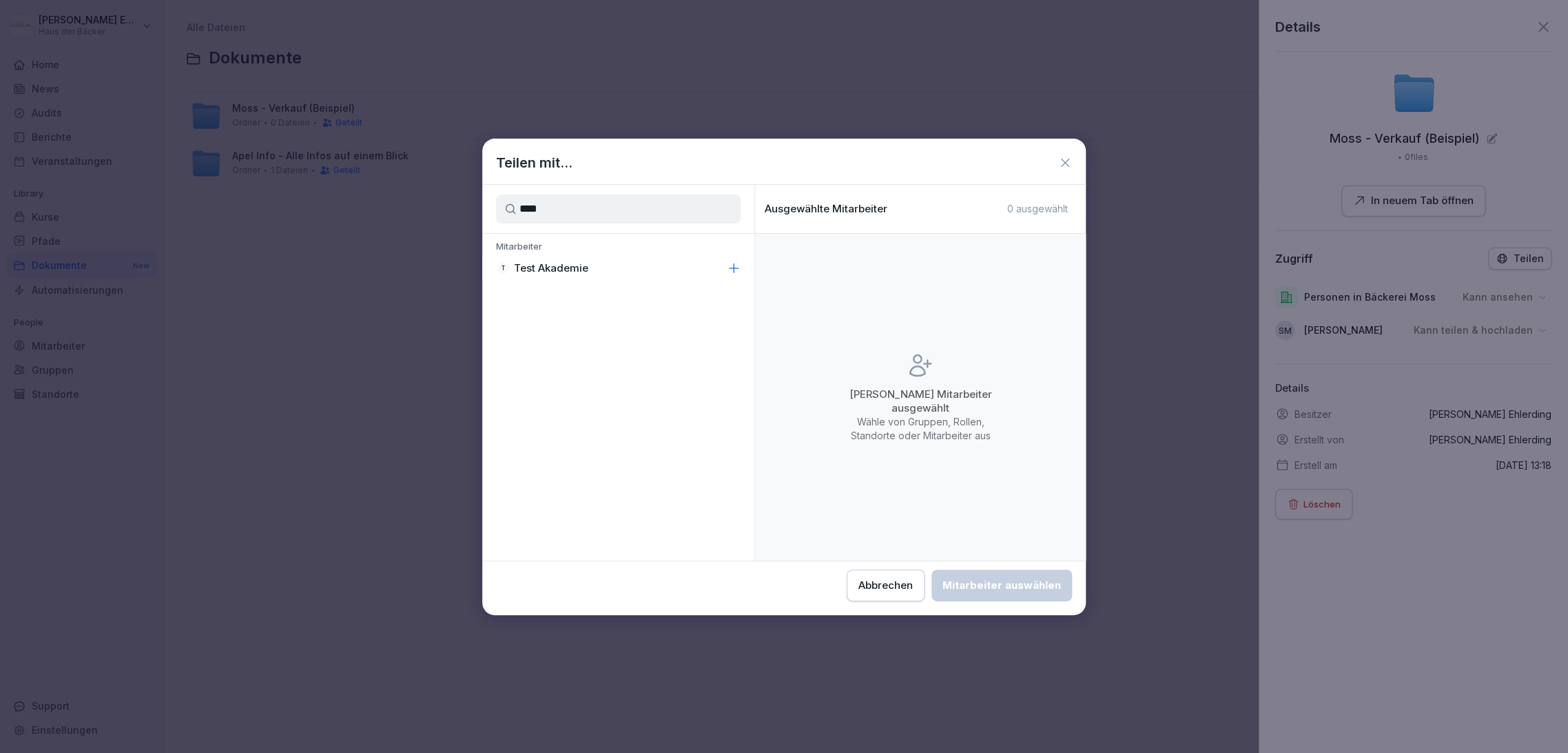
type input "****"
click at [610, 265] on div "T Test Akademie" at bounding box center [618, 268] width 273 height 25
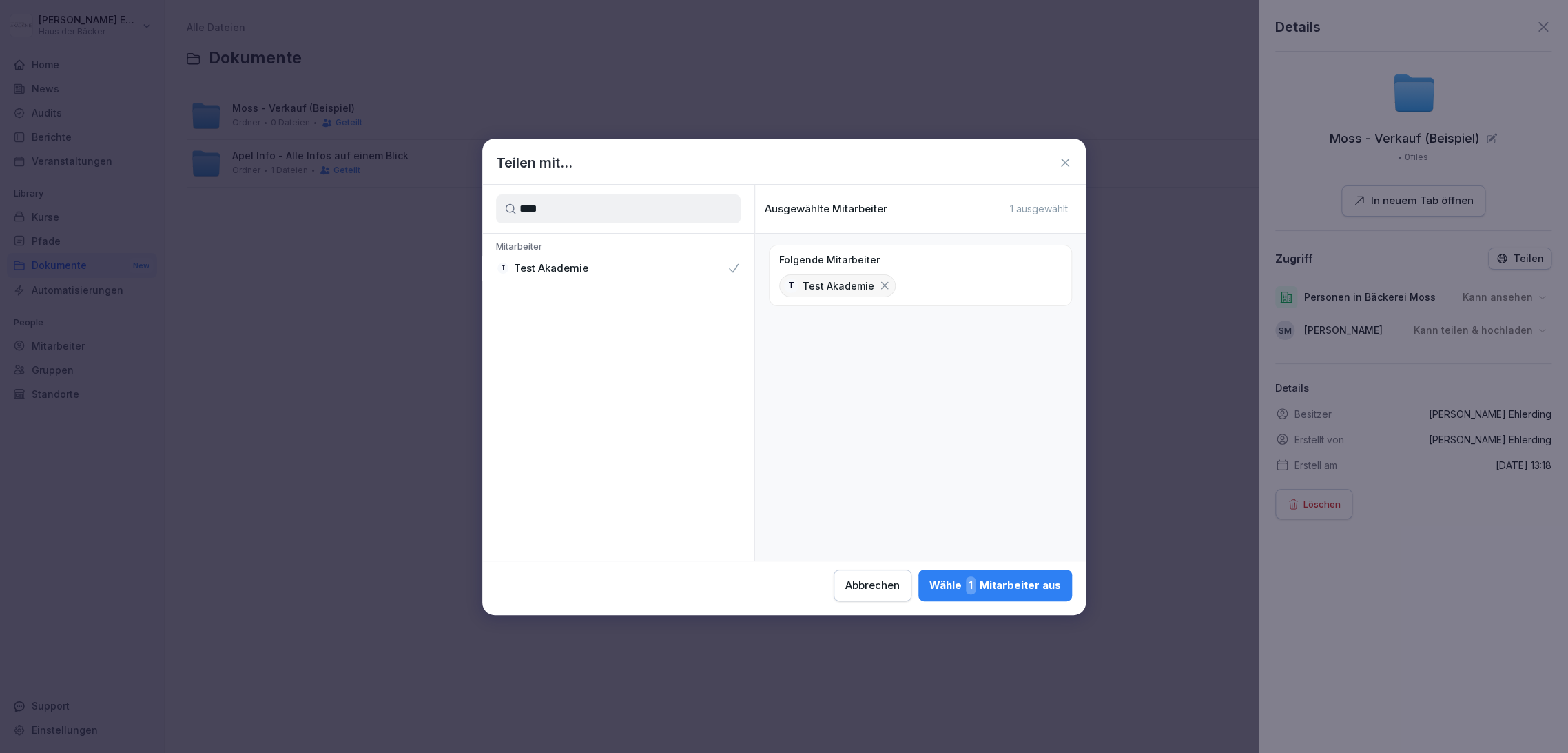
click at [1015, 587] on div "Wähle 1 Mitarbeiter aus" at bounding box center [996, 585] width 131 height 18
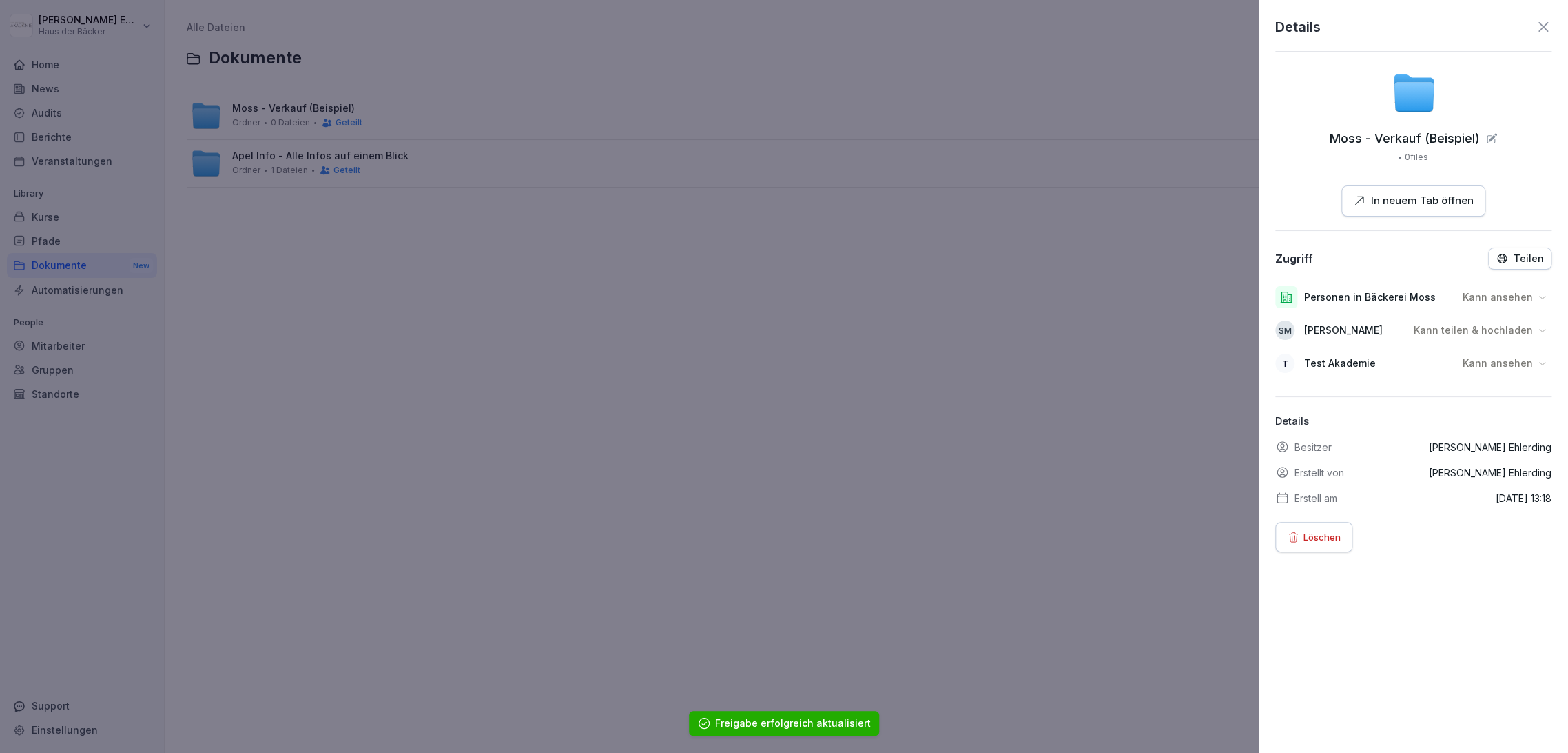
click at [1496, 364] on p "Kann ansehen" at bounding box center [1498, 363] width 70 height 14
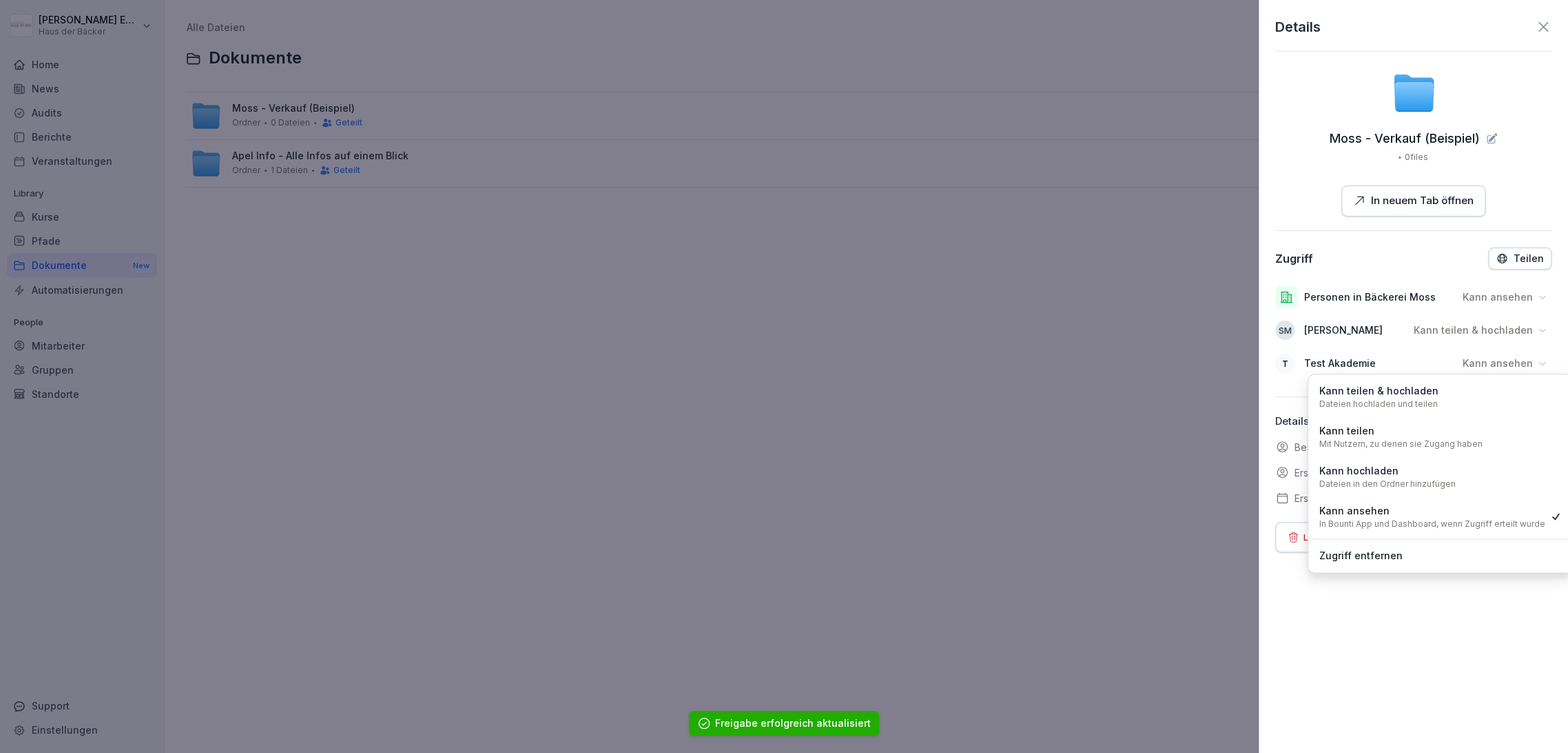
click at [1465, 406] on div "Kann teilen & hochladen Dateien hochladen und teilen" at bounding box center [1440, 396] width 256 height 36
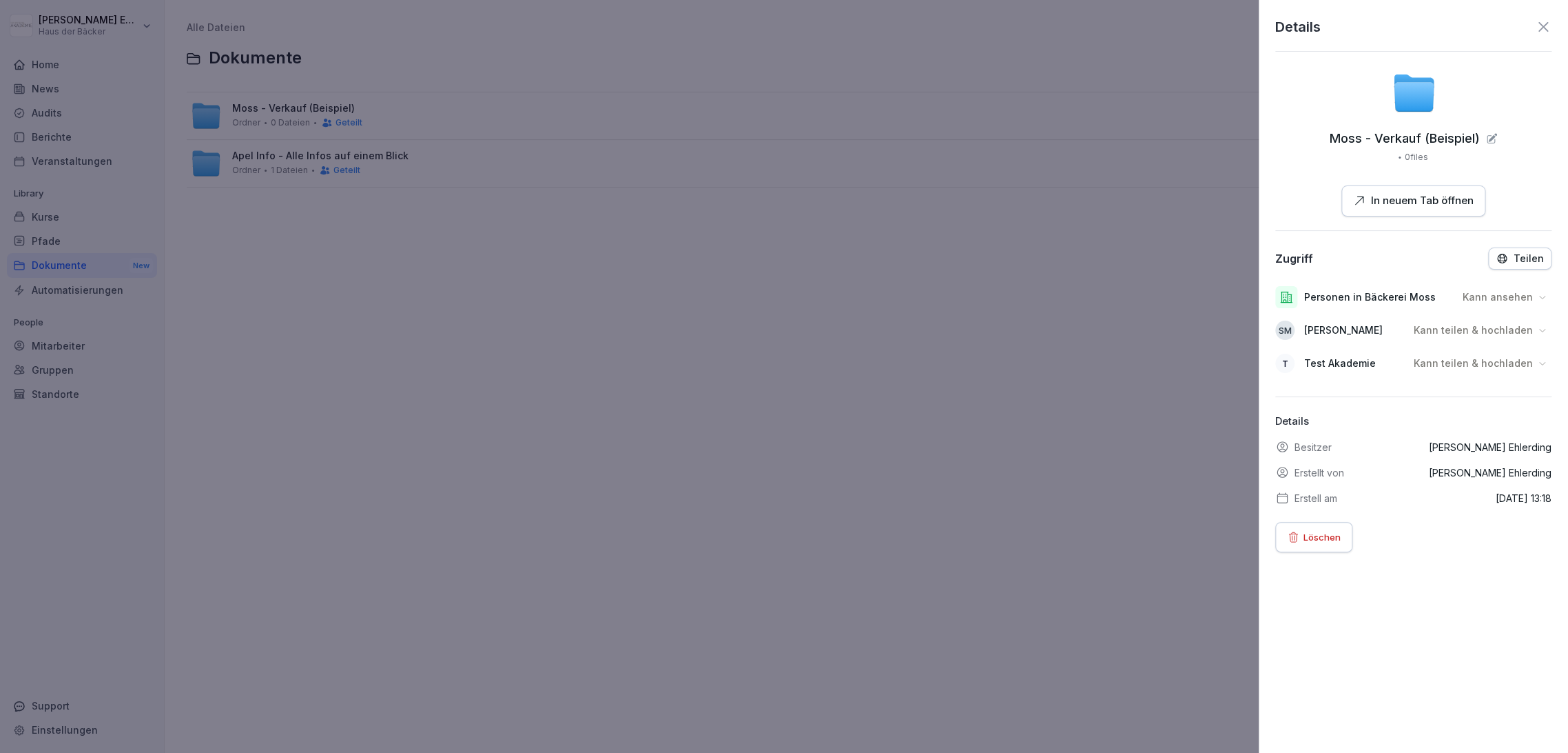
click at [1465, 393] on div "Details Moss - Verkauf (Beispiel) 0 files In neuem Tab öffnen Zugriff Teilen Pe…" at bounding box center [1414, 376] width 309 height 753
click at [1536, 30] on icon at bounding box center [1544, 27] width 16 height 16
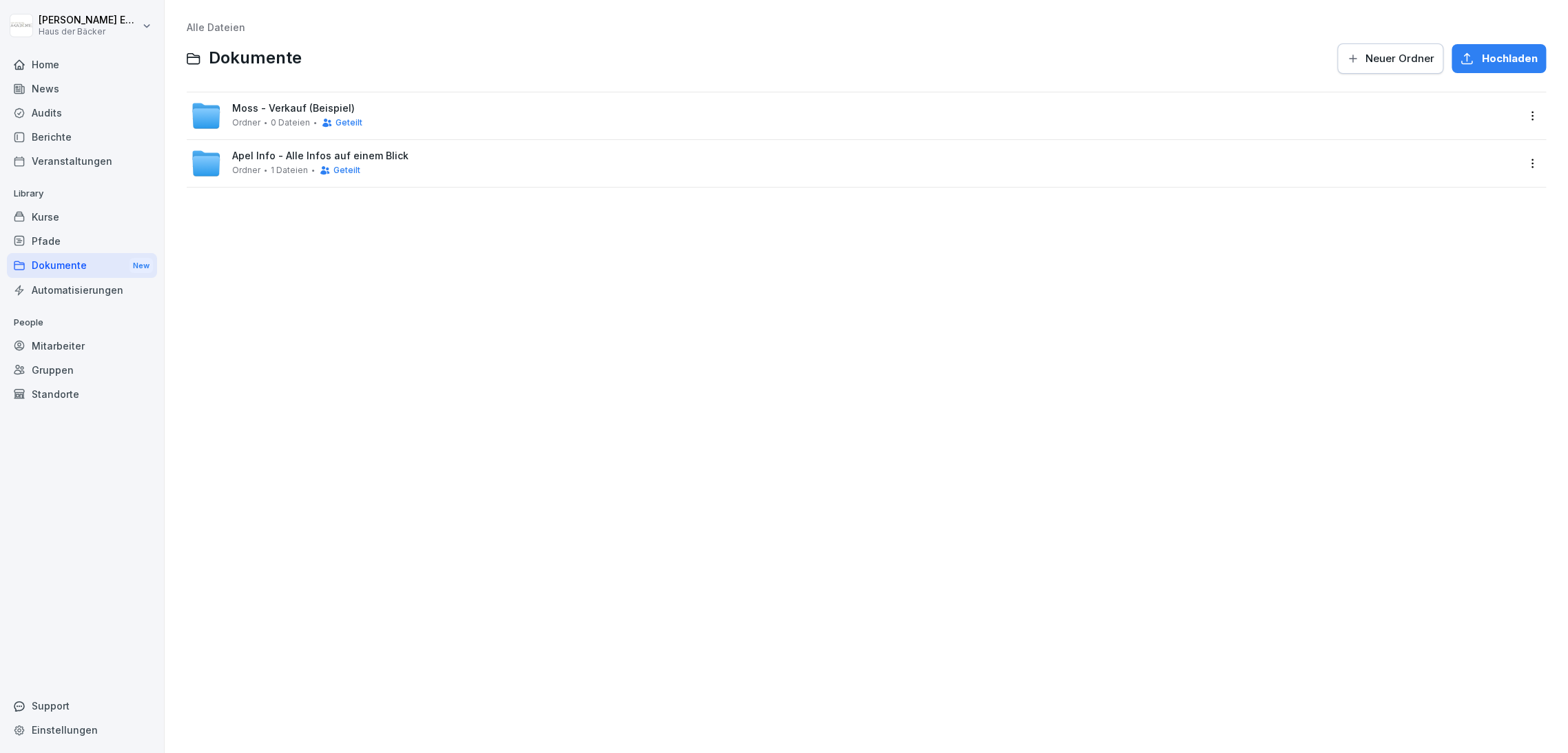
click at [69, 39] on html "[PERSON_NAME] Haus der Bäcker Home News Audits Berichte Veranstaltungen Library…" at bounding box center [784, 376] width 1568 height 753
click at [70, 81] on div "Abmelden" at bounding box center [88, 87] width 137 height 26
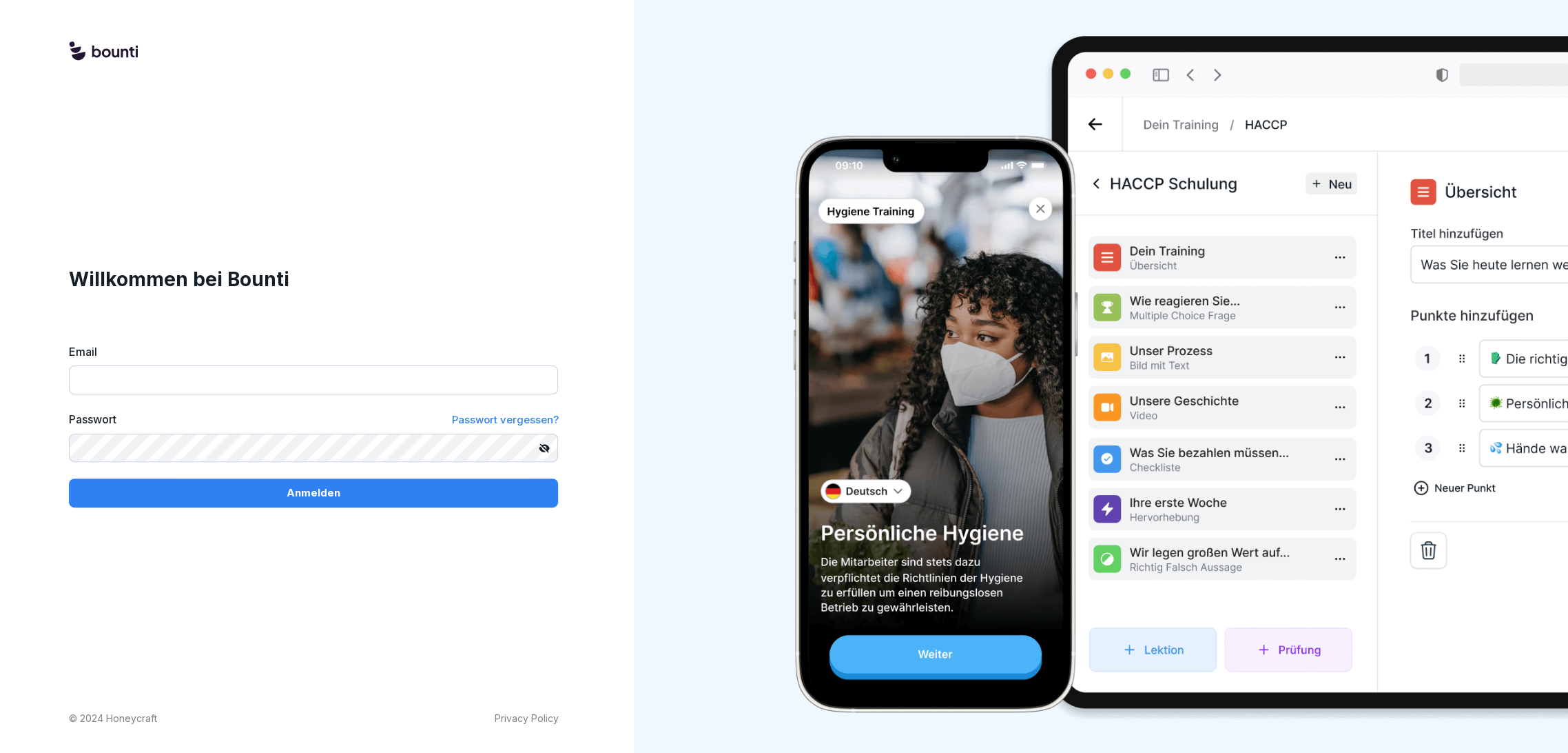
click at [331, 384] on input "Email" at bounding box center [313, 379] width 489 height 29
paste input "**********"
click at [140, 393] on input "**********" at bounding box center [313, 379] width 489 height 29
type input "**********"
